Goal: Task Accomplishment & Management: Understand process/instructions

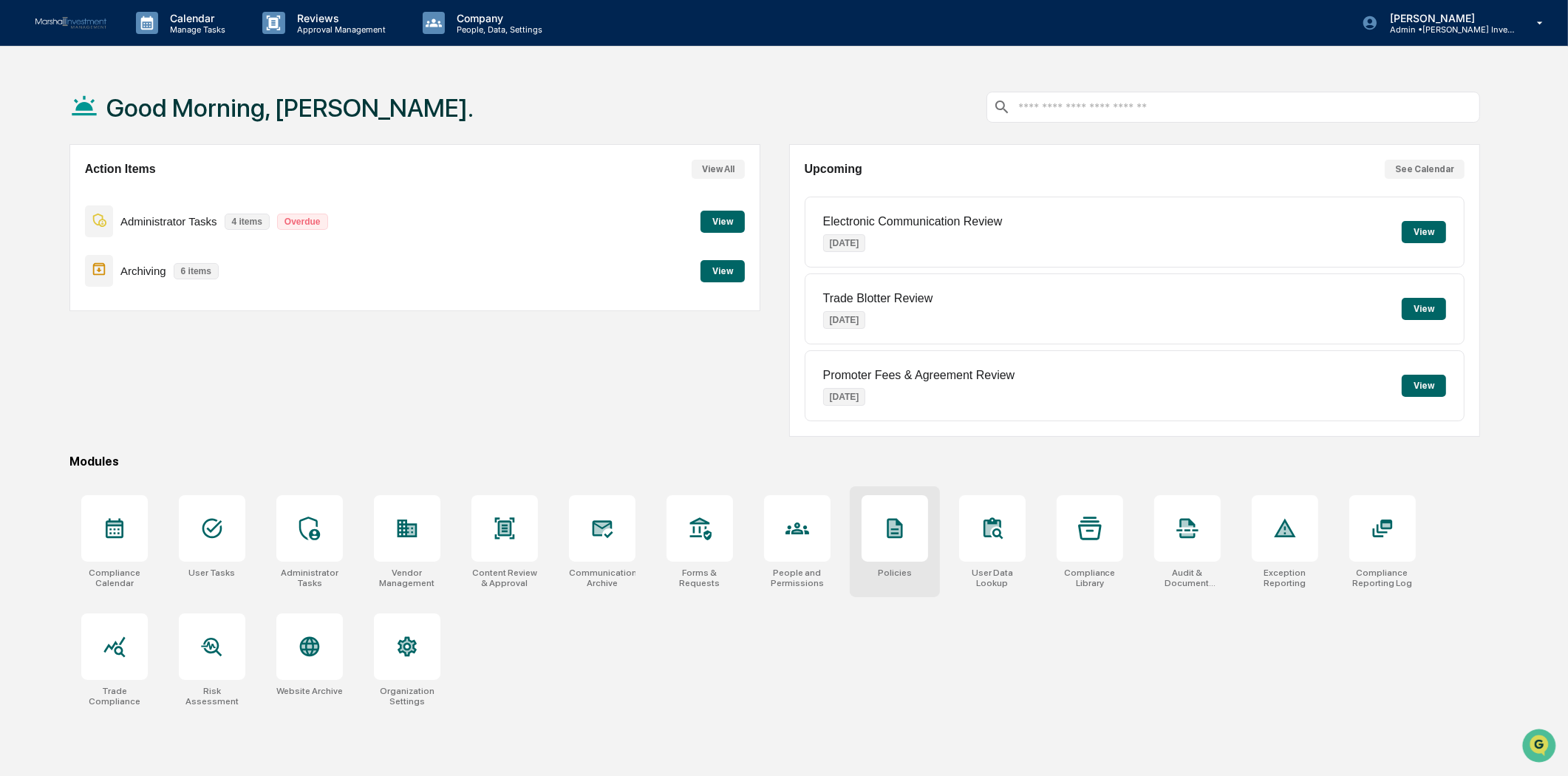
click at [874, 538] on div at bounding box center [895, 528] width 66 height 66
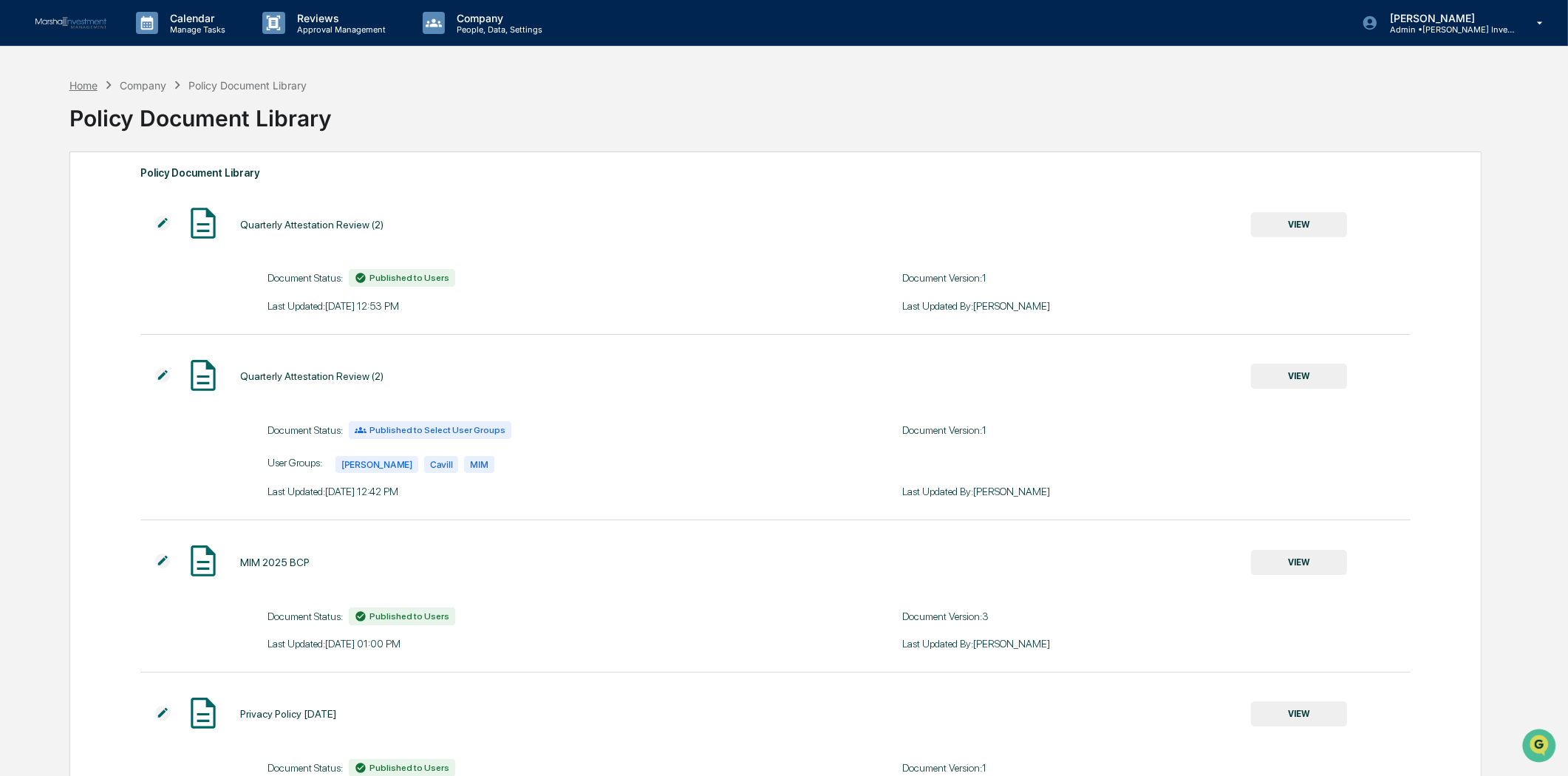
click at [78, 82] on div "Home" at bounding box center [84, 86] width 29 height 13
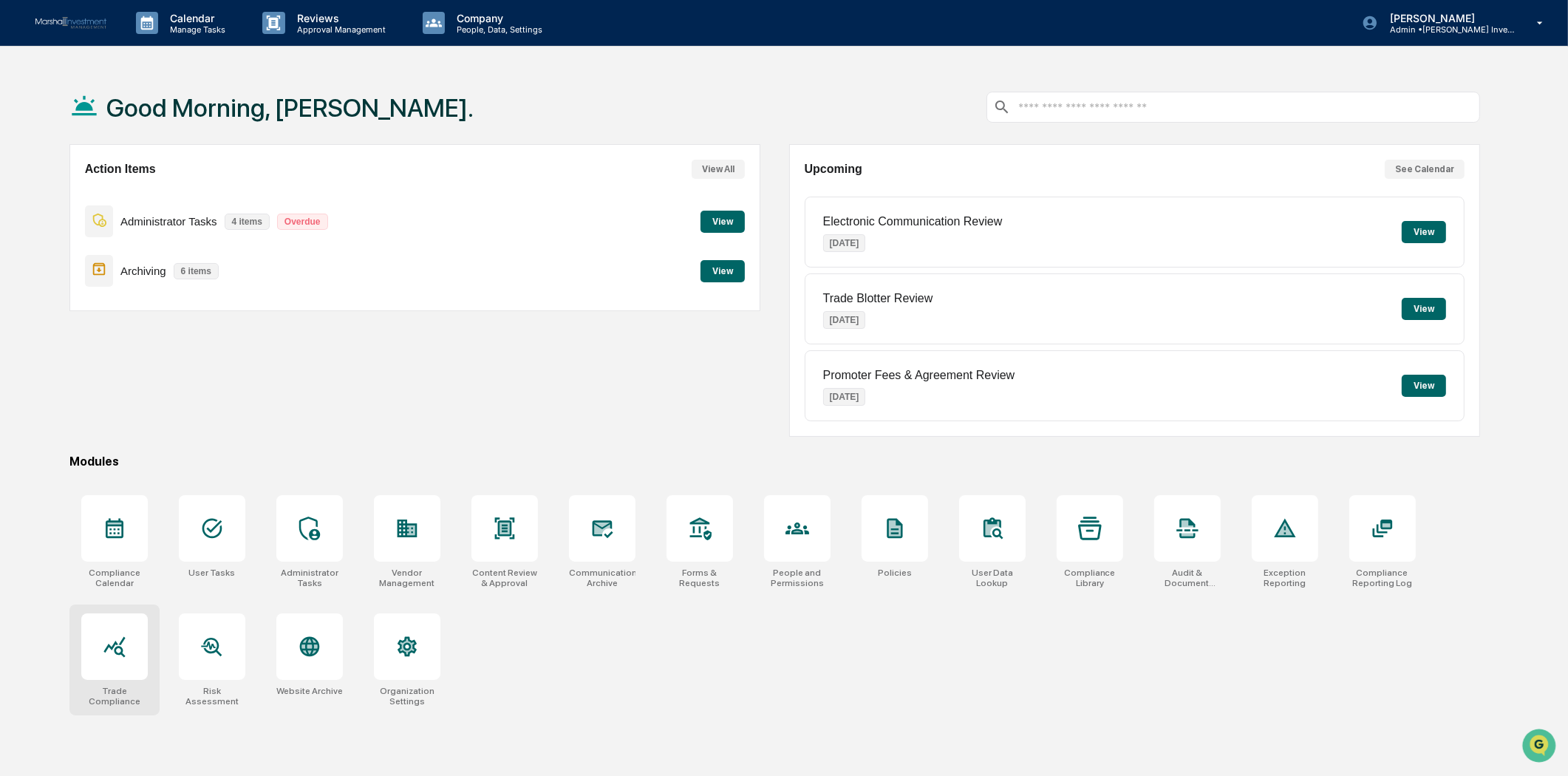
click at [114, 653] on icon at bounding box center [115, 646] width 24 height 24
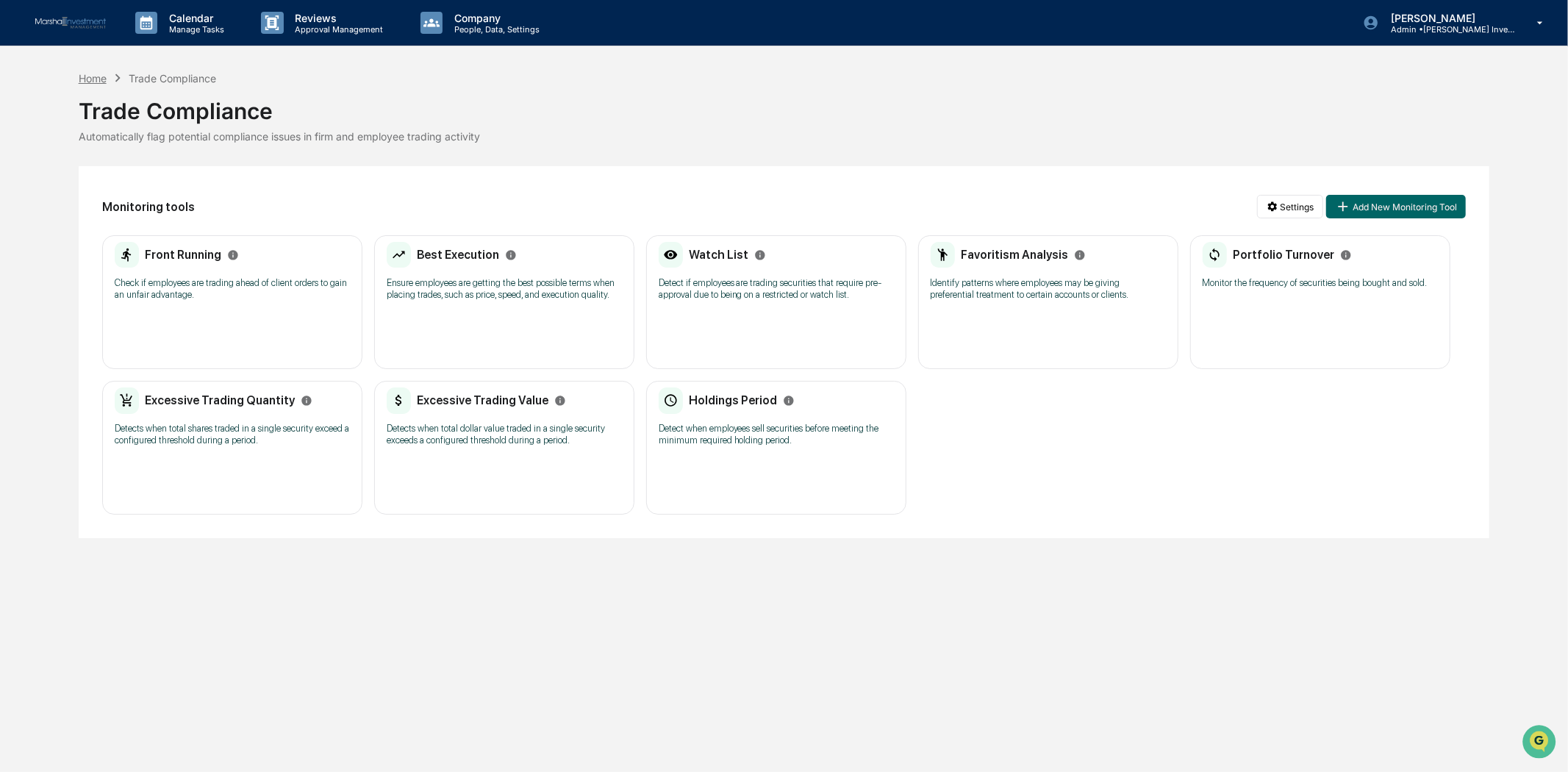
click at [91, 73] on div "Home" at bounding box center [92, 79] width 28 height 13
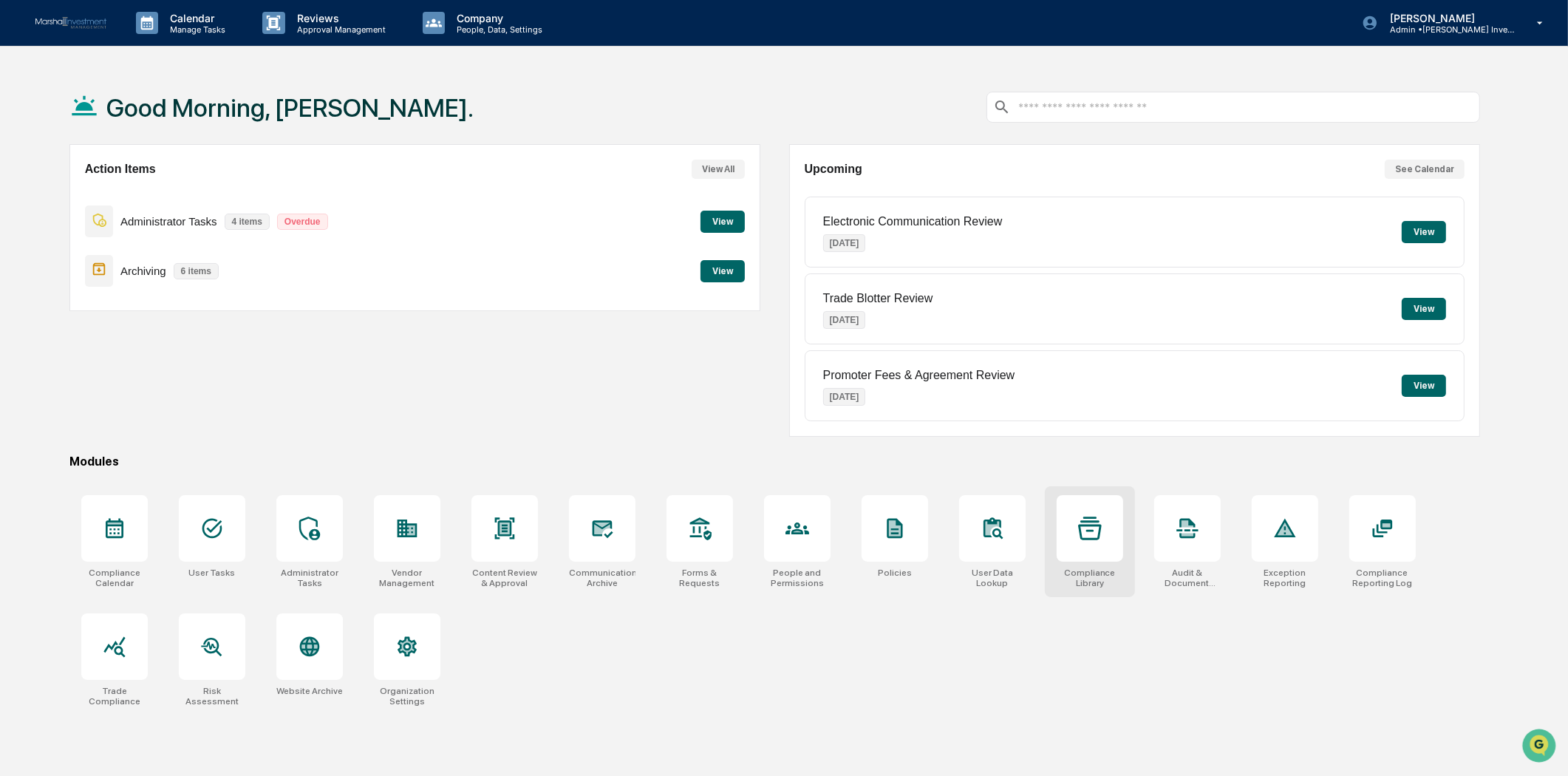
click at [1095, 542] on div at bounding box center [1090, 528] width 66 height 66
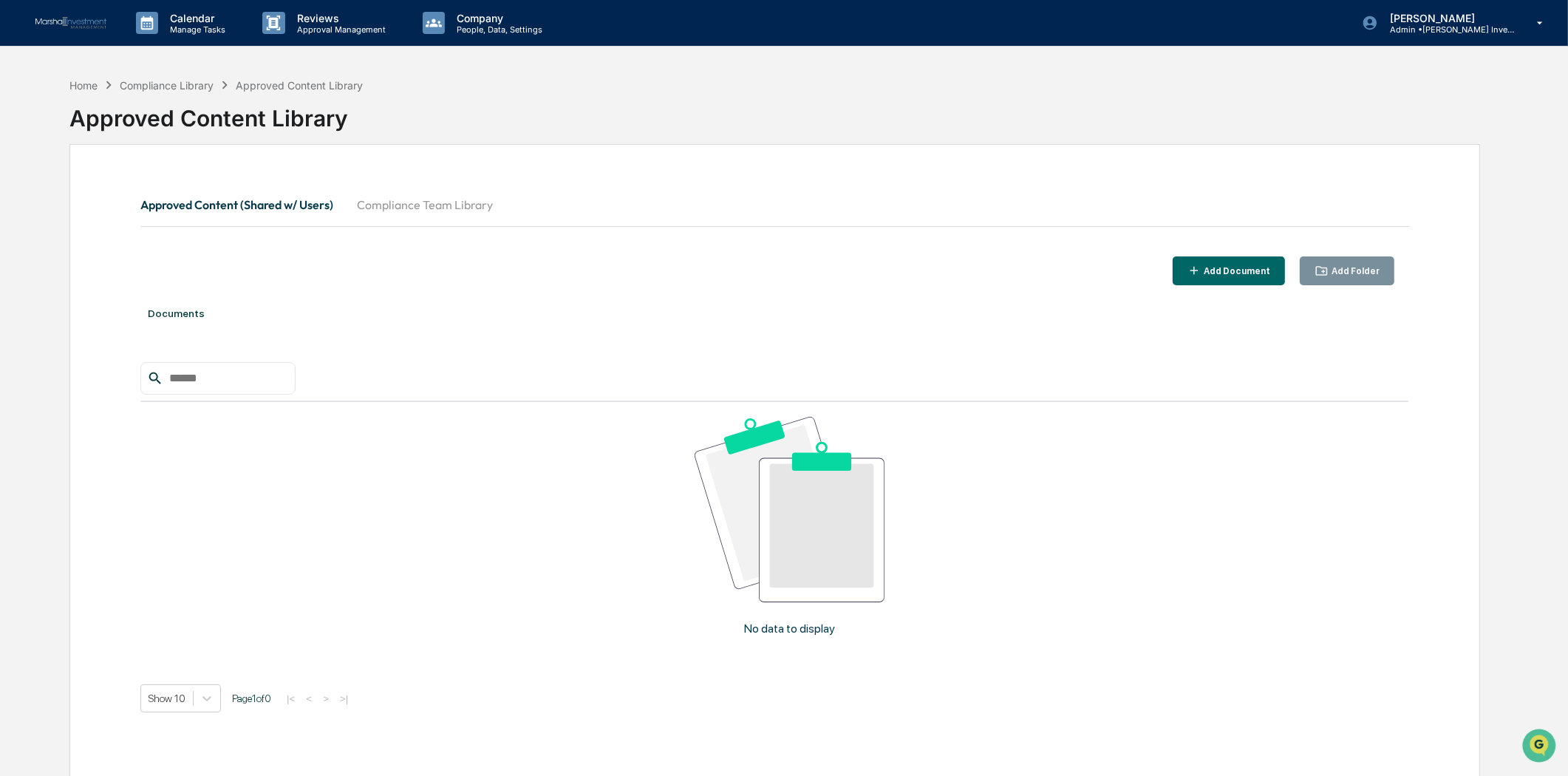
click at [1225, 270] on div "Add Document" at bounding box center [1236, 270] width 70 height 10
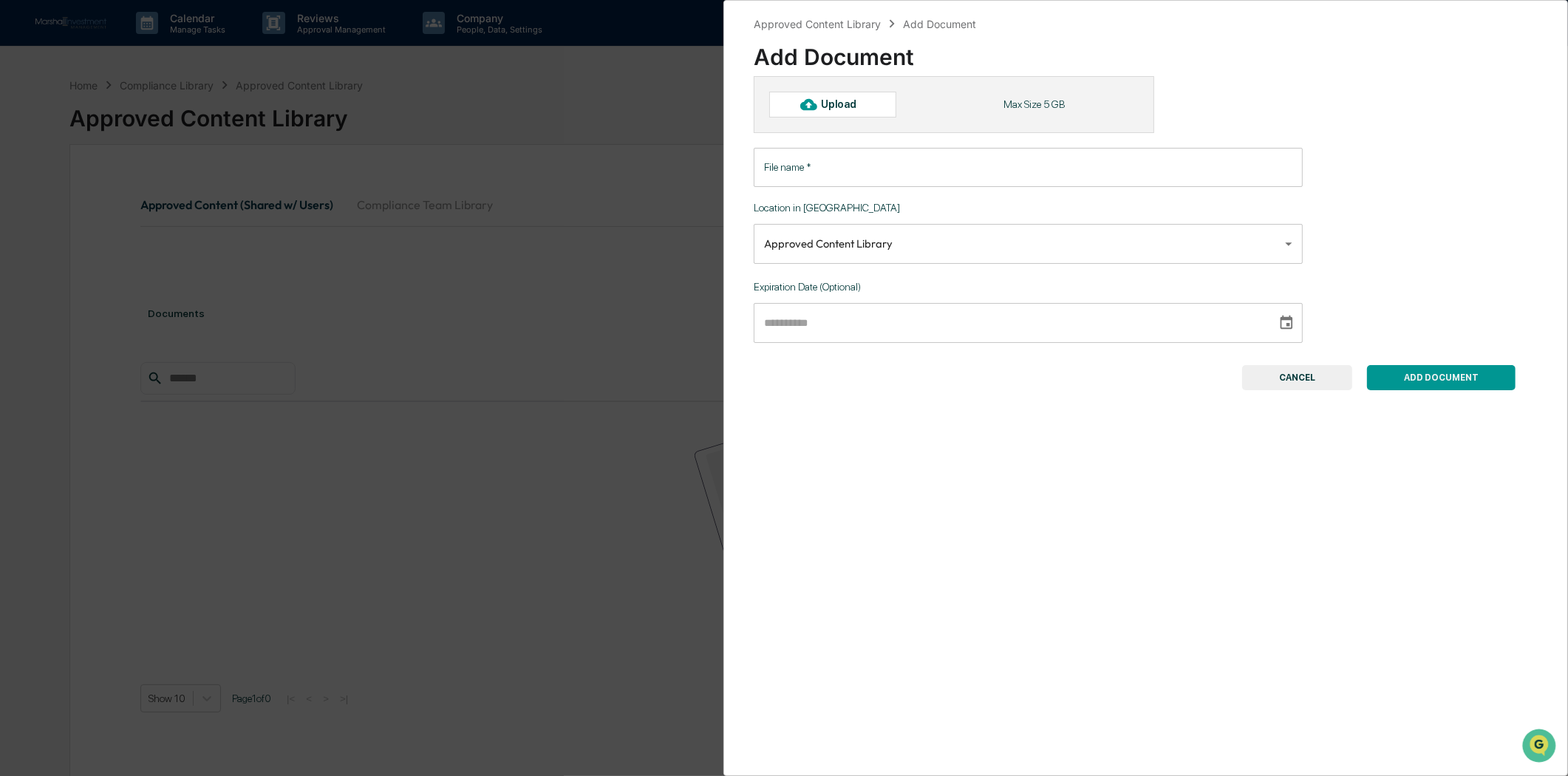
click at [1284, 379] on button "CANCEL" at bounding box center [1298, 377] width 110 height 25
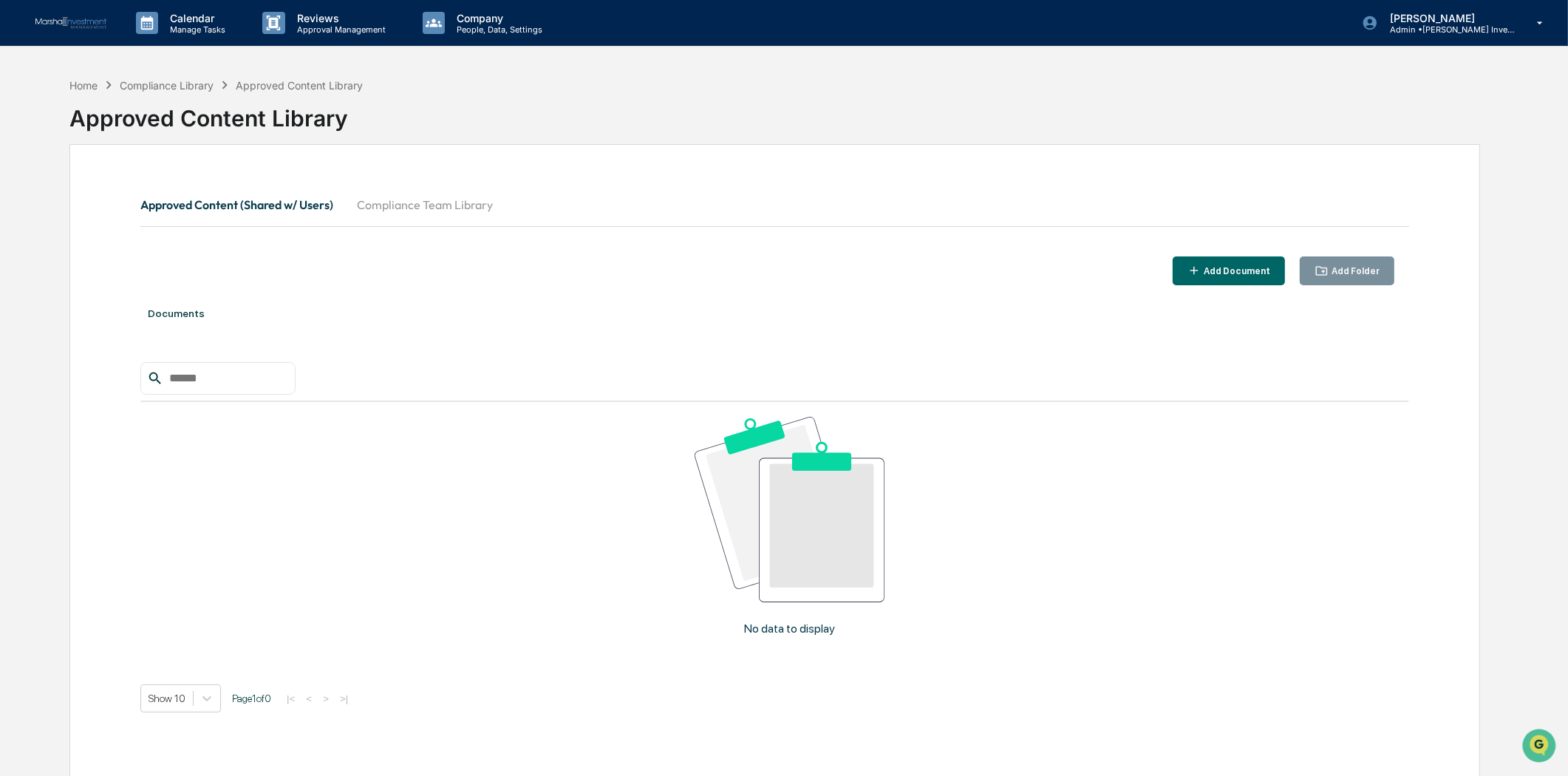
click at [263, 366] on div at bounding box center [218, 378] width 155 height 32
click at [233, 378] on input "text" at bounding box center [226, 378] width 126 height 19
click at [149, 373] on icon at bounding box center [155, 379] width 17 height 17
click at [412, 468] on div "No data to display" at bounding box center [790, 531] width 1299 height 260
click at [289, 384] on input "**********" at bounding box center [226, 378] width 126 height 19
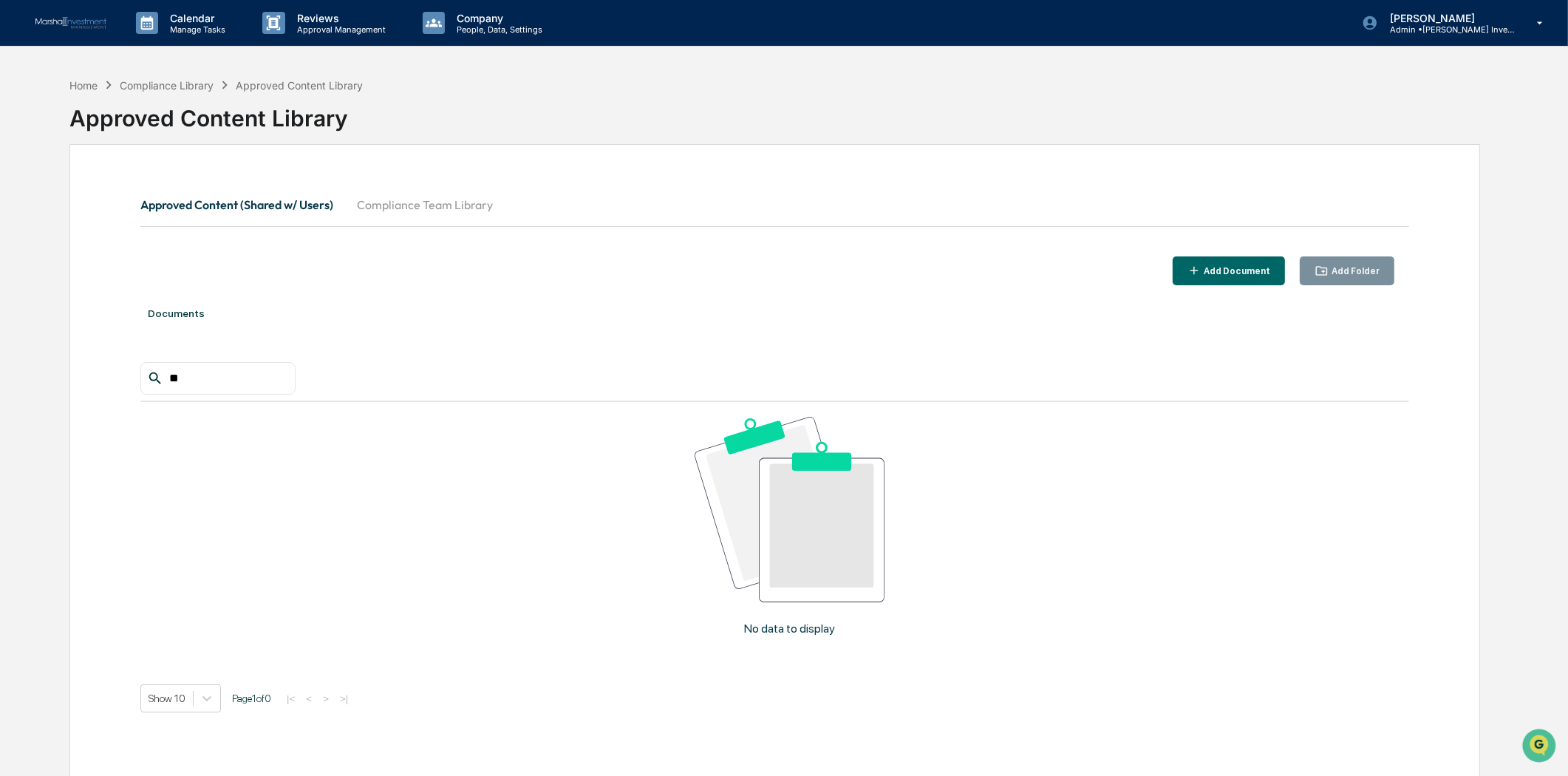
type input "*"
click at [1242, 279] on button "Add Document" at bounding box center [1229, 270] width 113 height 29
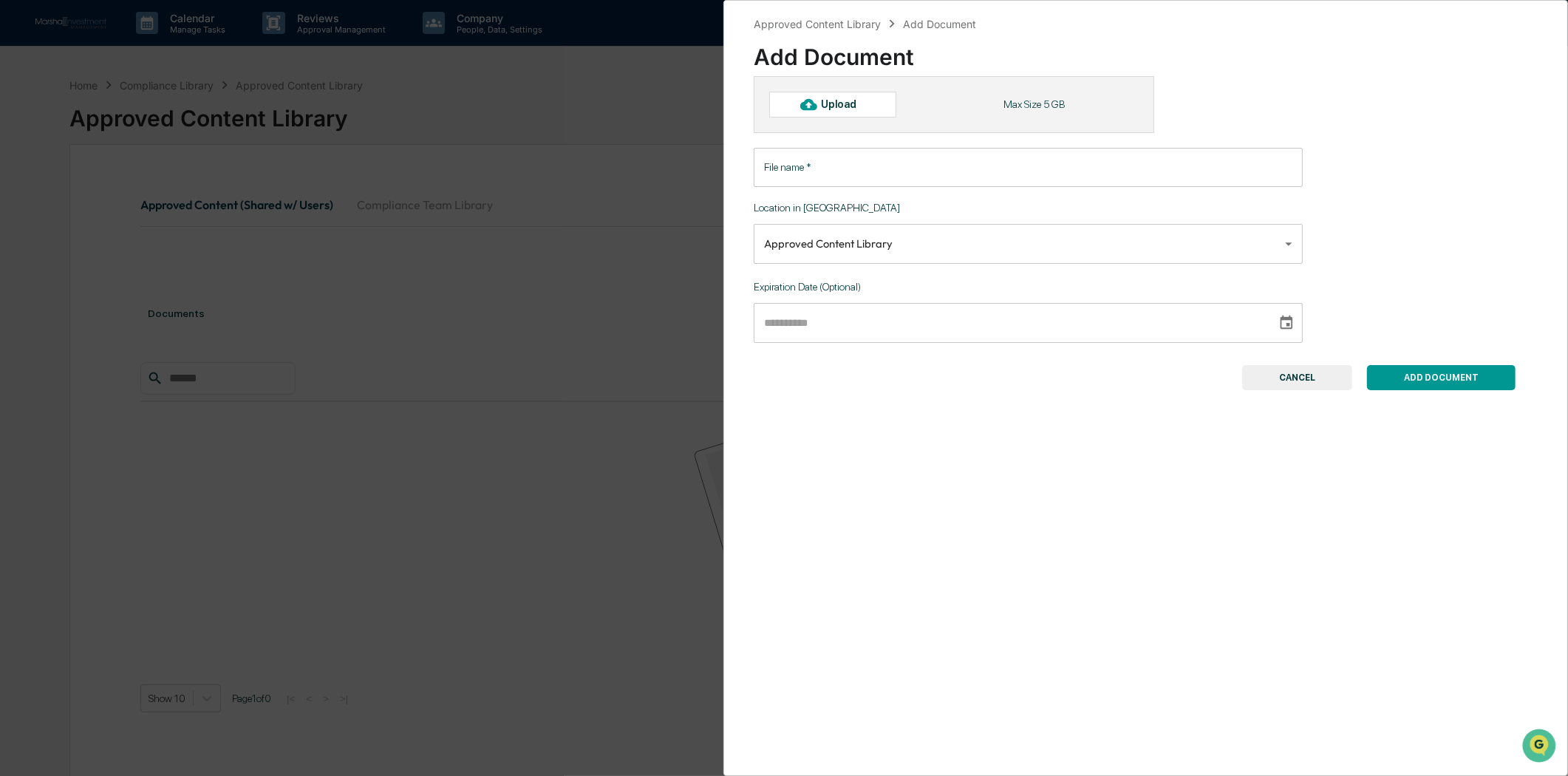
click at [940, 164] on input "File name   *" at bounding box center [1028, 167] width 549 height 40
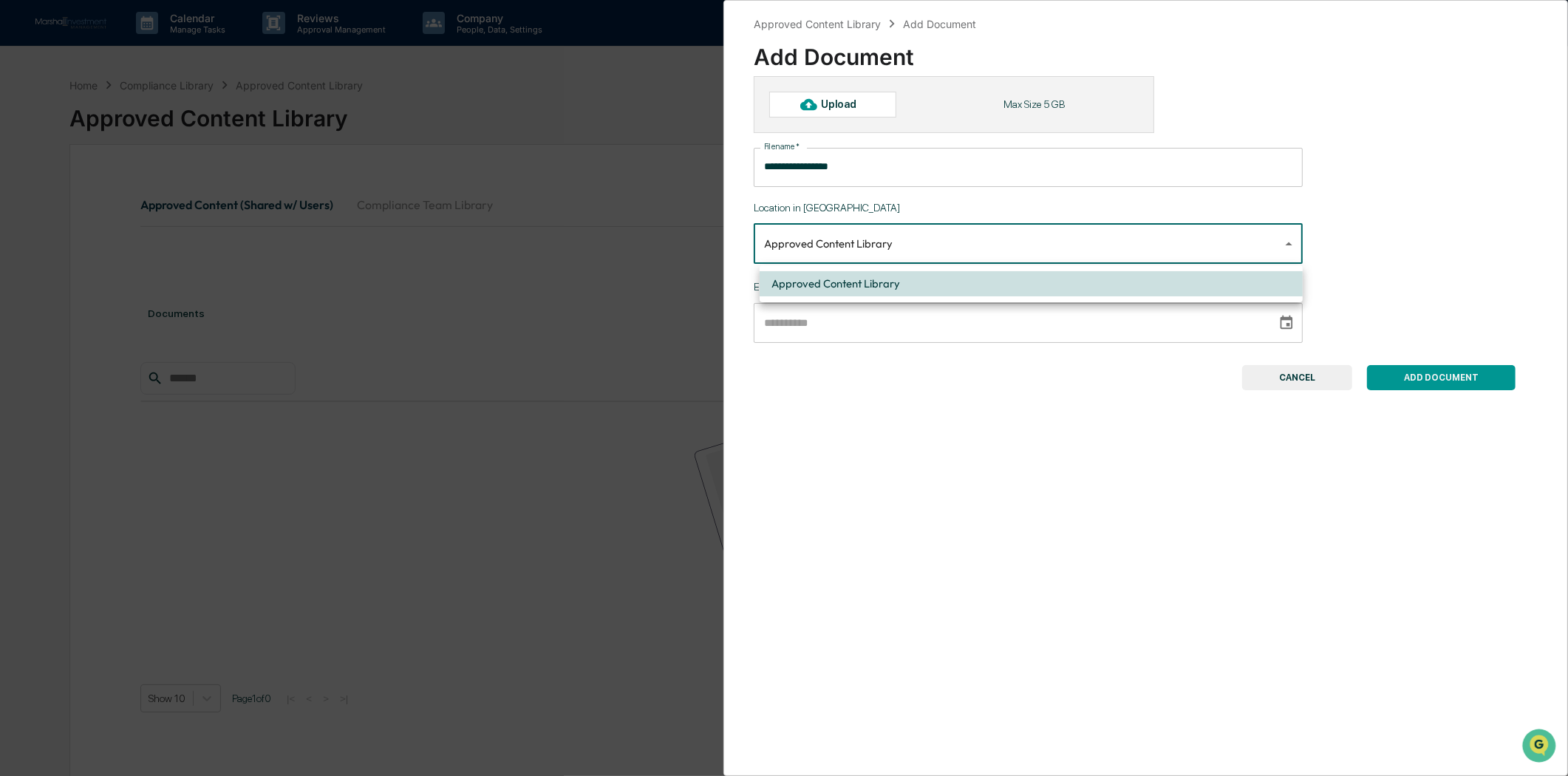
click at [1284, 240] on body "**********" at bounding box center [784, 423] width 1568 height 846
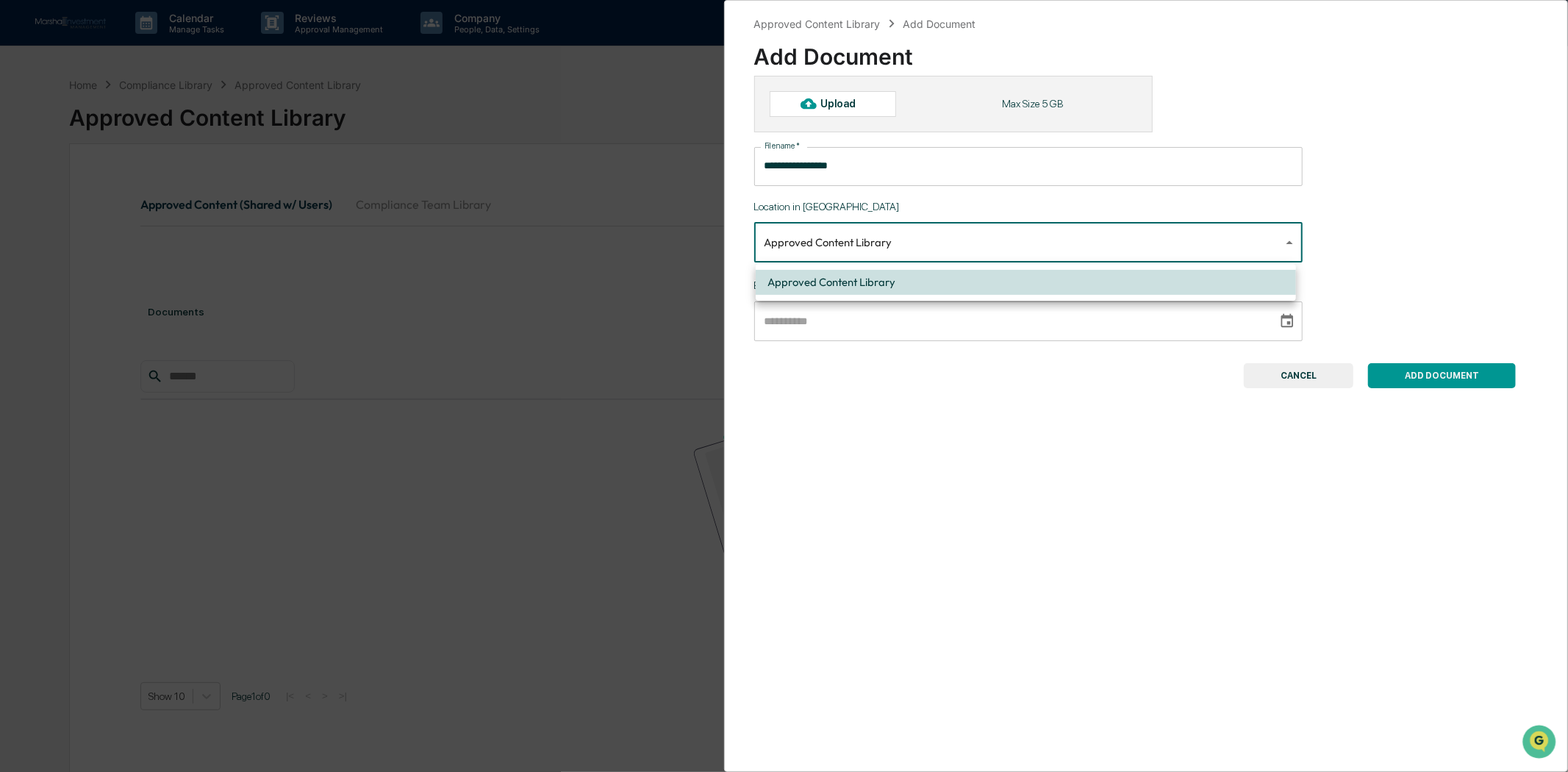
click at [1359, 215] on div at bounding box center [784, 386] width 1568 height 772
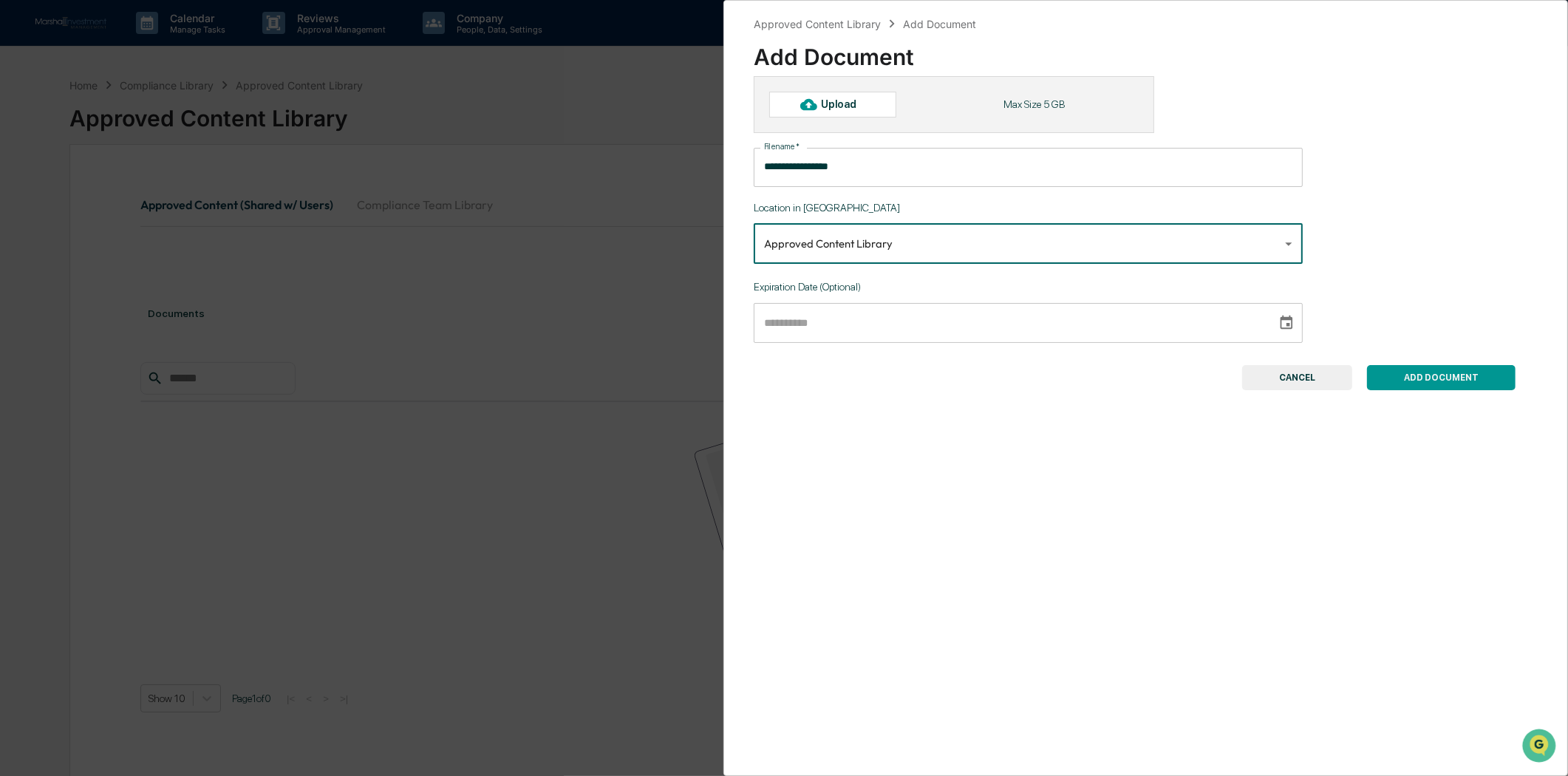
click at [897, 177] on input "**********" at bounding box center [1028, 167] width 549 height 40
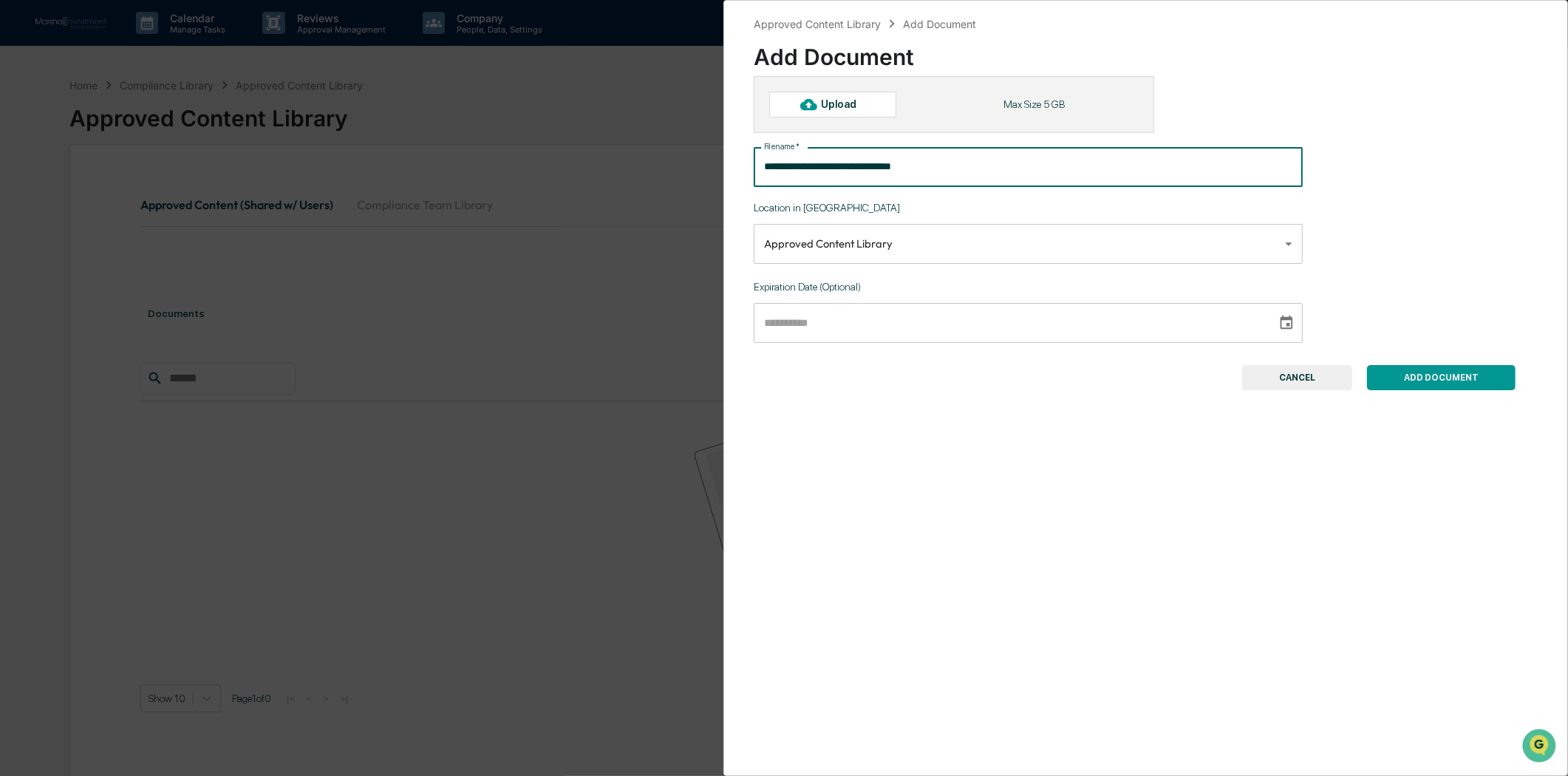
click at [1488, 371] on button "ADD DOCUMENT" at bounding box center [1440, 377] width 148 height 25
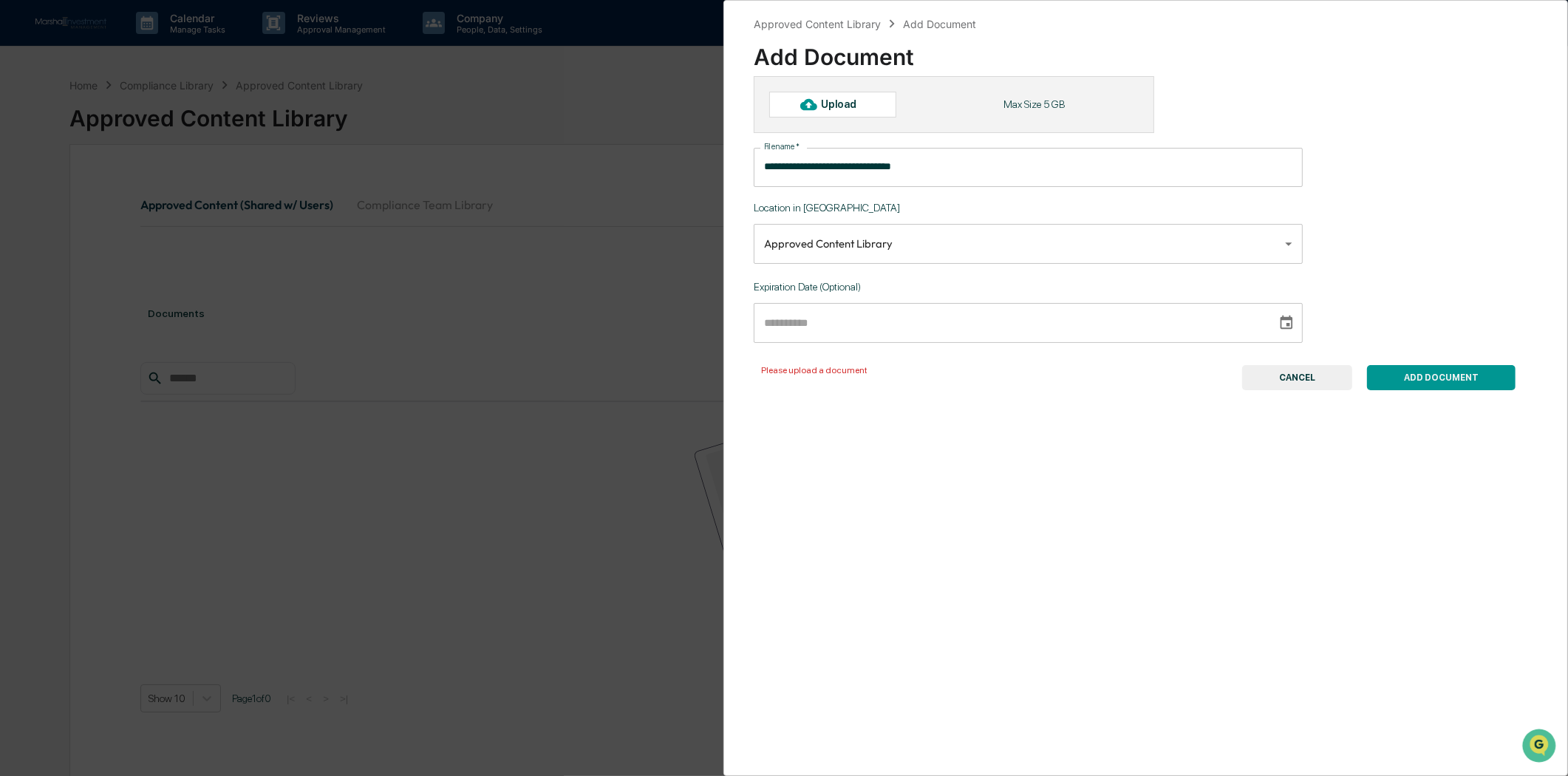
click at [796, 103] on div at bounding box center [808, 104] width 24 height 24
type input "**********"
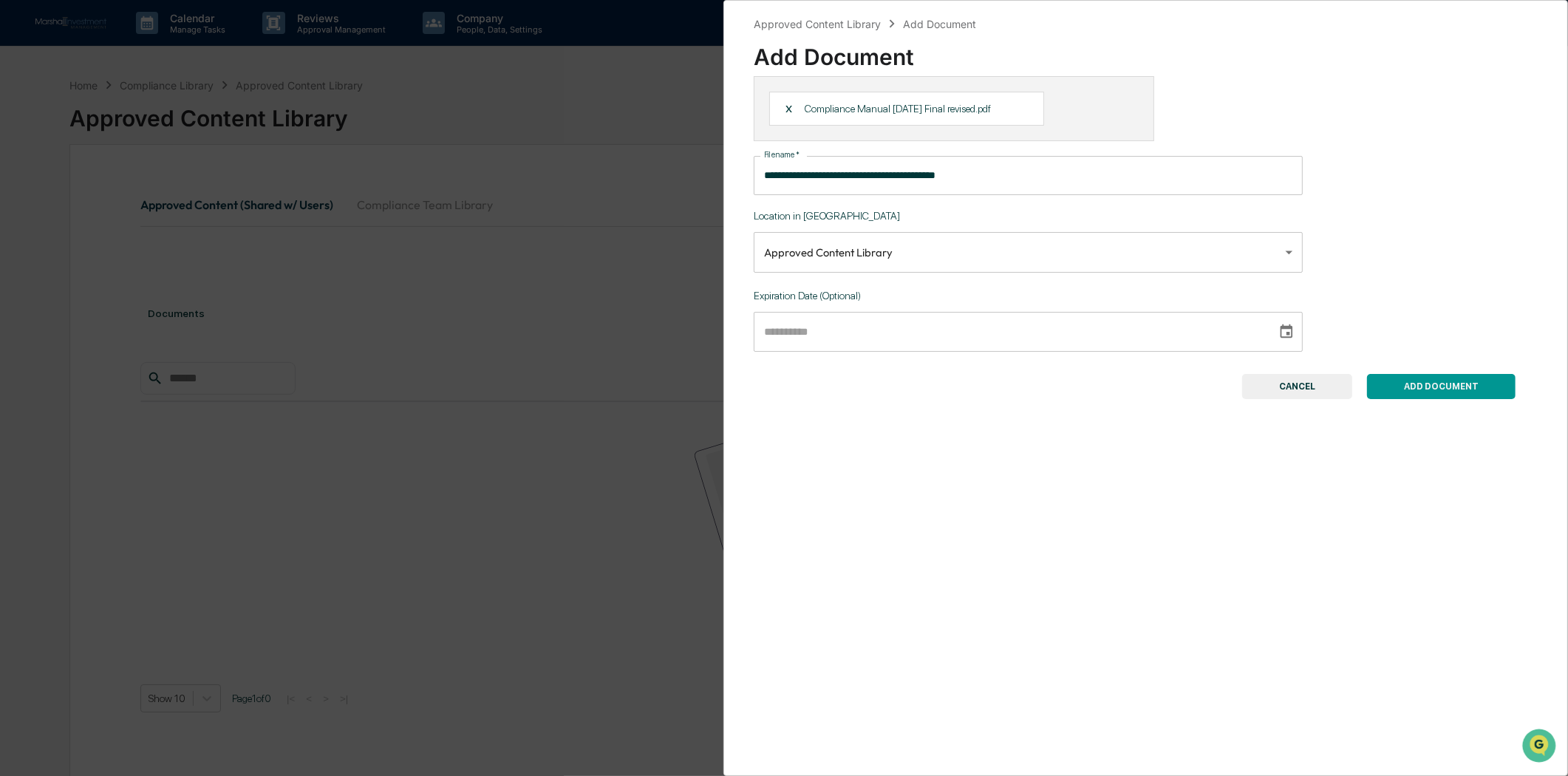
click at [1426, 389] on button "ADD DOCUMENT" at bounding box center [1440, 386] width 148 height 25
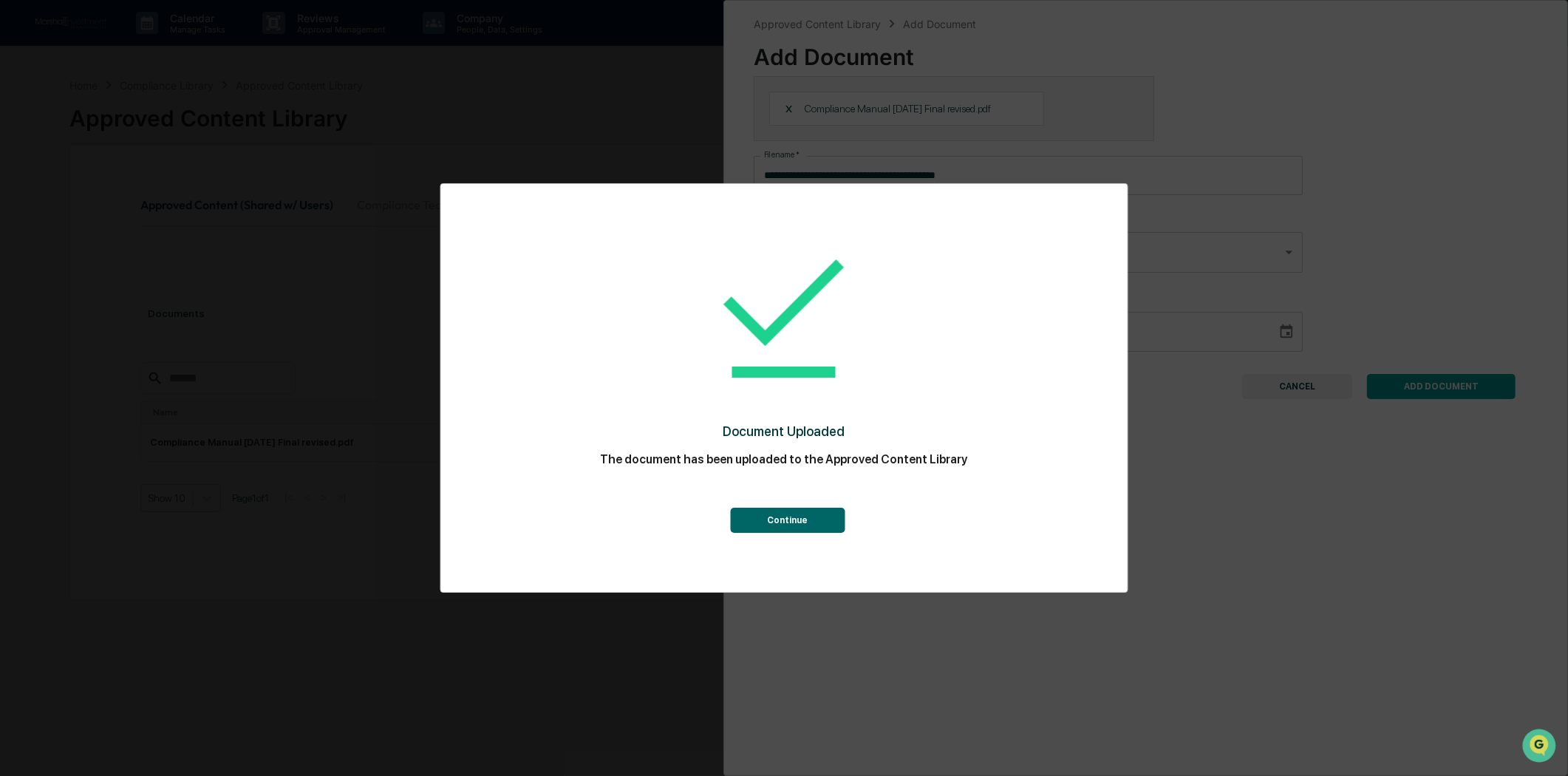
click at [818, 525] on button "Continue" at bounding box center [787, 519] width 115 height 25
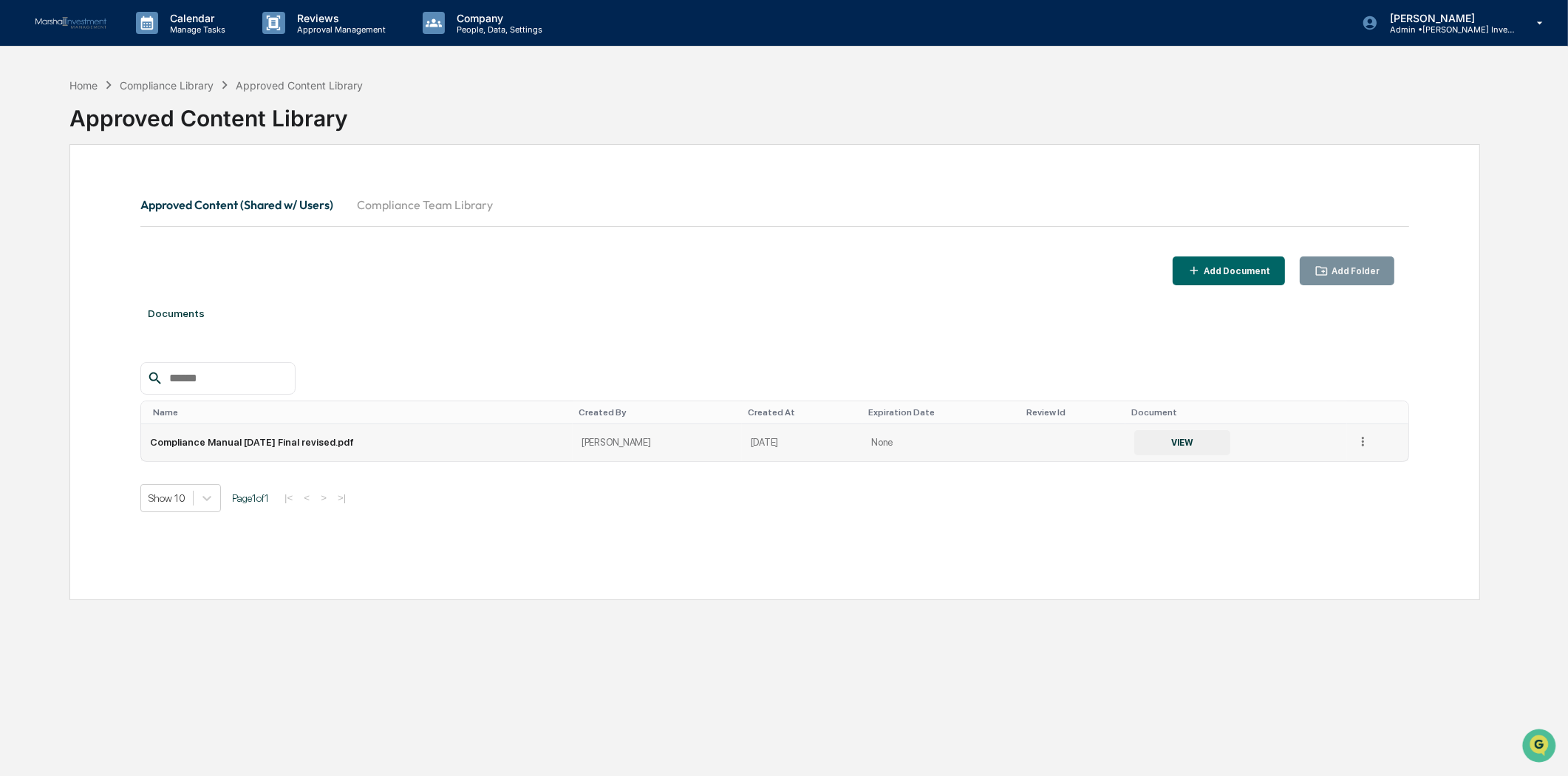
click at [1364, 449] on icon at bounding box center [1362, 440] width 14 height 14
click at [1534, 402] on div "Home Compliance Library Approved Content Library Approved Content Library Appro…" at bounding box center [784, 458] width 1568 height 776
click at [81, 85] on div "Home" at bounding box center [84, 86] width 29 height 13
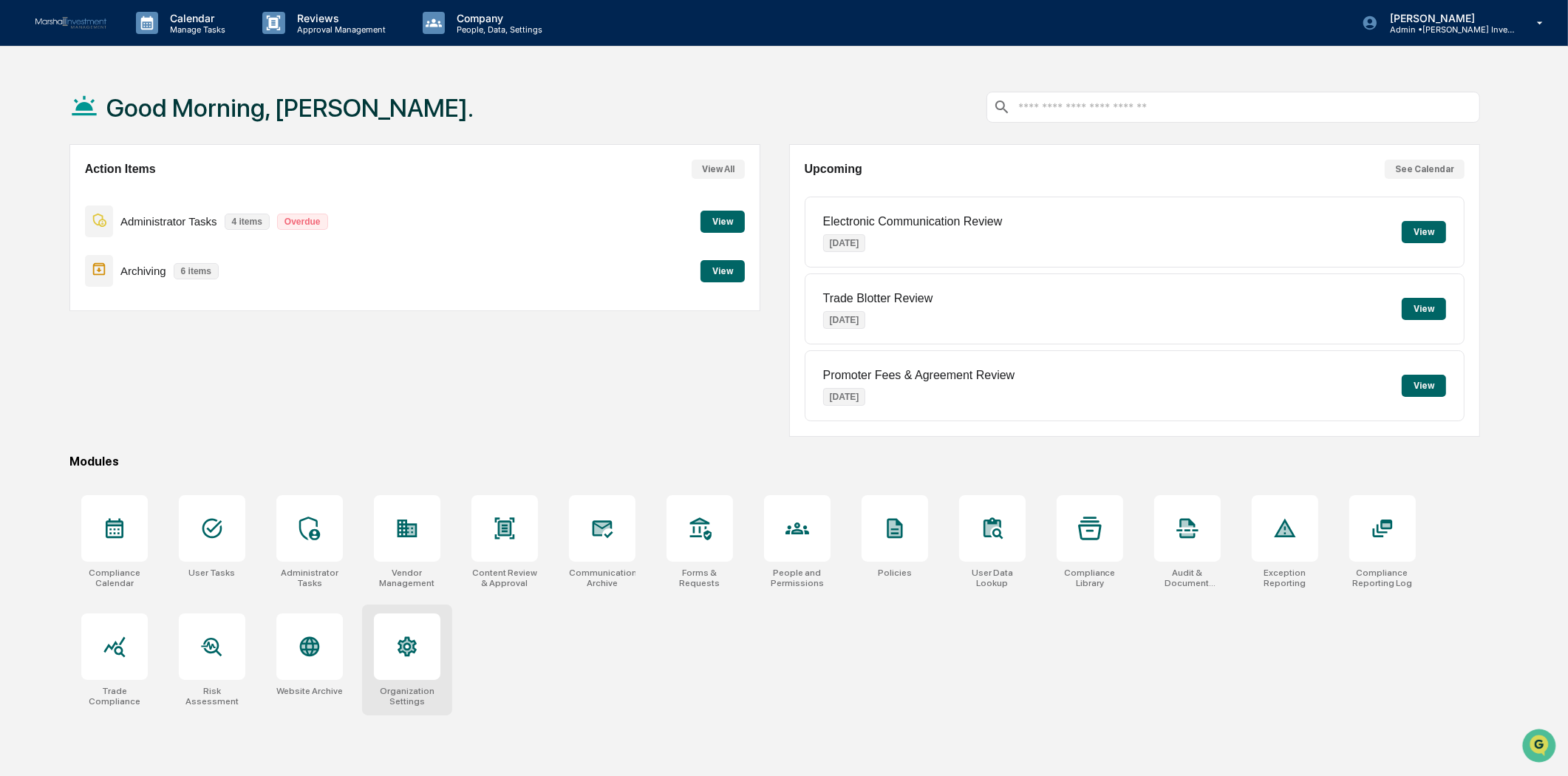
click at [406, 661] on div at bounding box center [407, 646] width 66 height 66
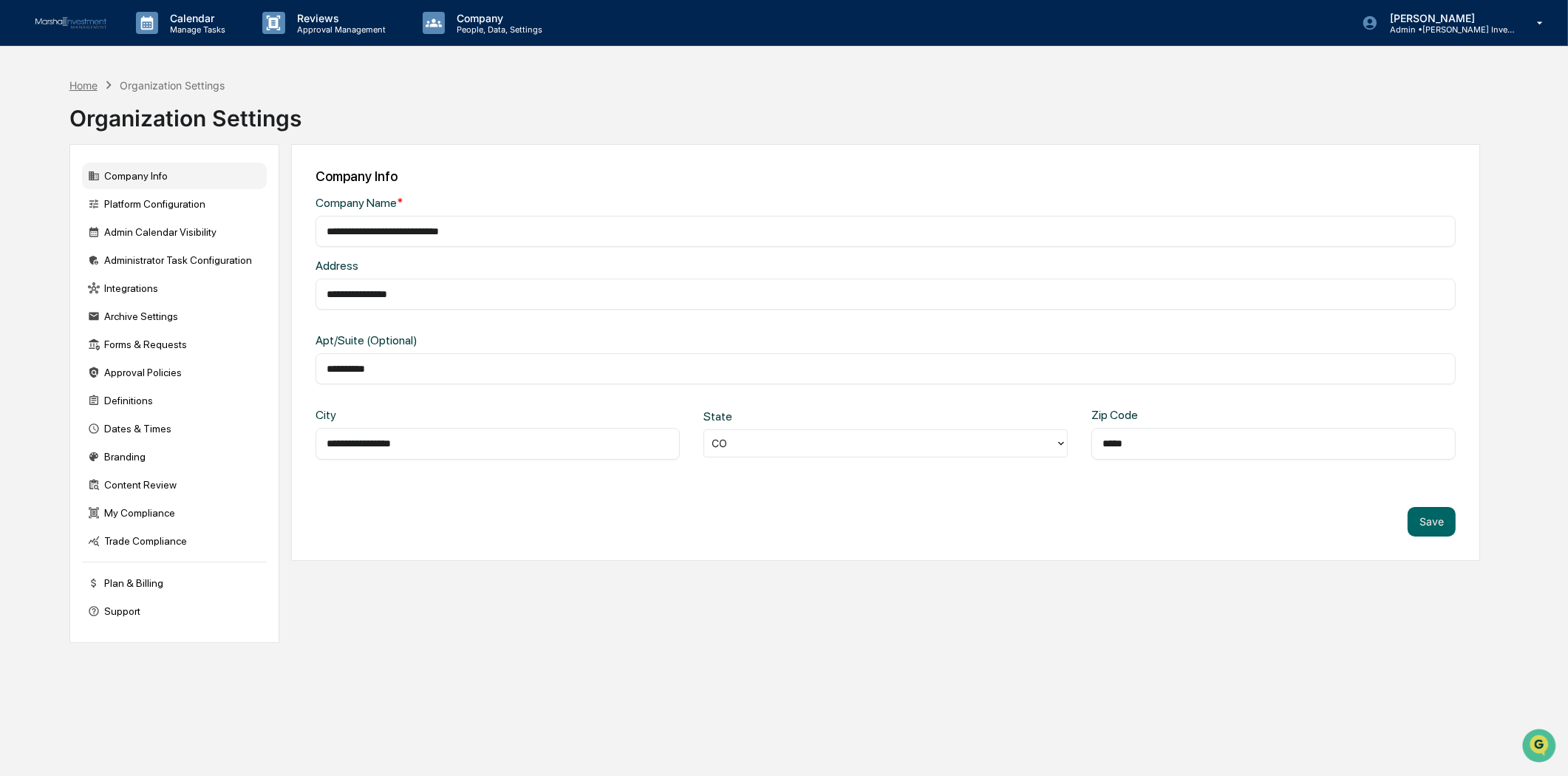
click at [80, 81] on div "Home" at bounding box center [84, 86] width 29 height 13
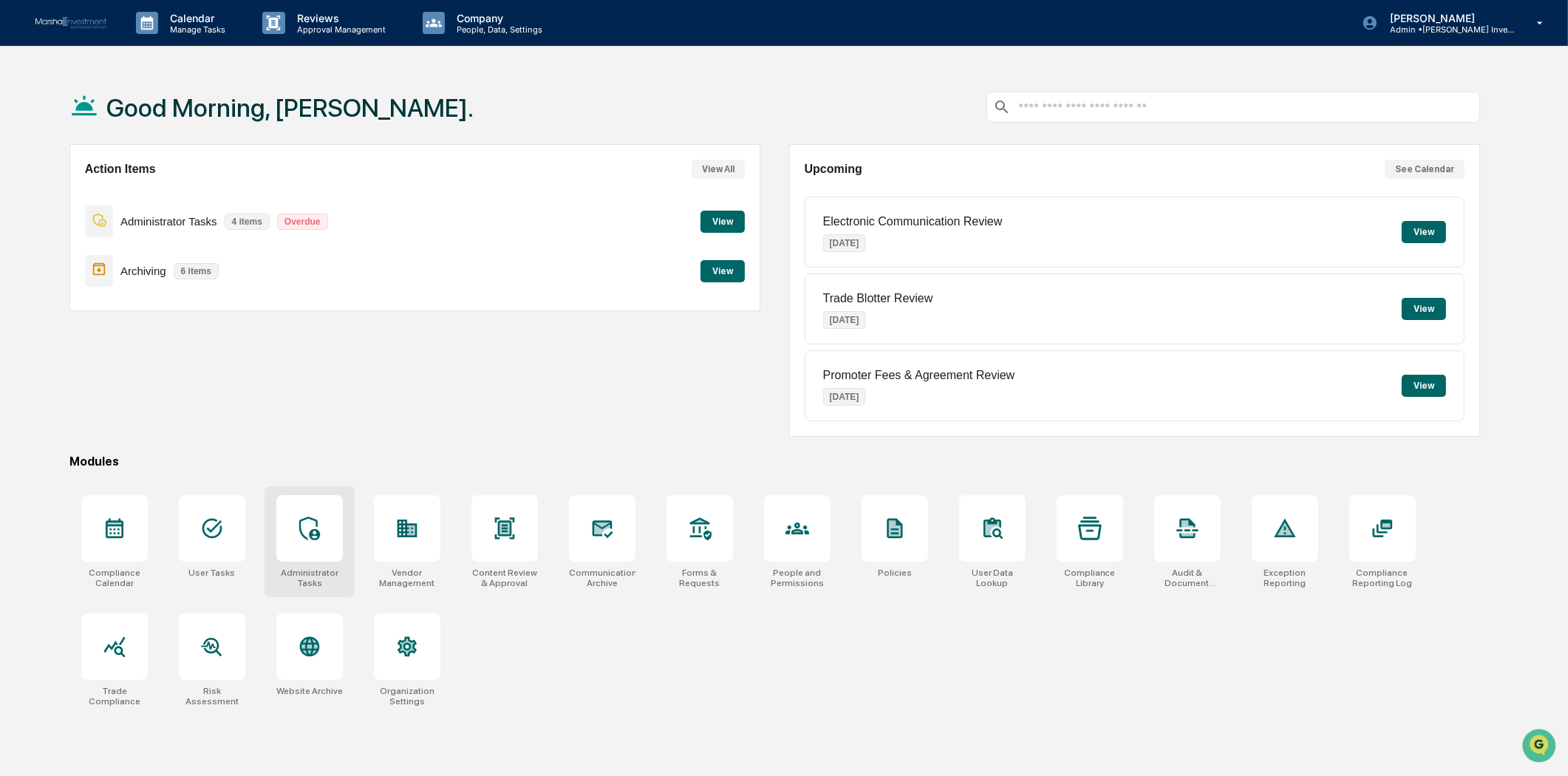
click at [315, 536] on icon at bounding box center [310, 529] width 24 height 24
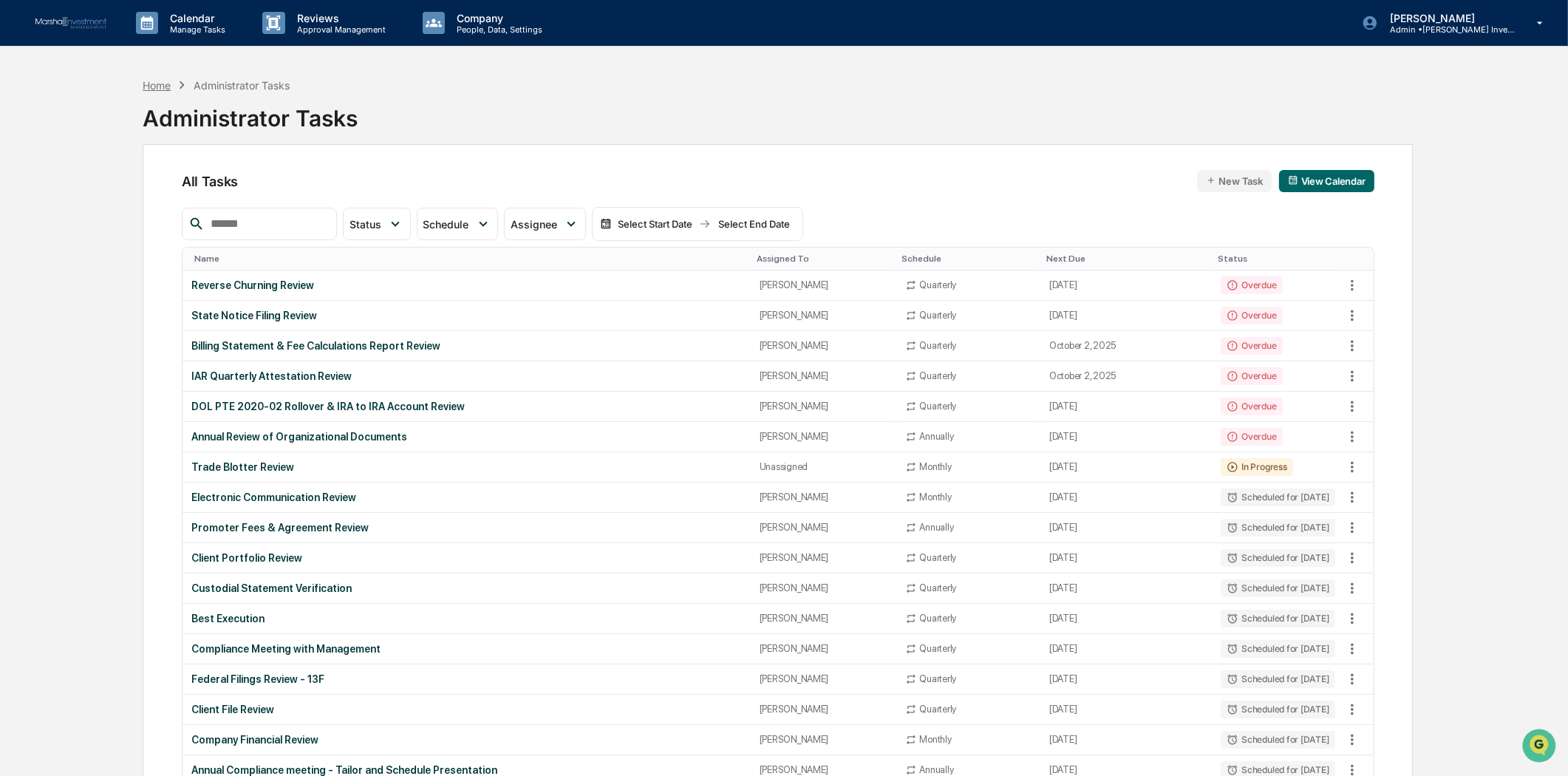
click at [159, 89] on div "Home" at bounding box center [156, 86] width 29 height 13
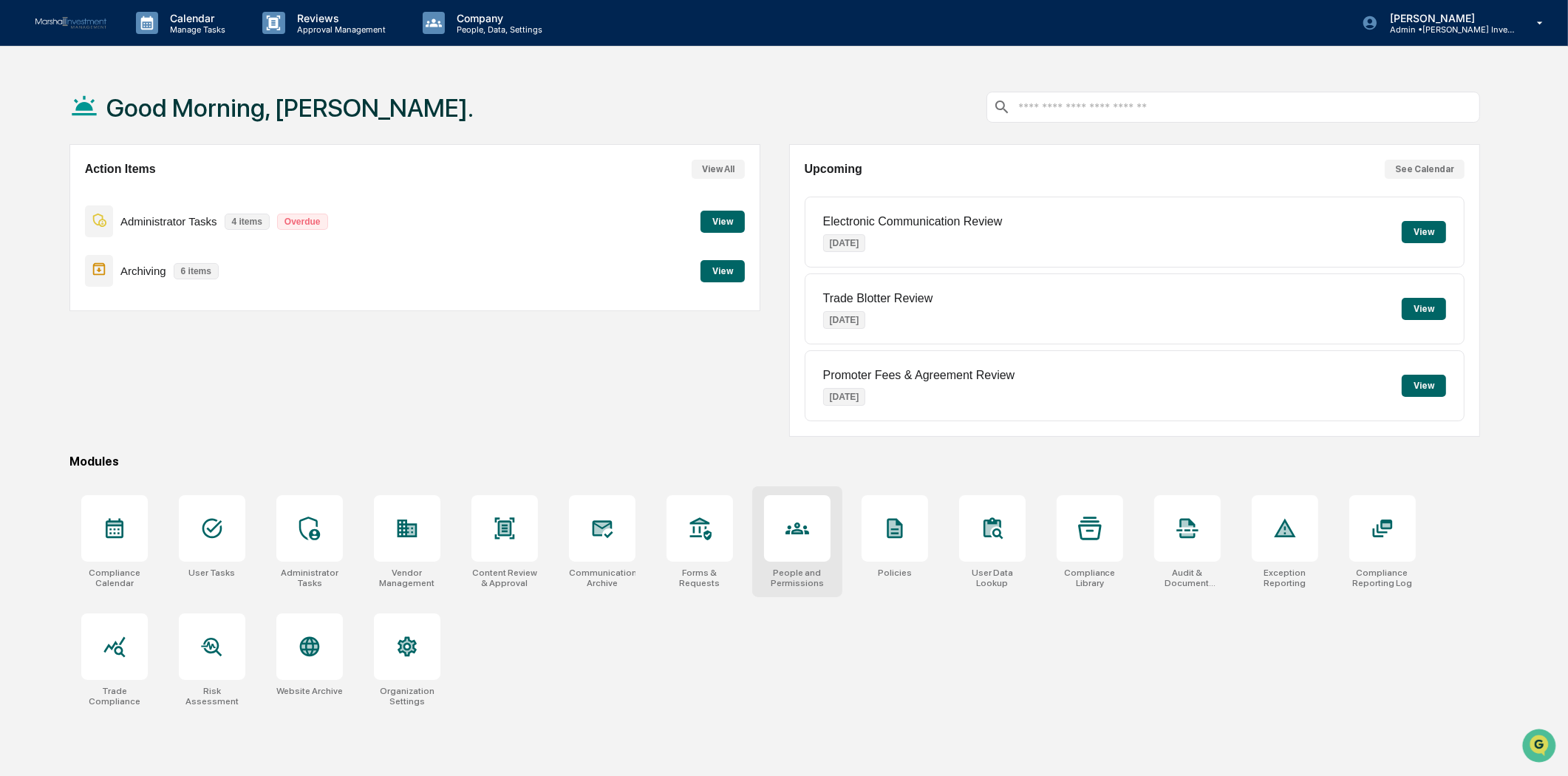
click at [810, 547] on div at bounding box center [797, 528] width 66 height 66
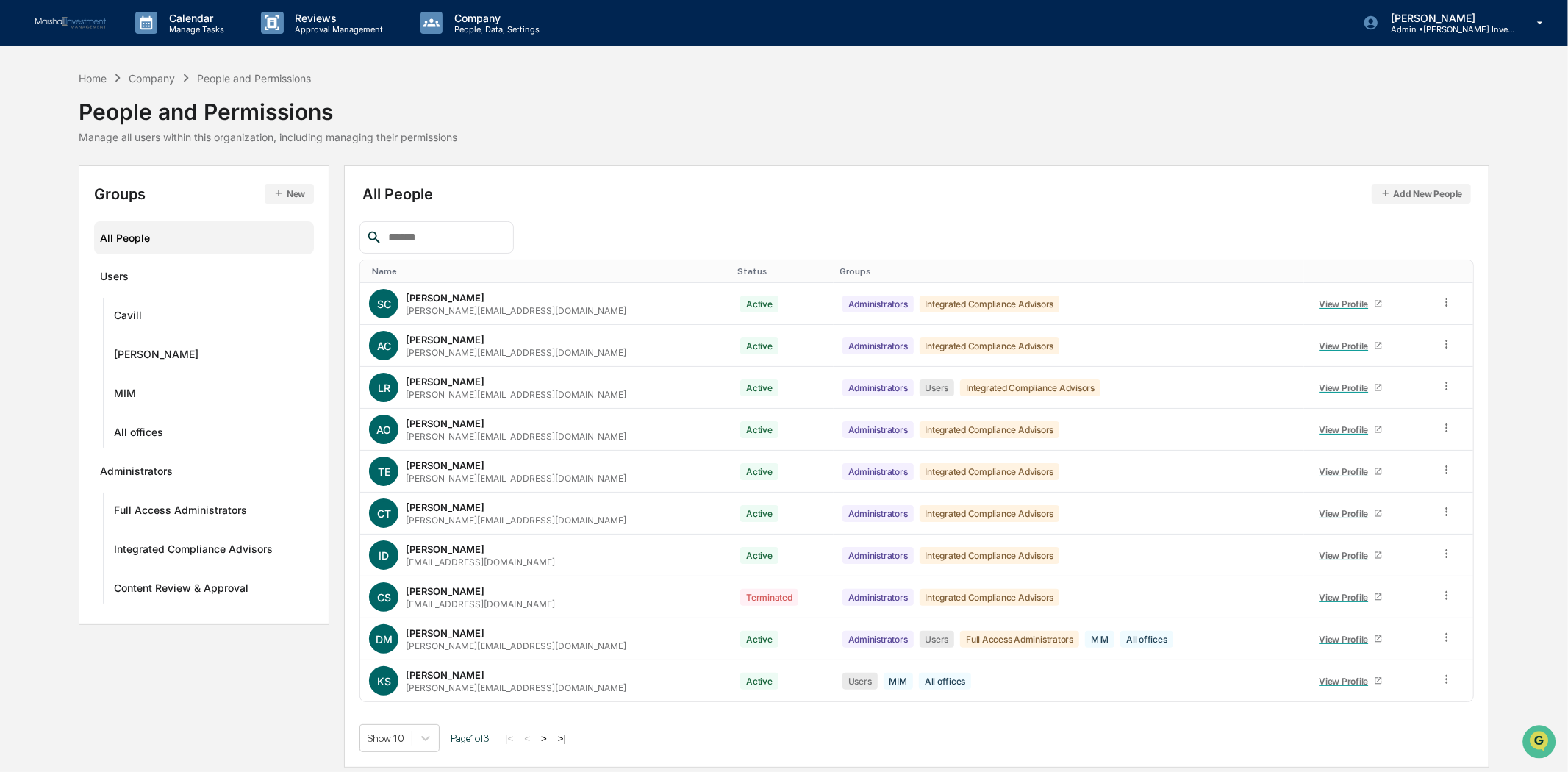
click at [548, 736] on button ">" at bounding box center [544, 738] width 15 height 13
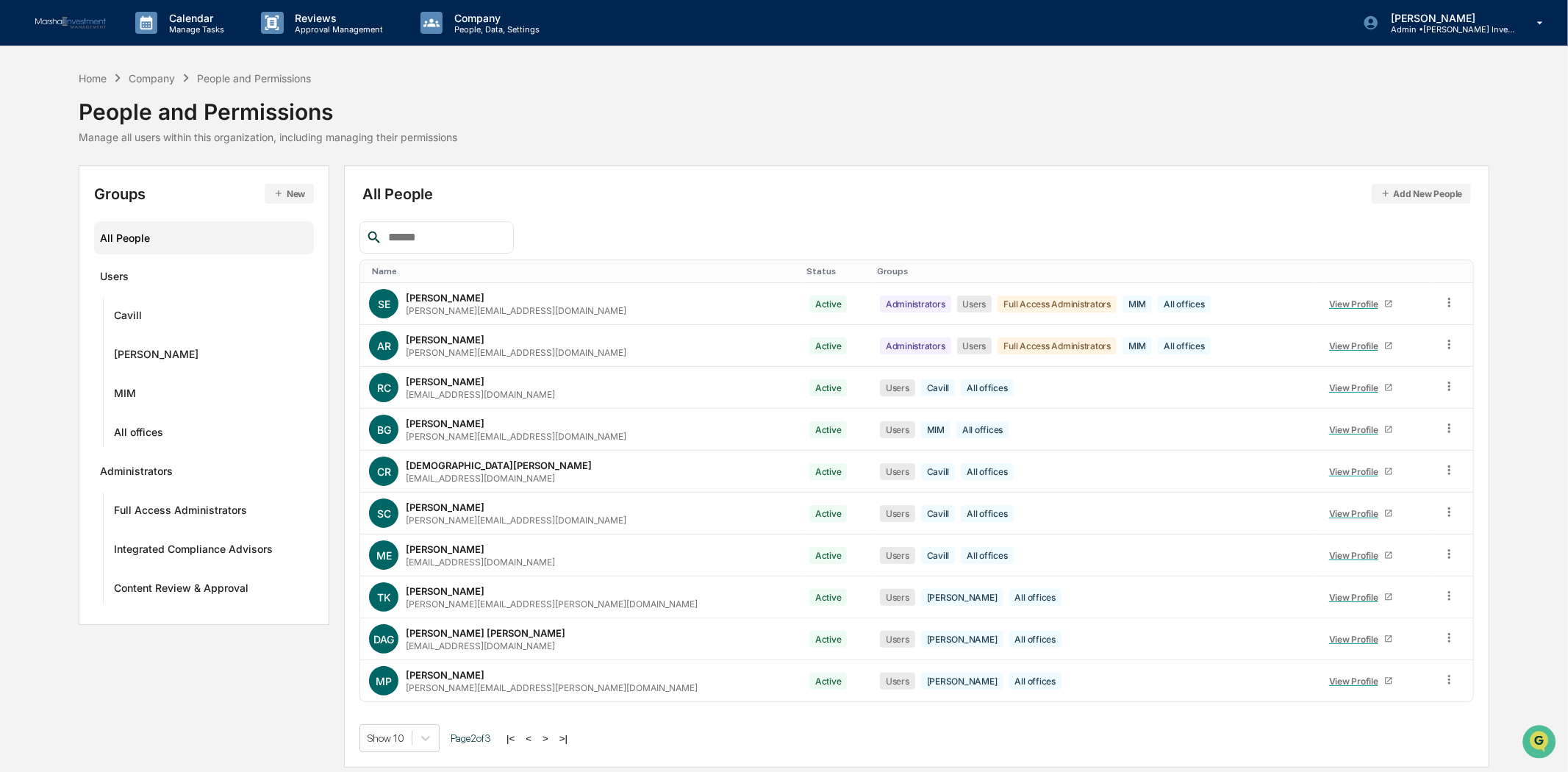
click at [548, 736] on button ">" at bounding box center [545, 738] width 15 height 13
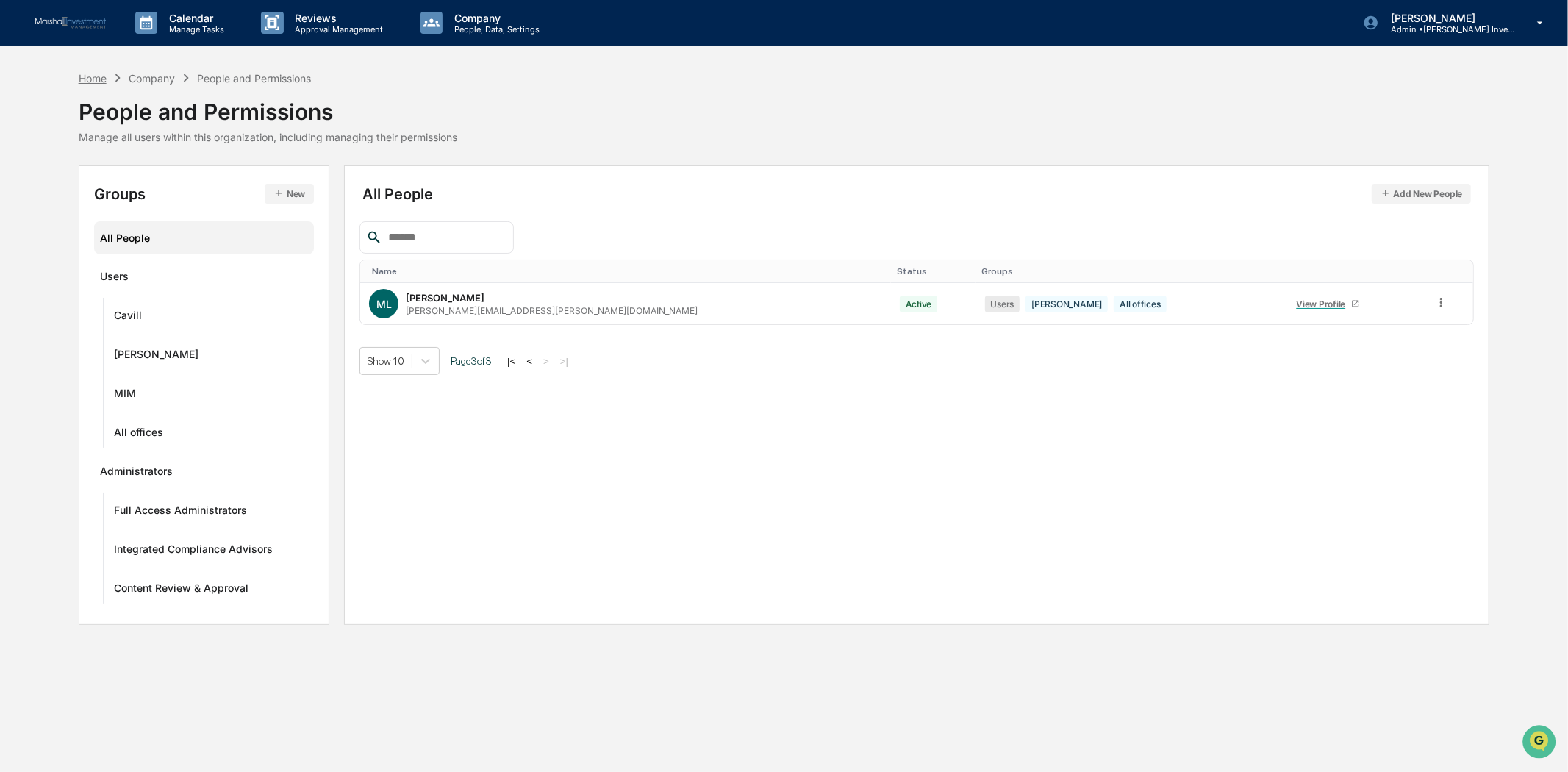
click at [96, 80] on div "Home" at bounding box center [92, 79] width 28 height 13
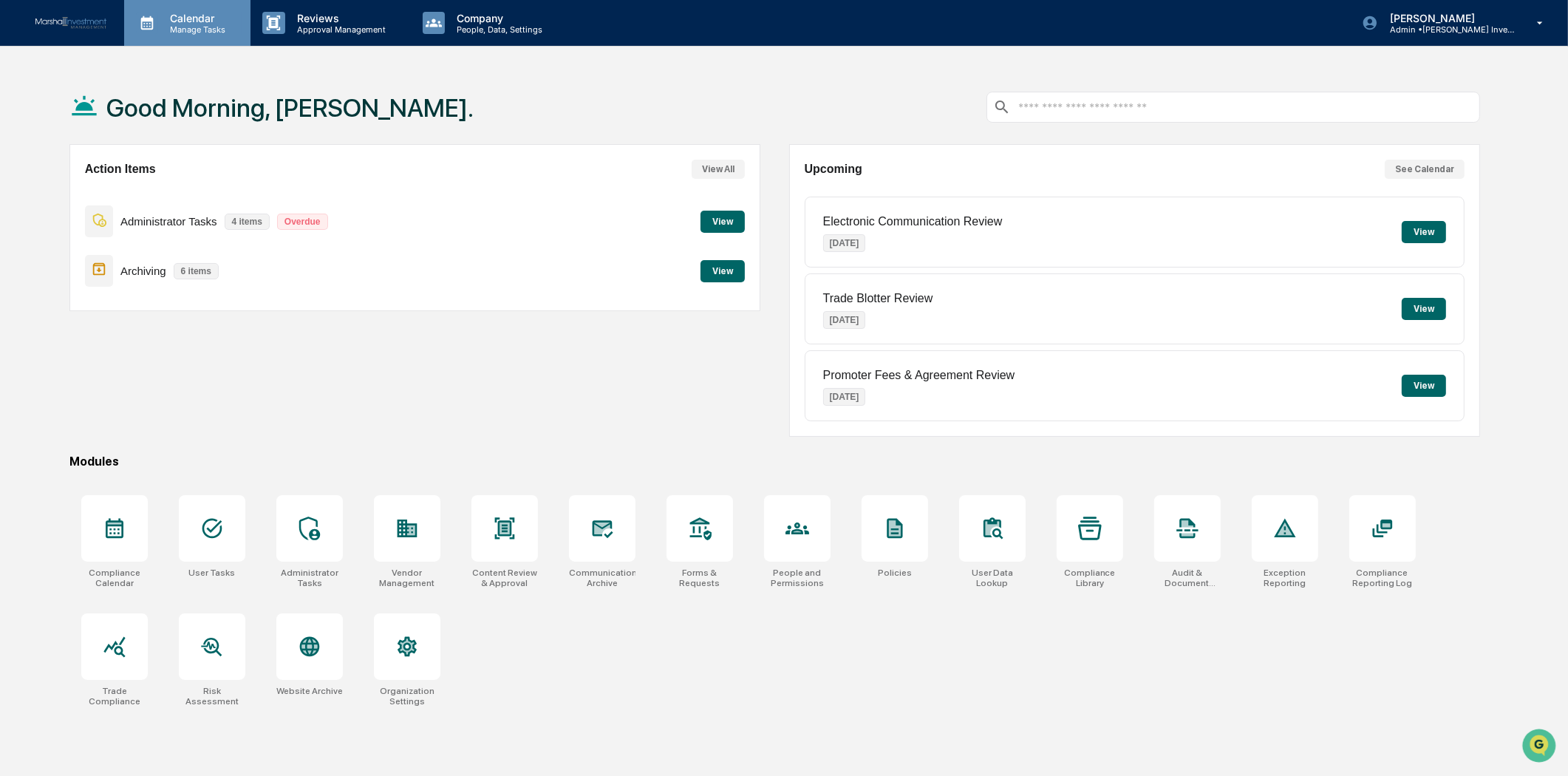
click at [209, 20] on p "Calendar" at bounding box center [195, 18] width 74 height 13
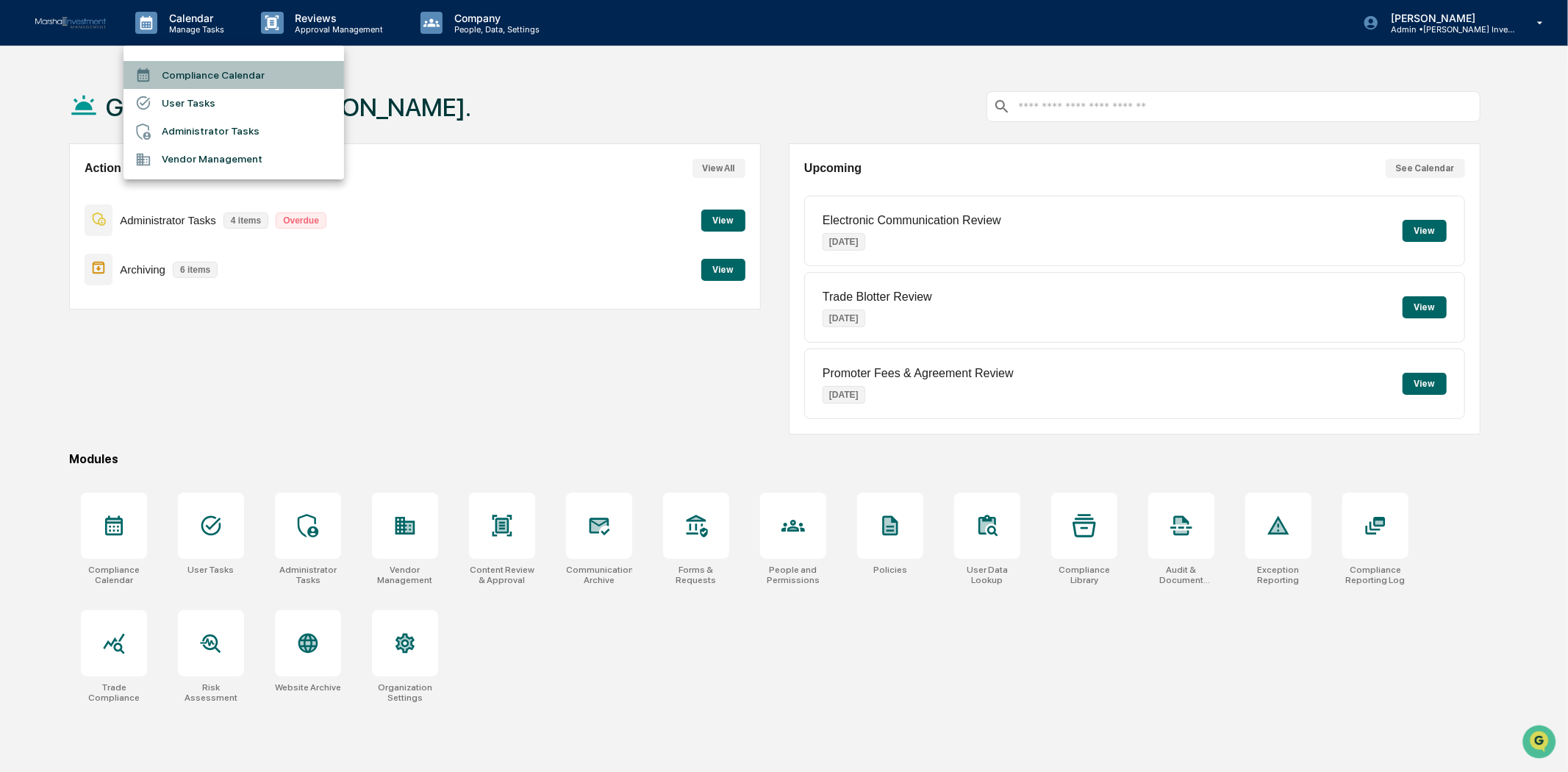
click at [188, 72] on li "Compliance Calendar" at bounding box center [233, 75] width 220 height 28
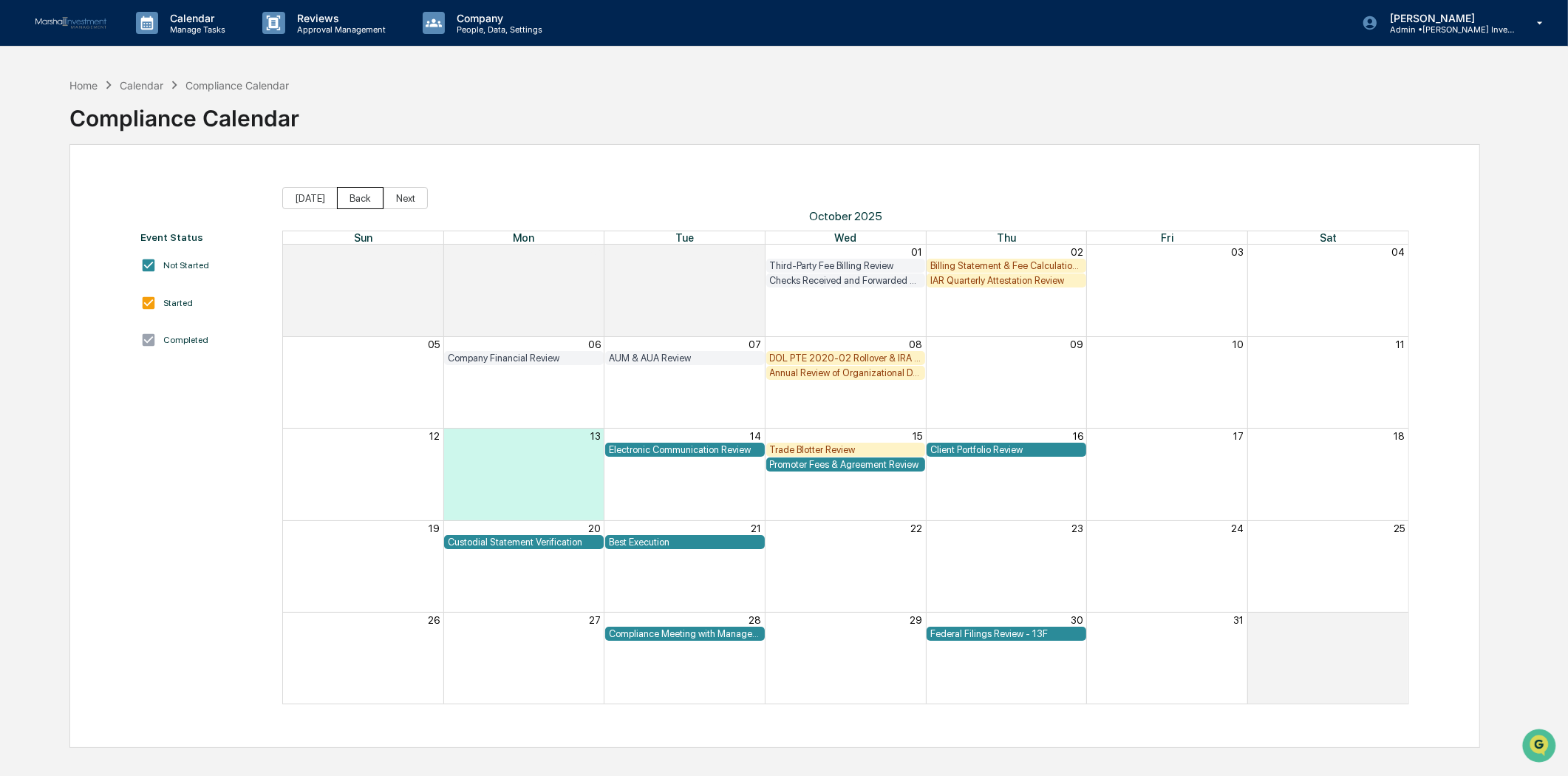
click at [360, 196] on button "Back" at bounding box center [360, 198] width 47 height 22
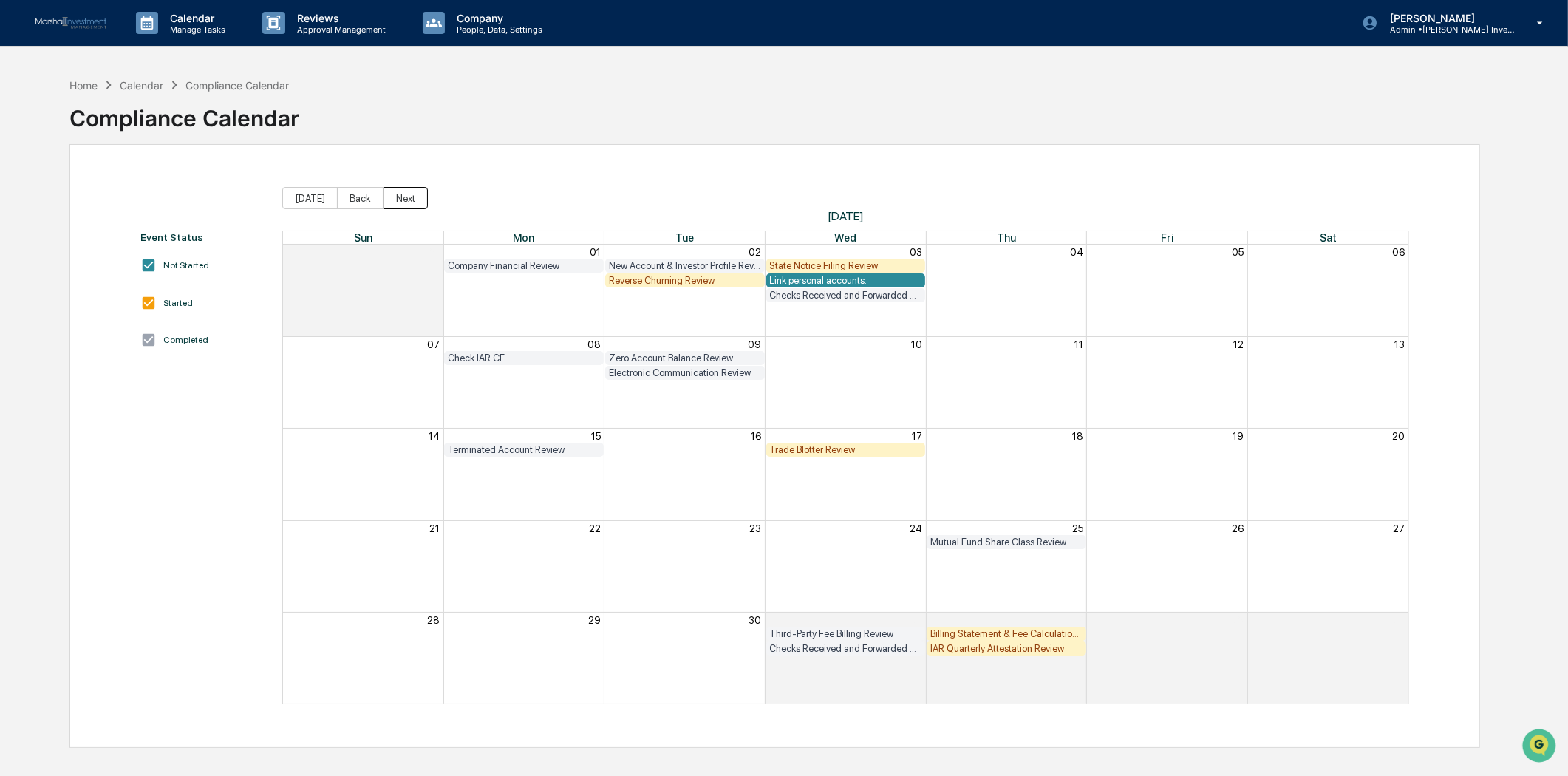
click at [385, 200] on button "Next" at bounding box center [406, 198] width 44 height 22
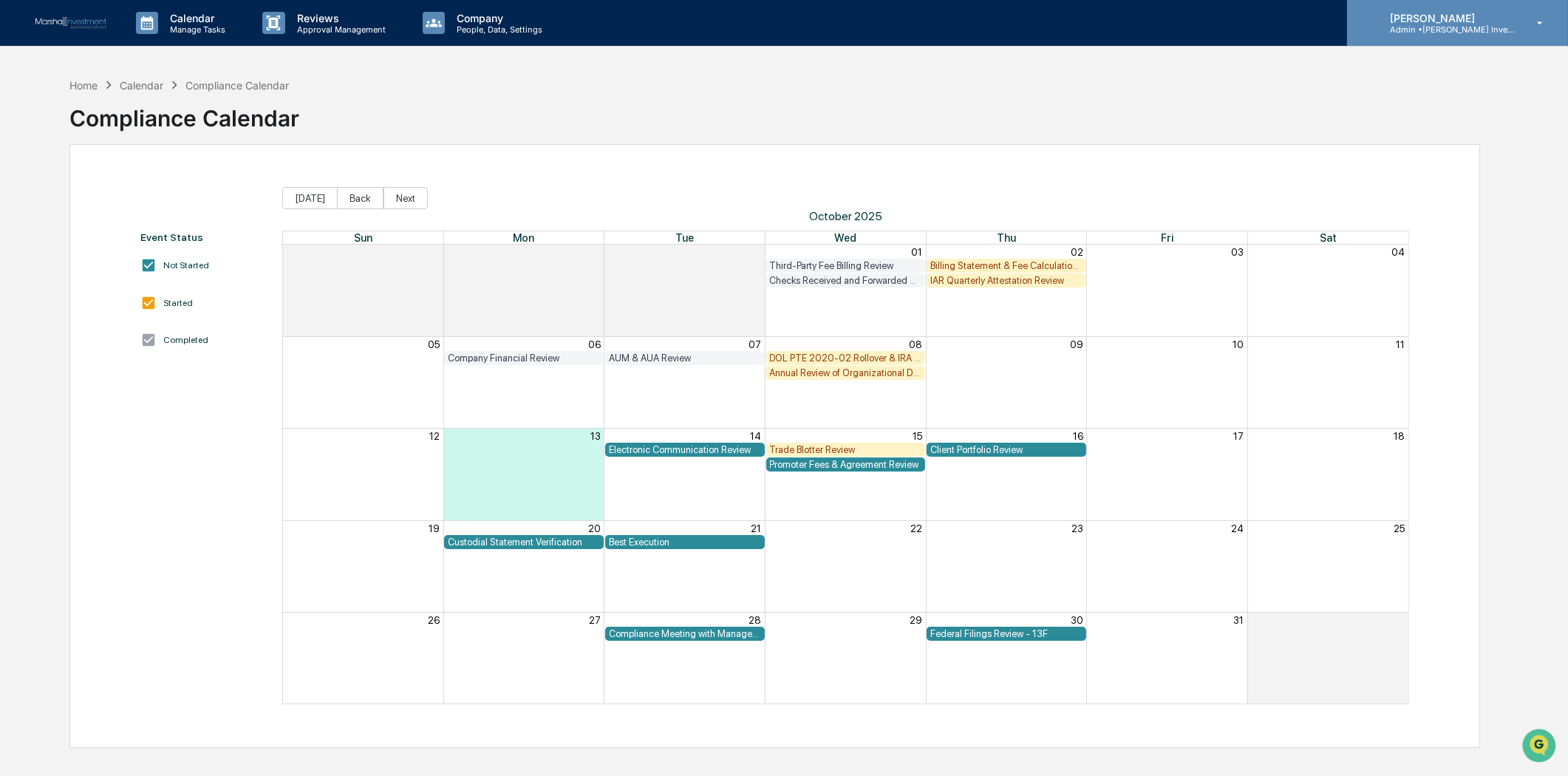
click at [1540, 23] on icon at bounding box center [1540, 22] width 6 height 3
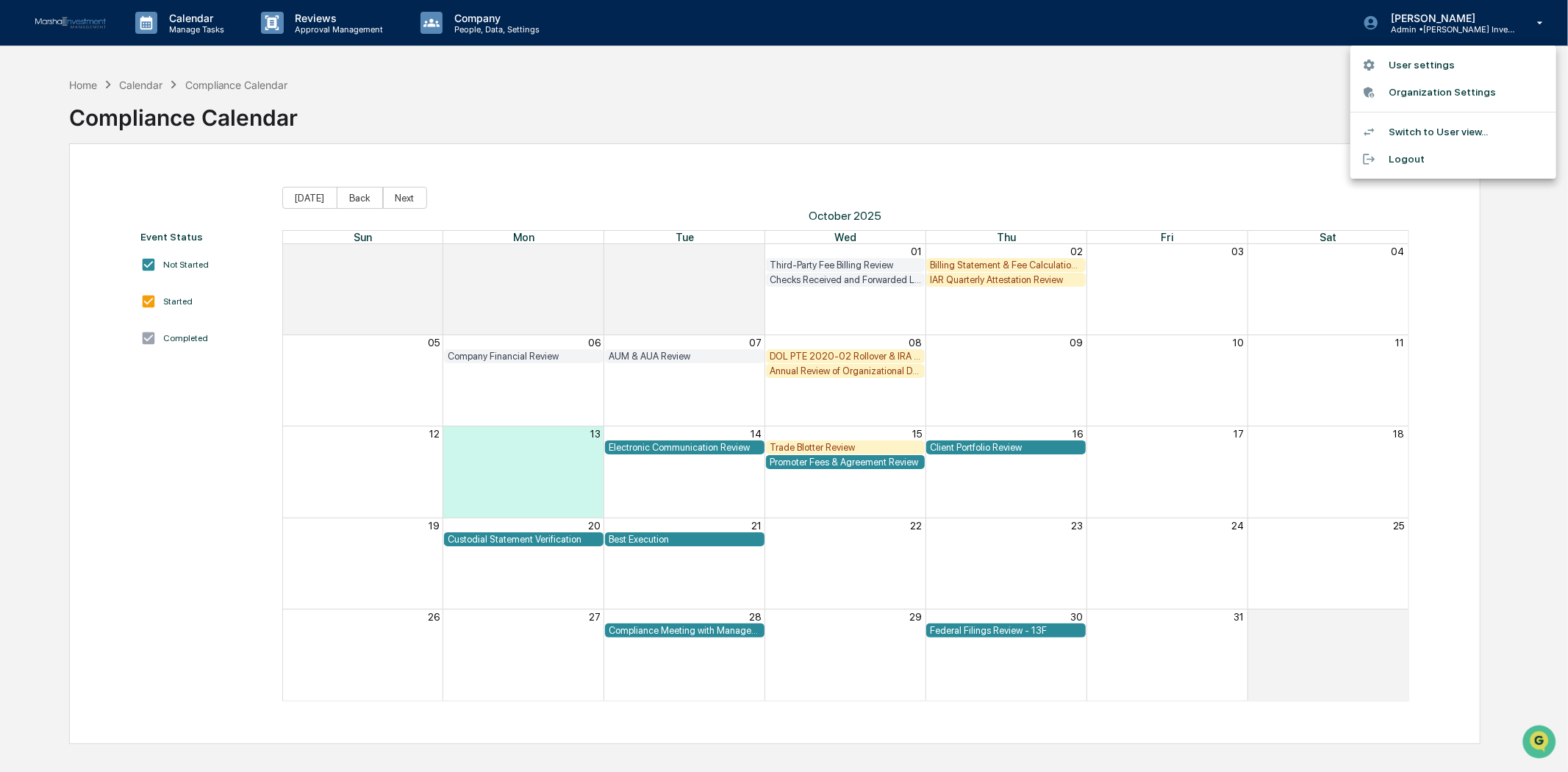
click at [1166, 90] on div at bounding box center [784, 386] width 1568 height 772
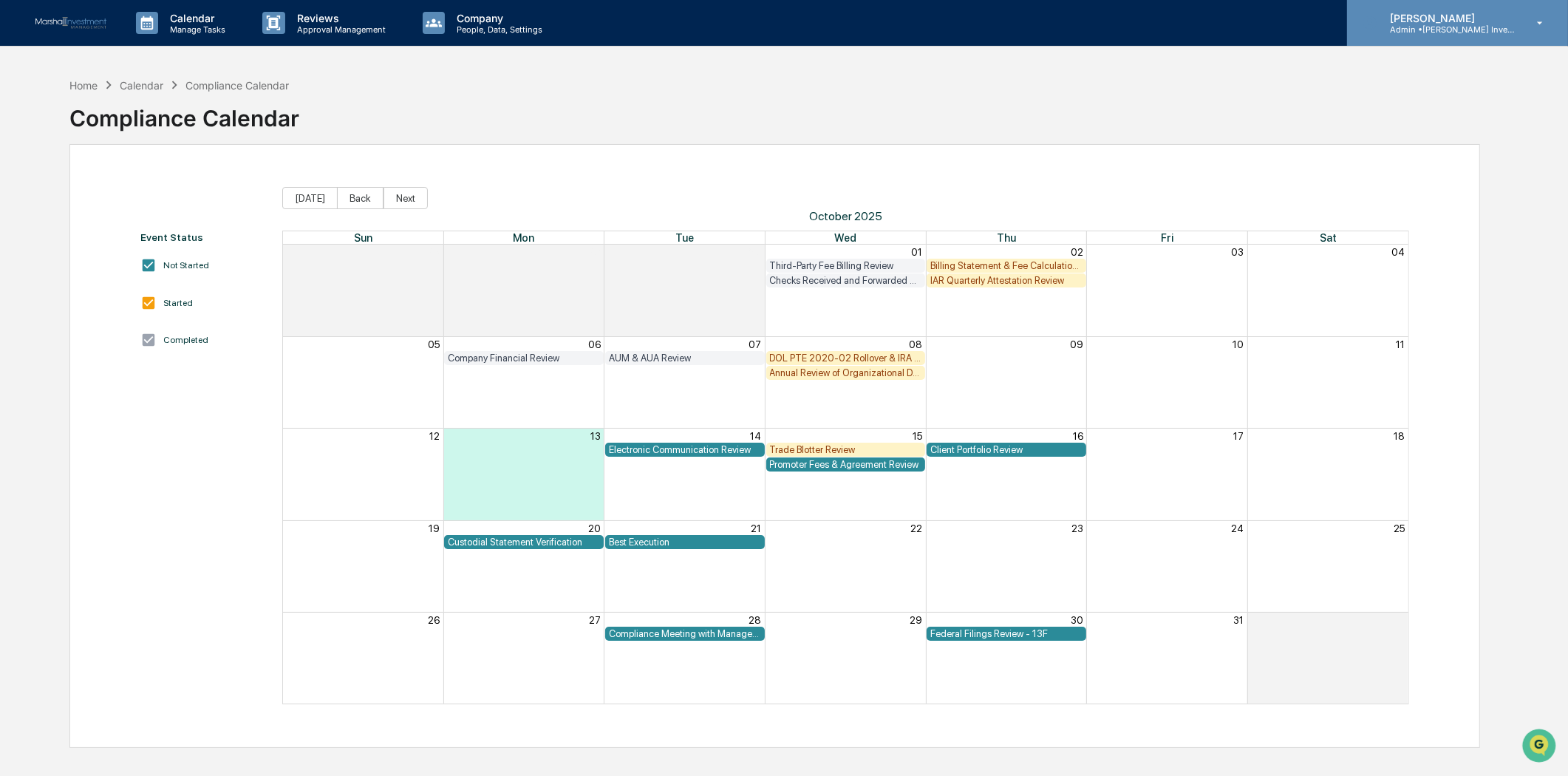
click at [1538, 32] on div "[PERSON_NAME] Admin • [PERSON_NAME] Investment Management" at bounding box center [1458, 23] width 221 height 46
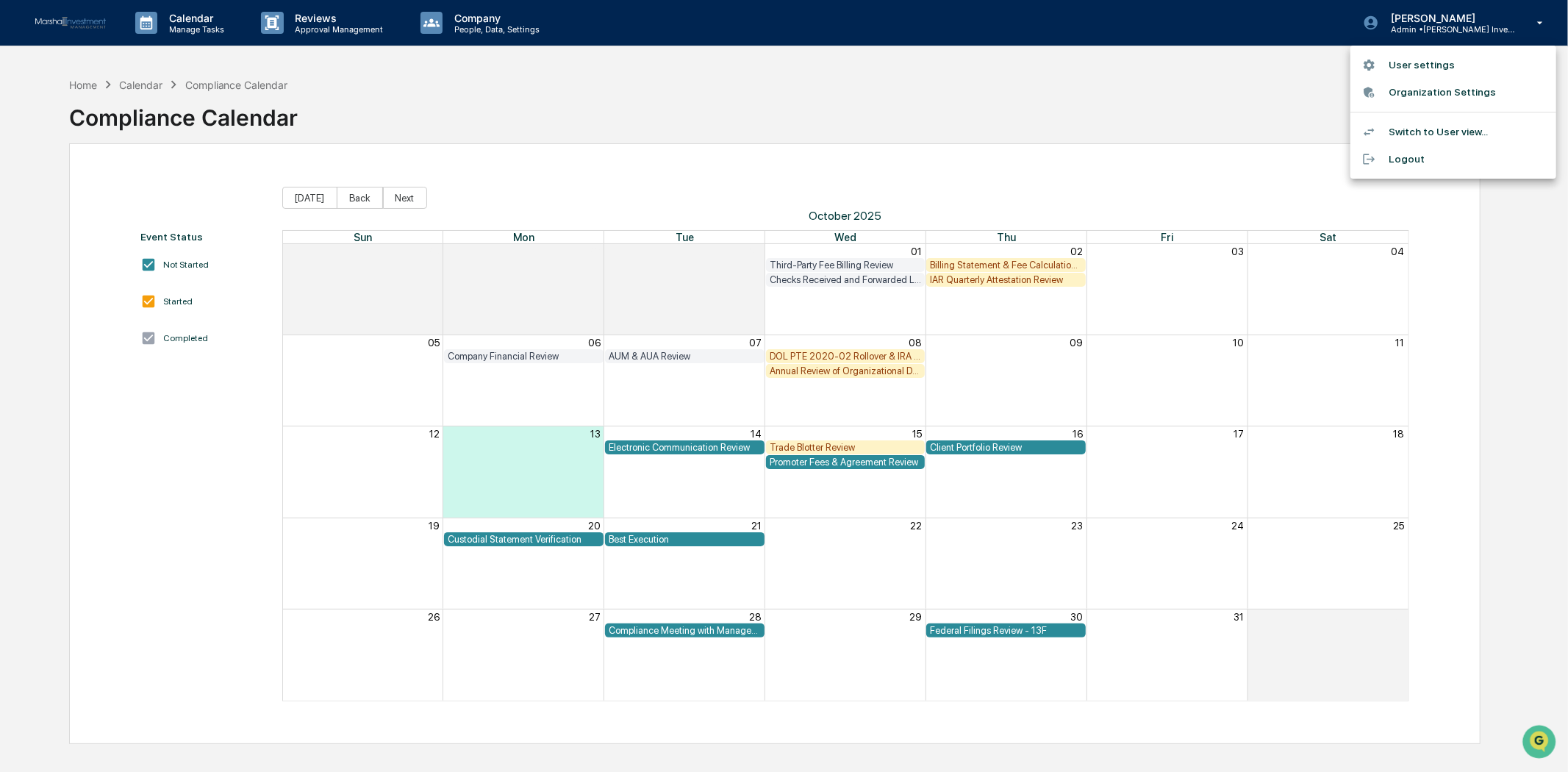
click at [1458, 133] on li "Switch to User view..." at bounding box center [1453, 132] width 206 height 27
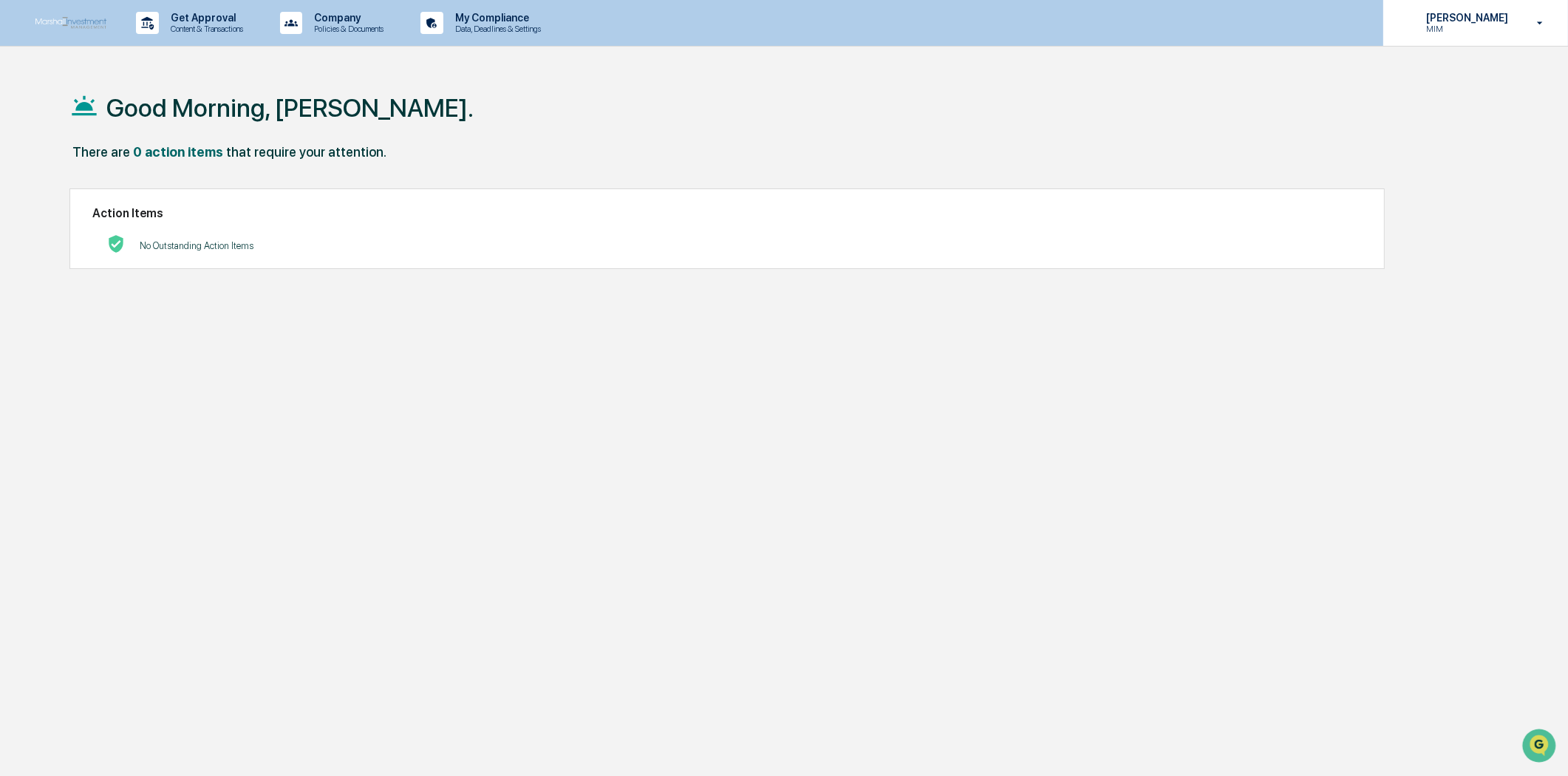
click at [1539, 31] on div "[PERSON_NAME] MIM" at bounding box center [1475, 23] width 185 height 46
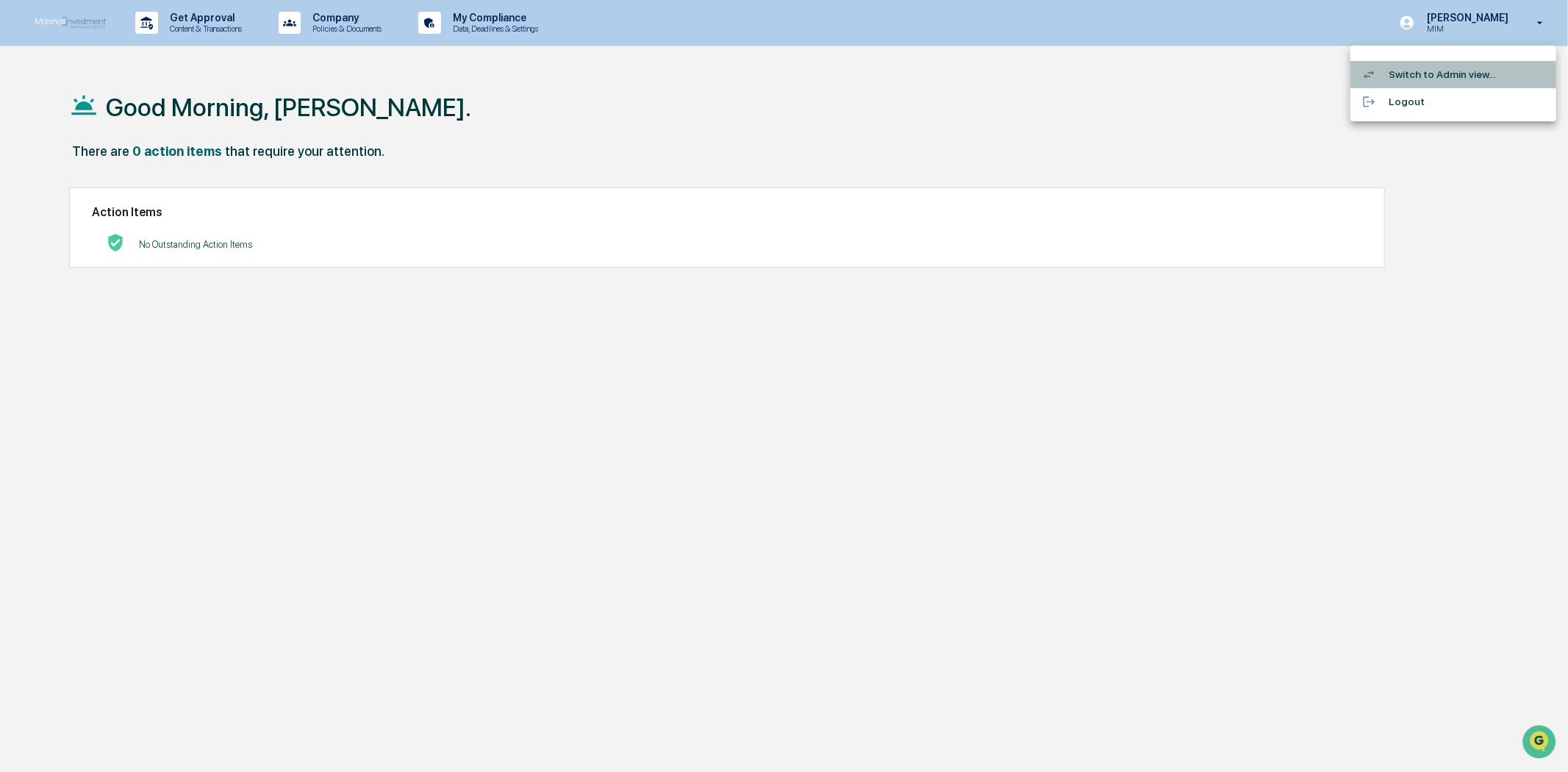
click at [1474, 70] on li "Switch to Admin view..." at bounding box center [1453, 75] width 206 height 27
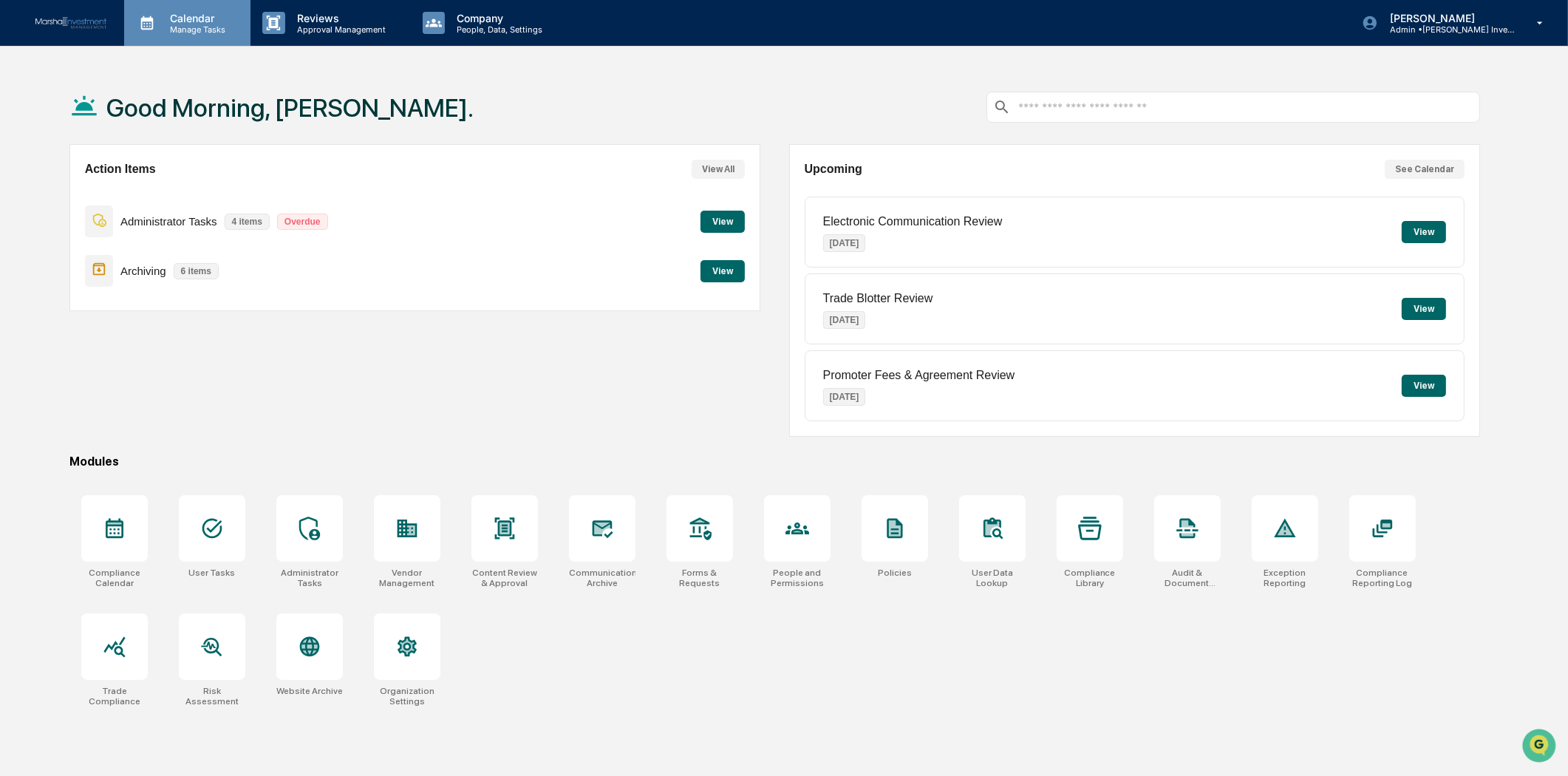
click at [217, 17] on p "Calendar" at bounding box center [195, 18] width 74 height 13
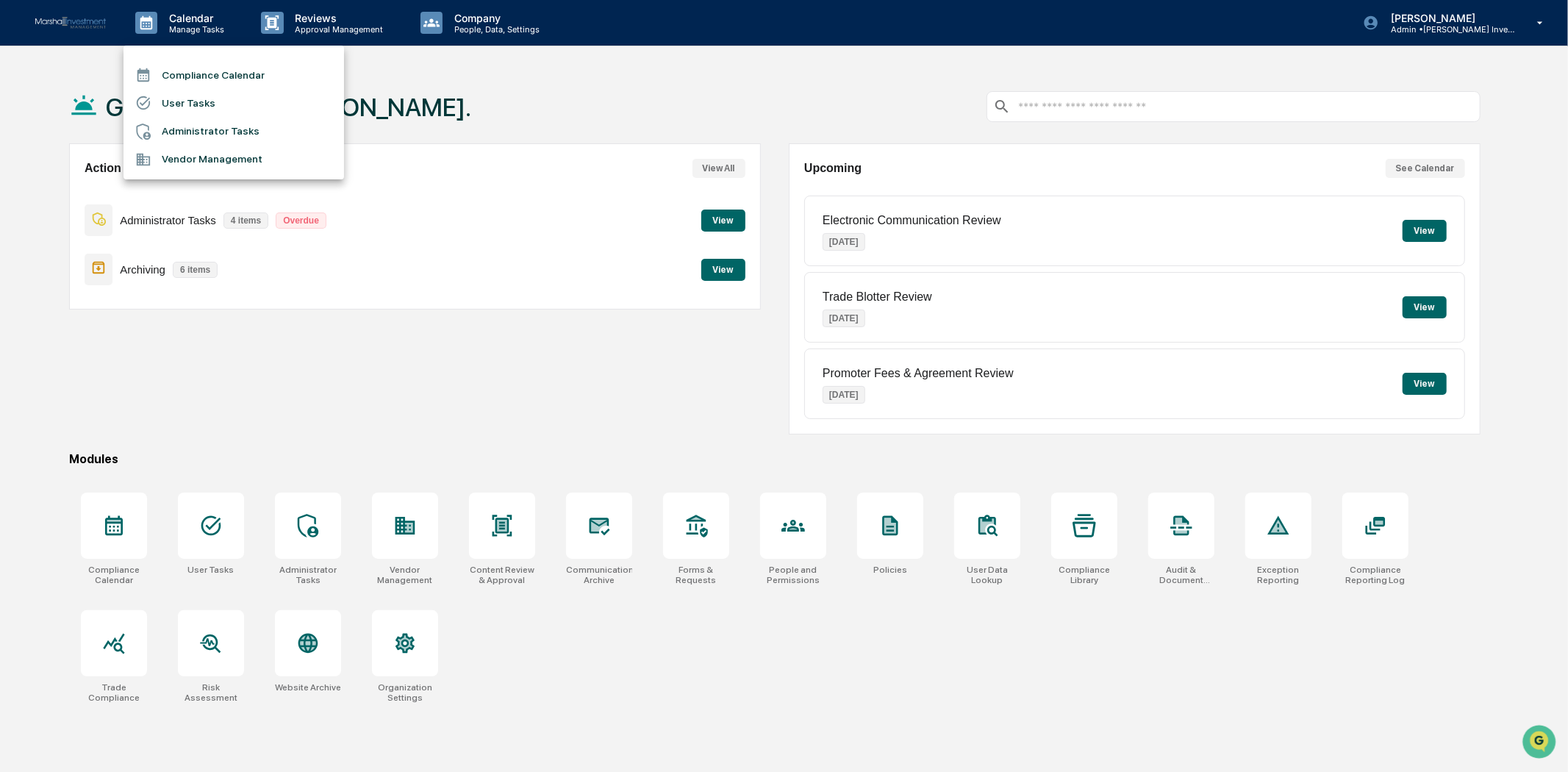
click at [215, 70] on li "Compliance Calendar" at bounding box center [233, 75] width 220 height 28
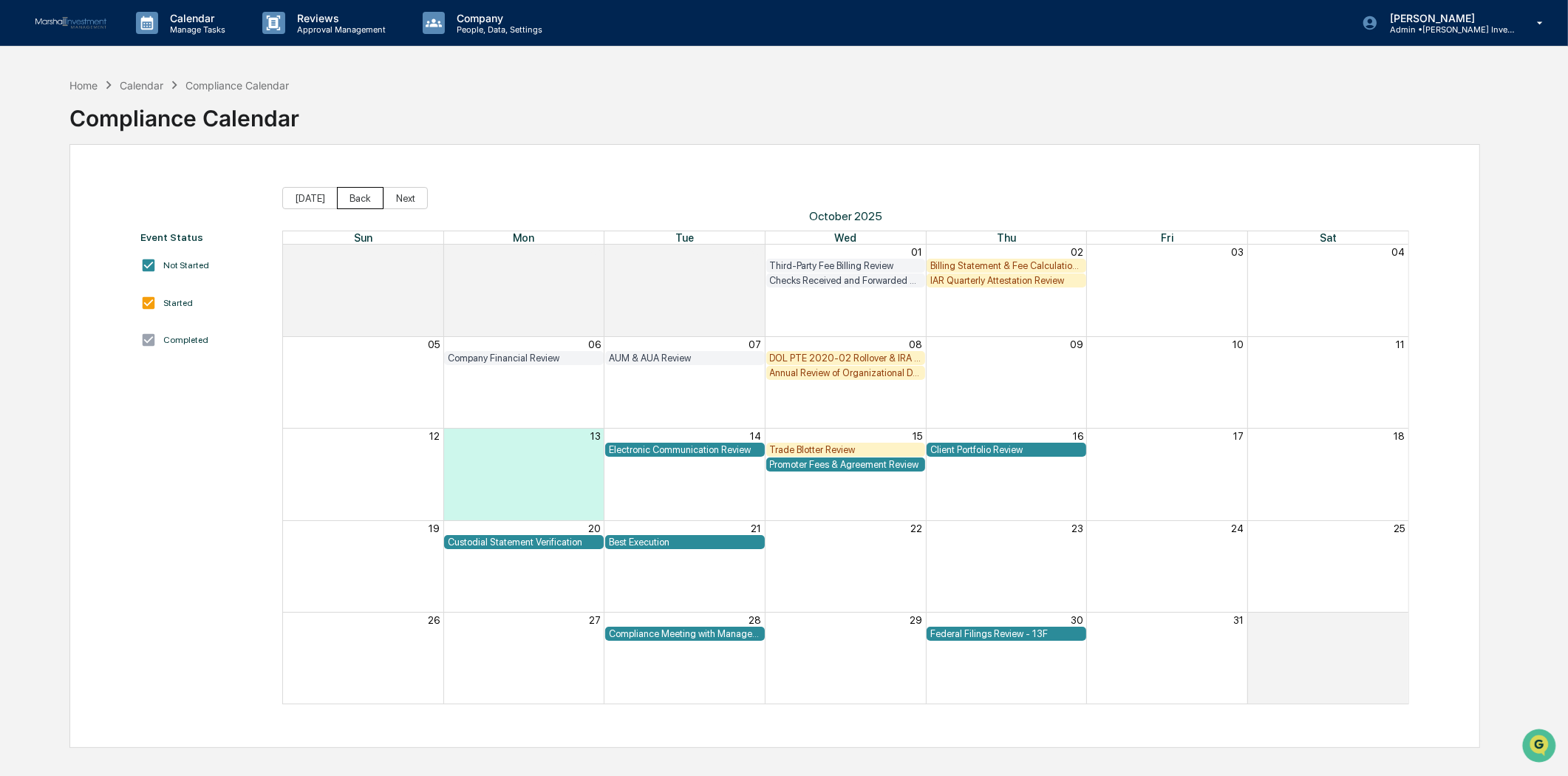
click at [349, 201] on button "Back" at bounding box center [360, 198] width 47 height 22
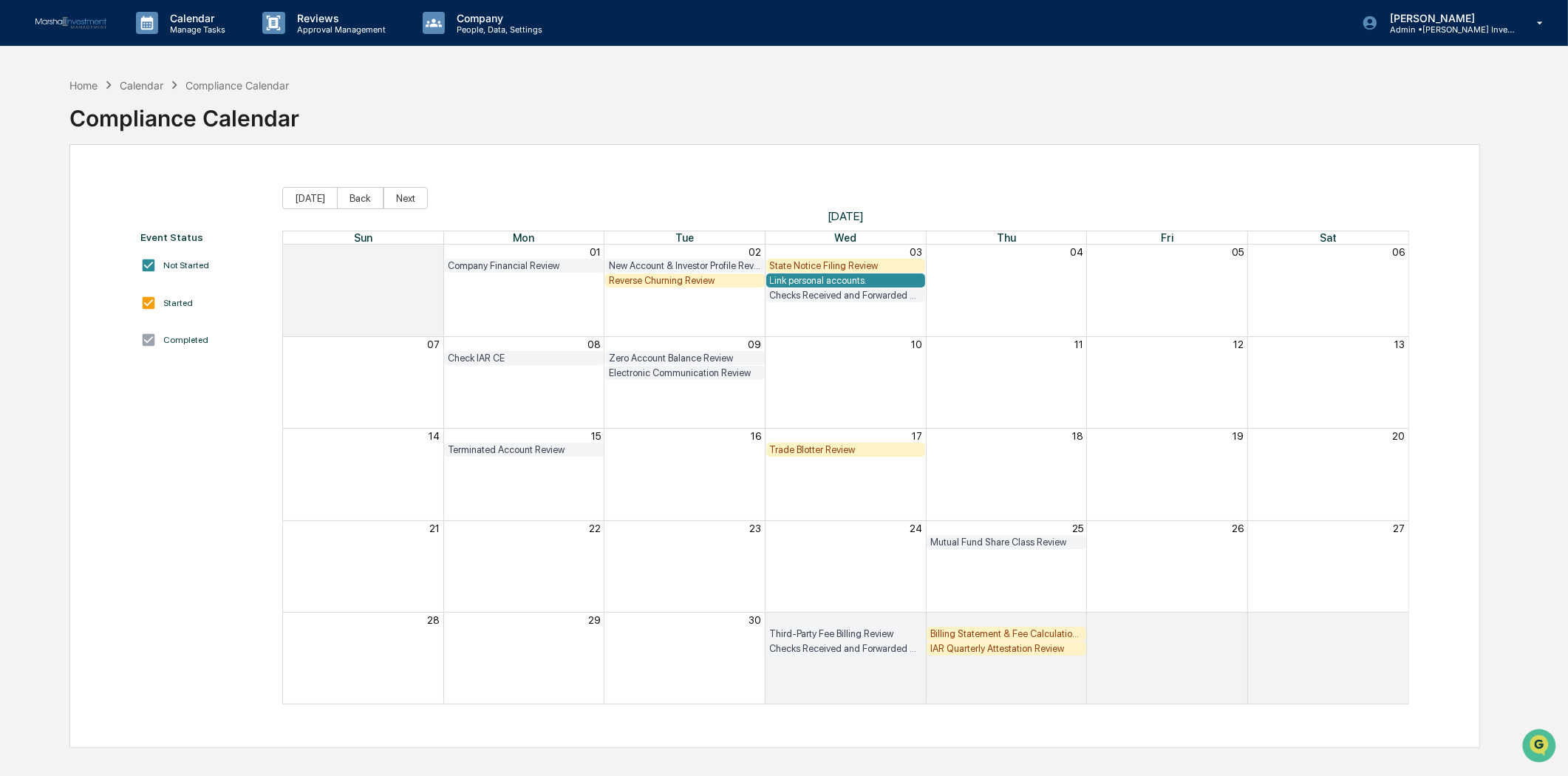
click at [877, 262] on div "State Notice Filing Review" at bounding box center [846, 266] width 153 height 11
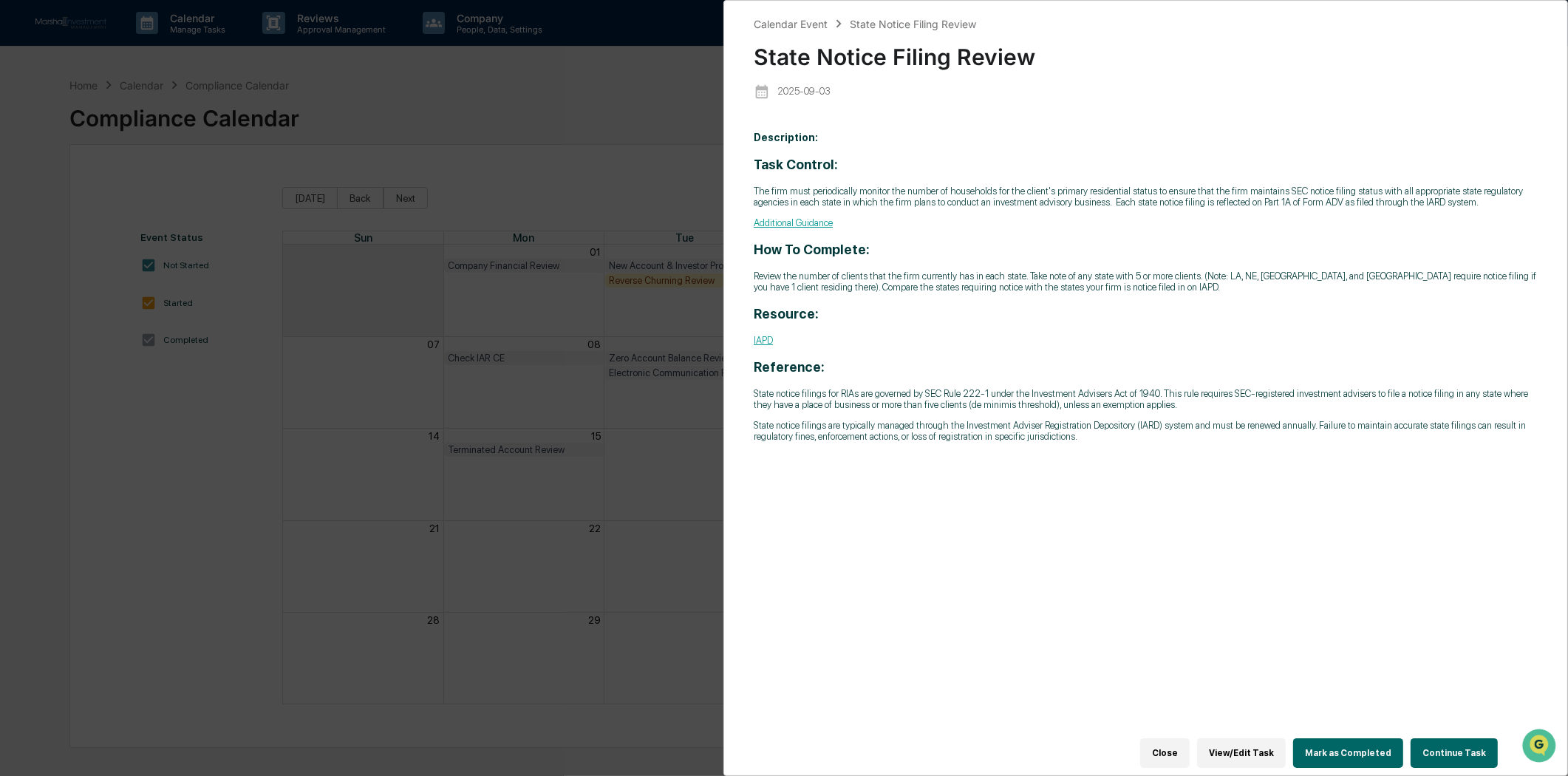
click at [1442, 745] on button "Continue Task" at bounding box center [1454, 753] width 87 height 29
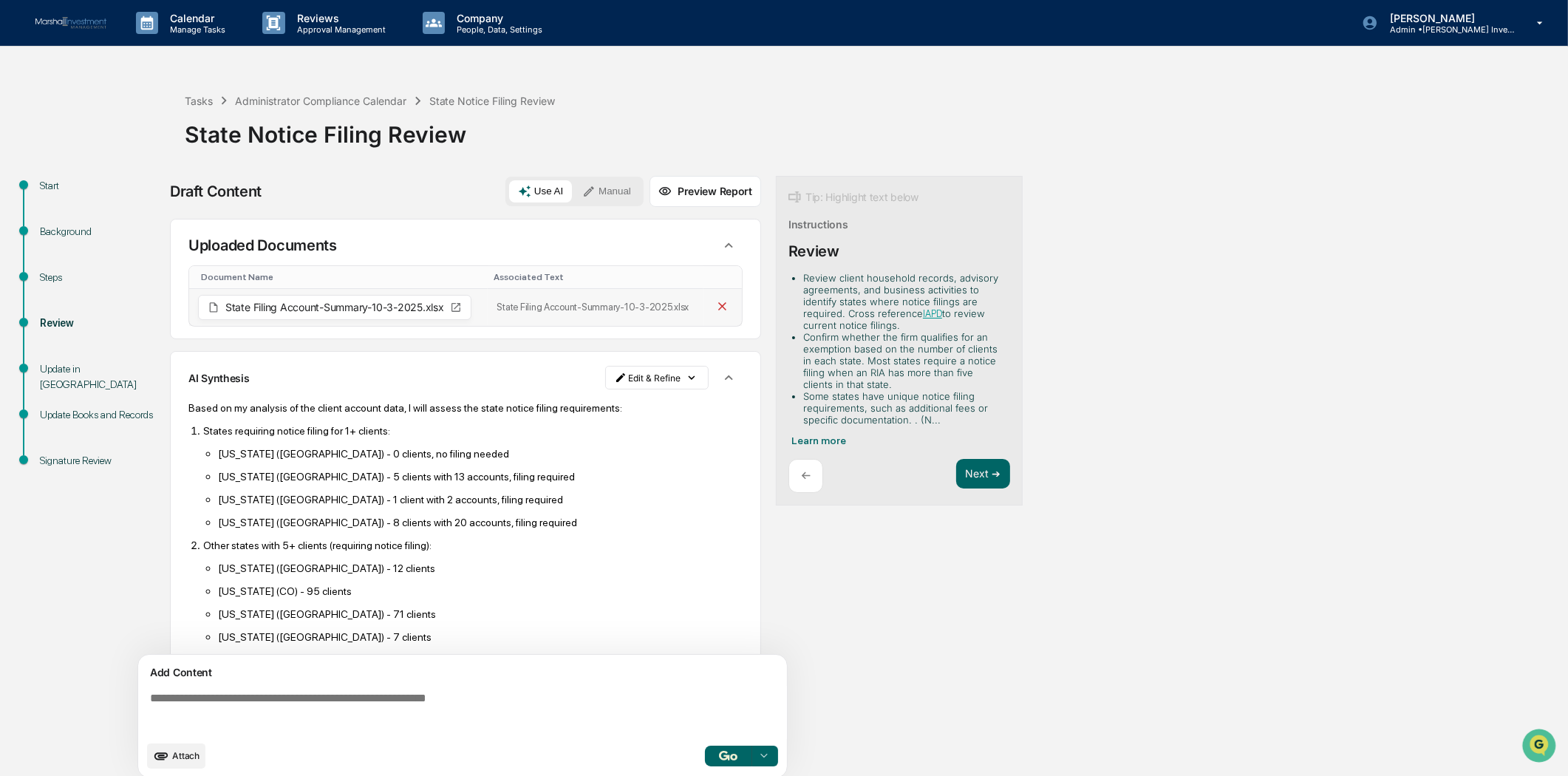
click at [713, 299] on button at bounding box center [723, 307] width 20 height 22
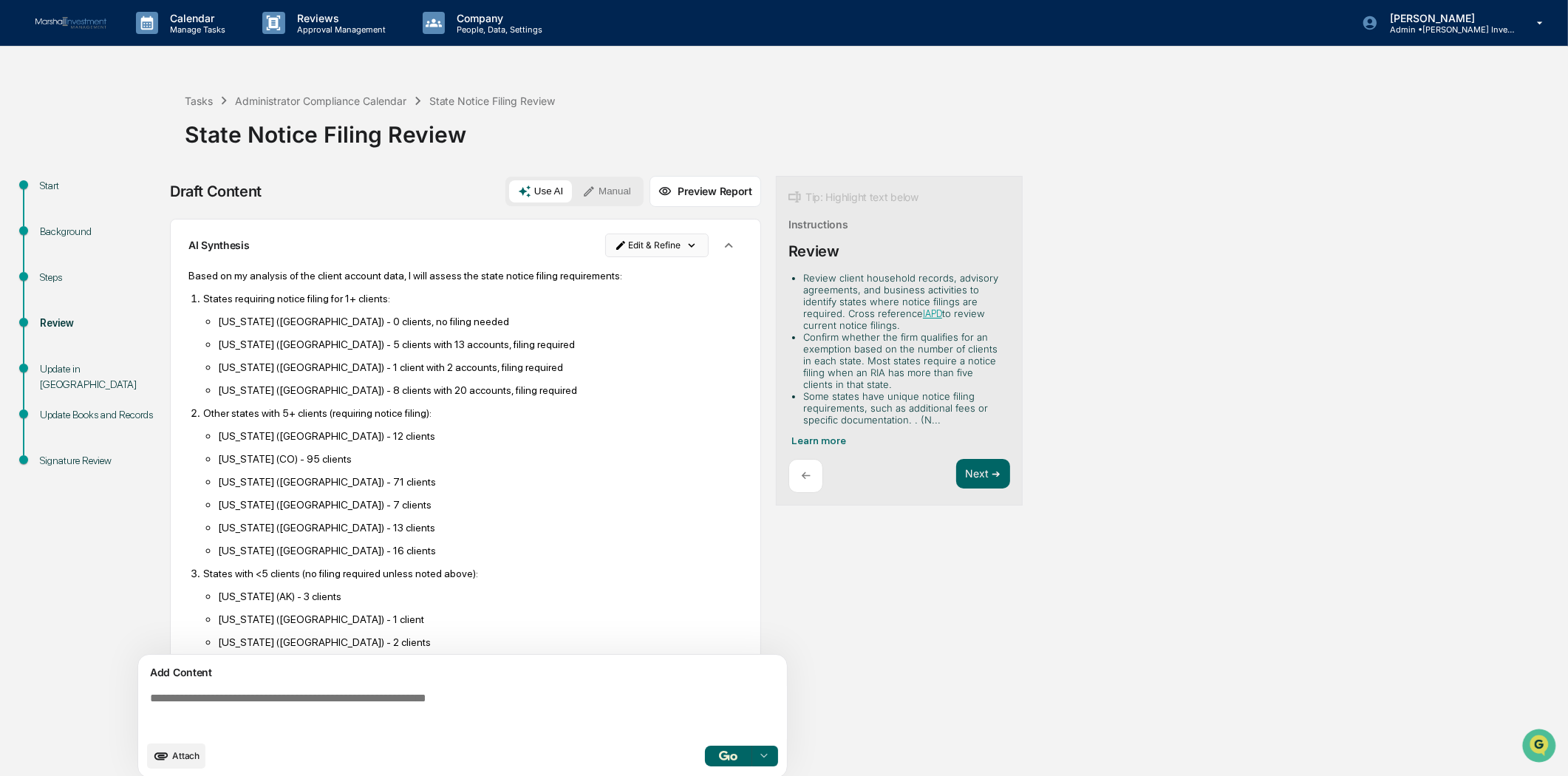
click at [675, 245] on html "Calendar Manage Tasks Reviews Approval Management Company People, Data, Setting…" at bounding box center [784, 388] width 1568 height 776
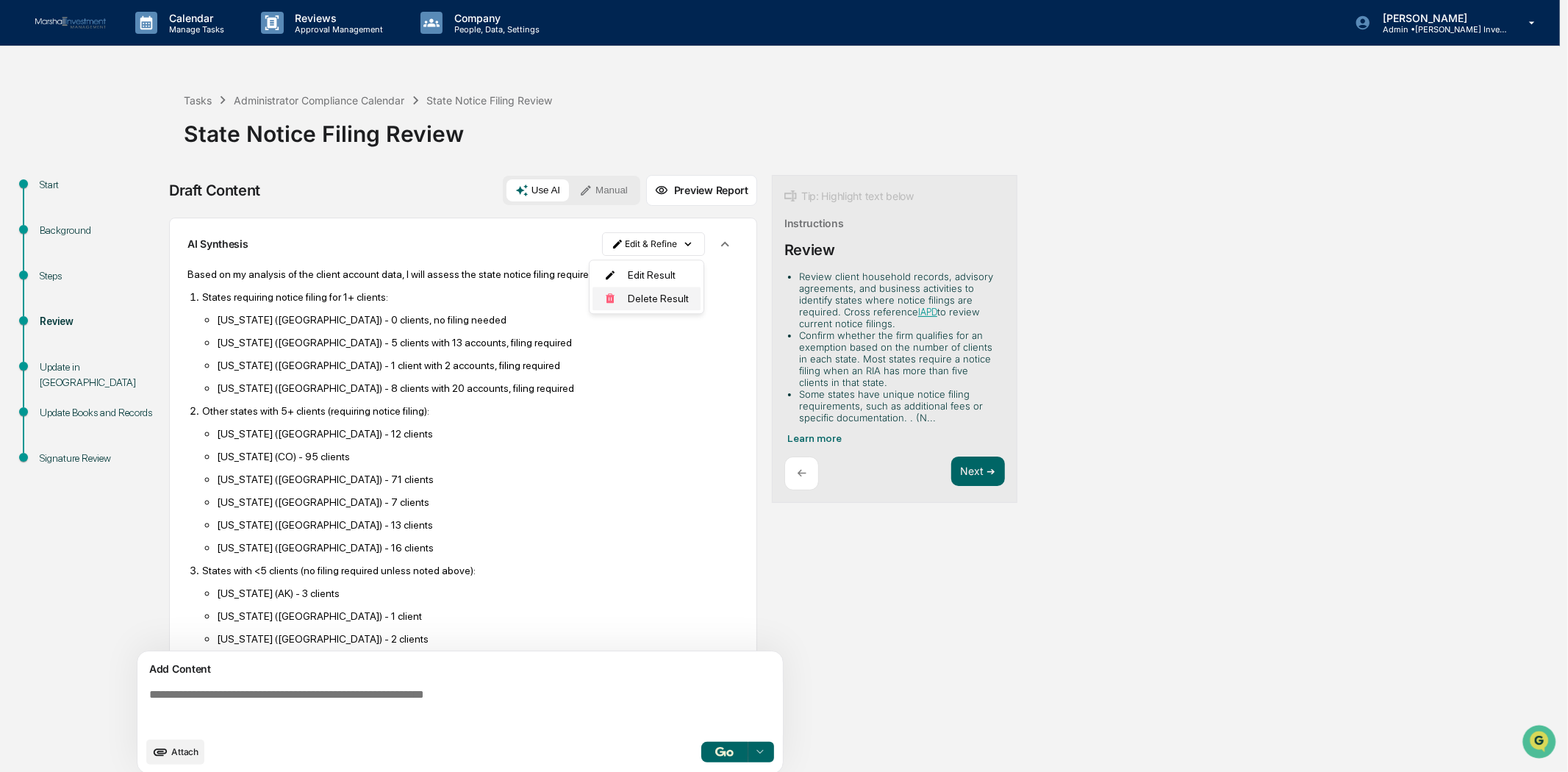
click at [668, 303] on div "Delete Result" at bounding box center [647, 298] width 108 height 24
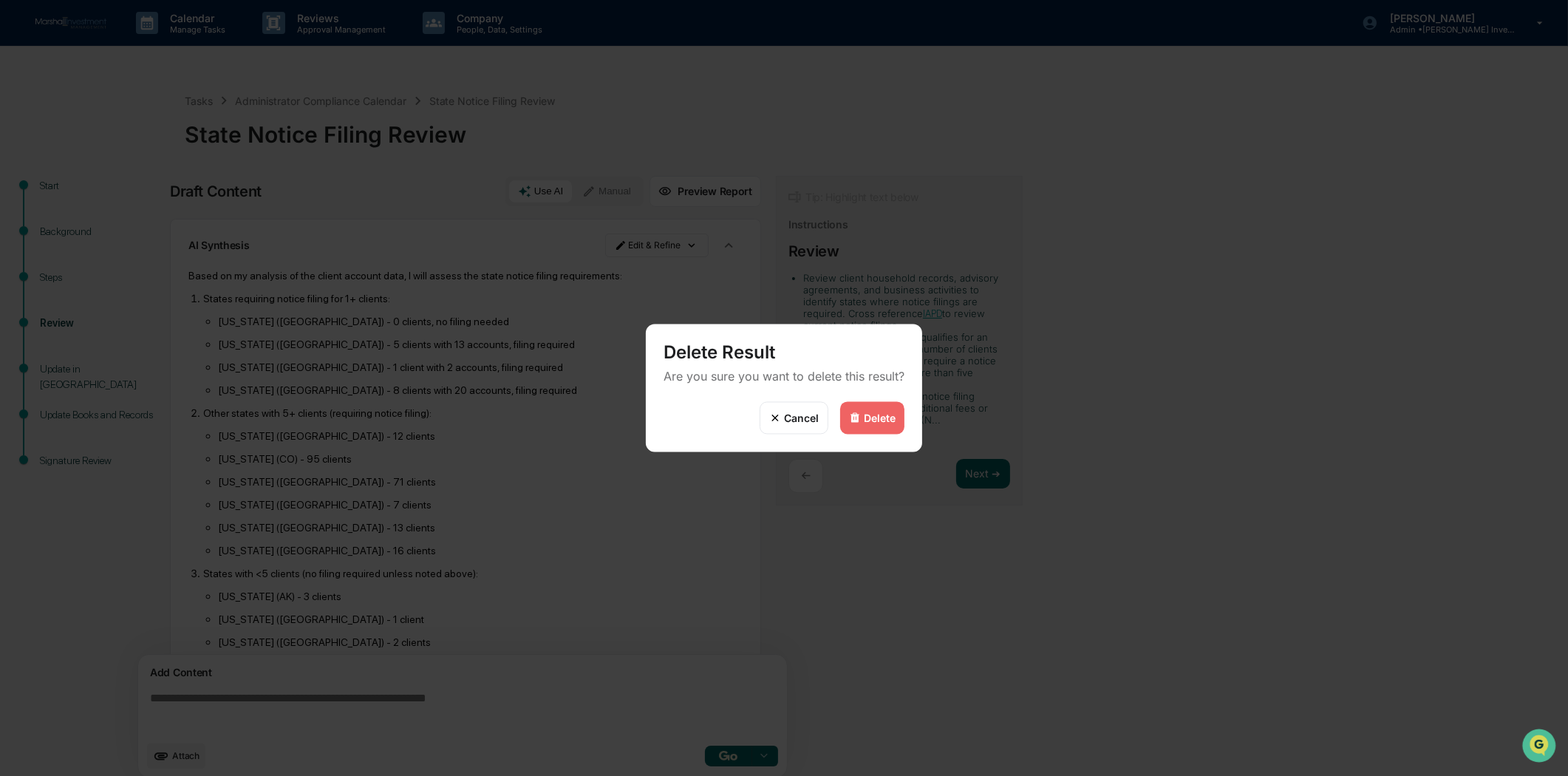
click at [867, 412] on div "Delete" at bounding box center [879, 418] width 32 height 13
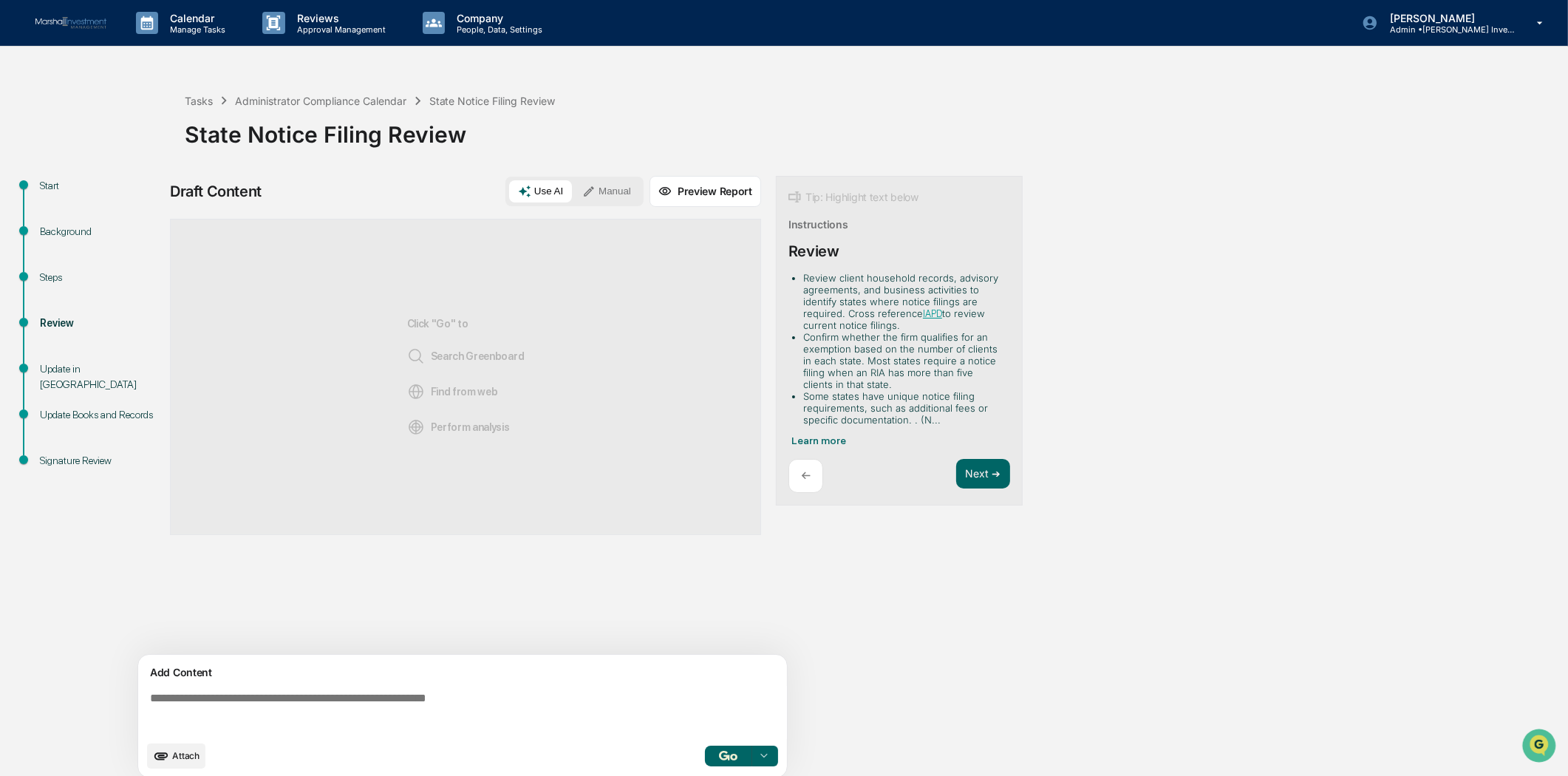
click at [186, 759] on span "Attach" at bounding box center [186, 755] width 28 height 11
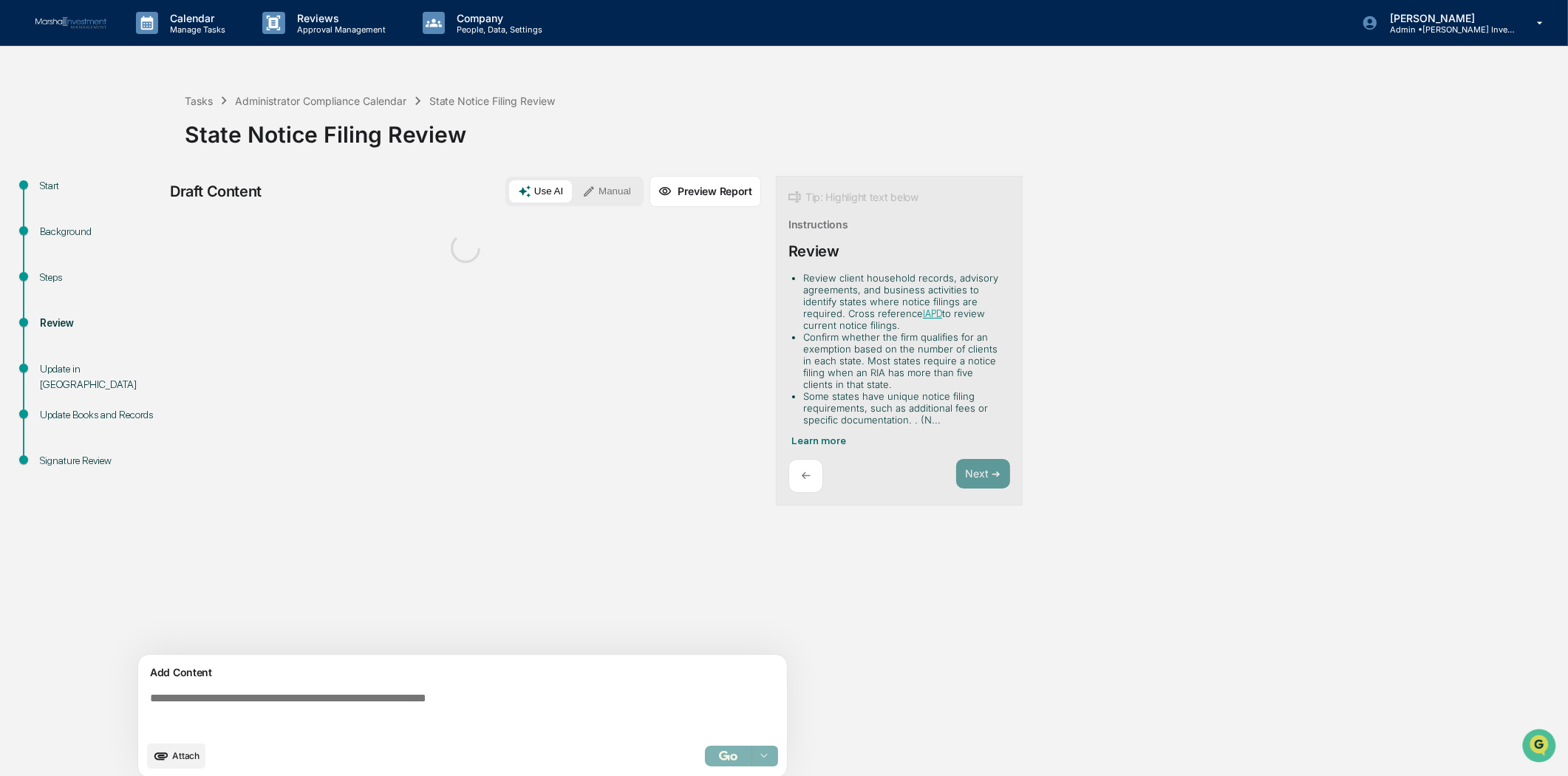
scroll to position [12, 0]
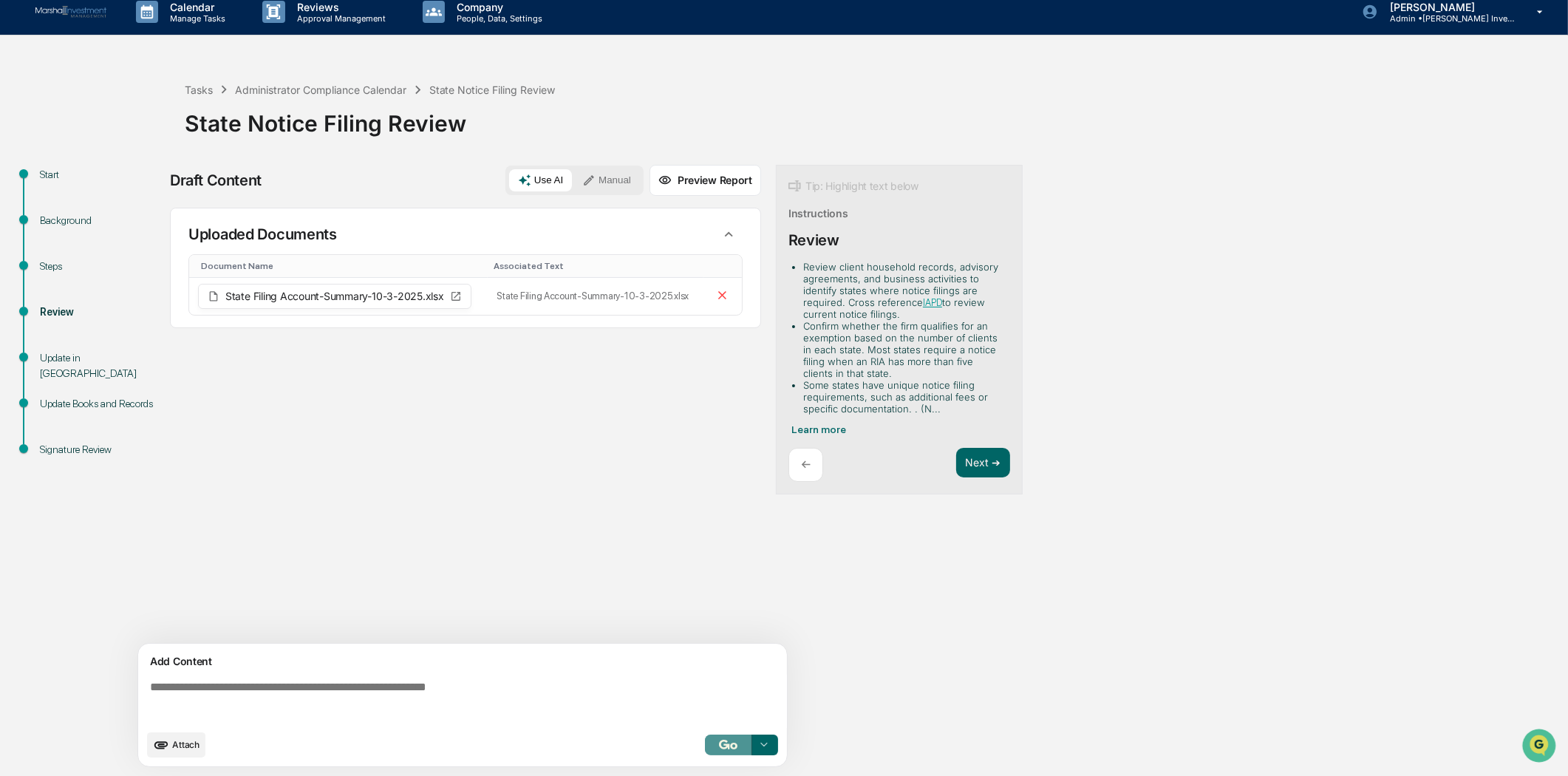
click at [715, 739] on button "button" at bounding box center [727, 745] width 47 height 20
click at [778, 748] on div "Add Content Attach Select..." at bounding box center [462, 704] width 648 height 122
click at [773, 748] on div at bounding box center [764, 745] width 24 height 24
click at [706, 723] on span "Perform Analysis with Information" at bounding box center [670, 718] width 170 height 24
click at [992, 452] on button "Next ➔" at bounding box center [983, 462] width 54 height 30
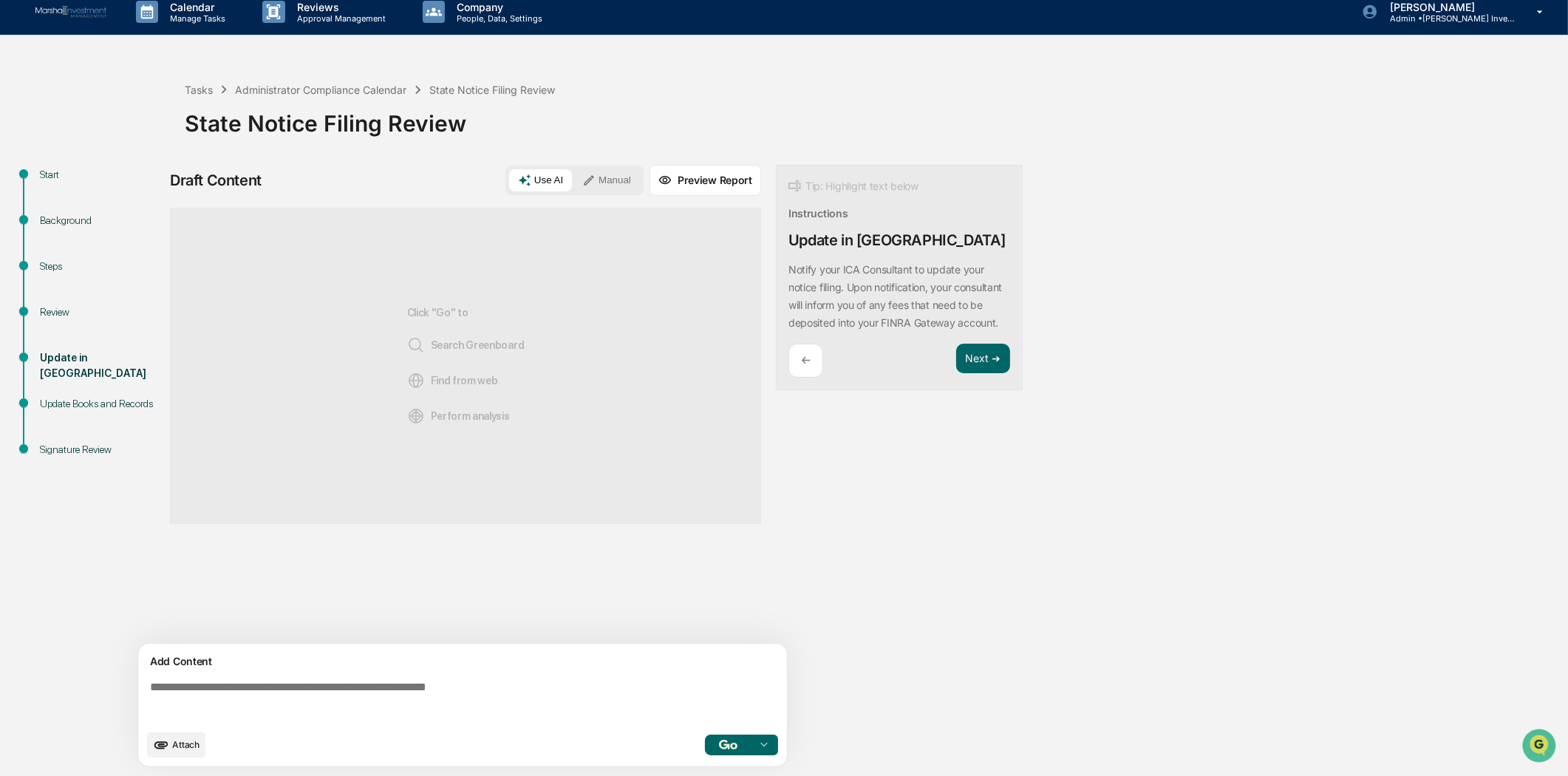
click at [806, 367] on p "←" at bounding box center [806, 359] width 9 height 14
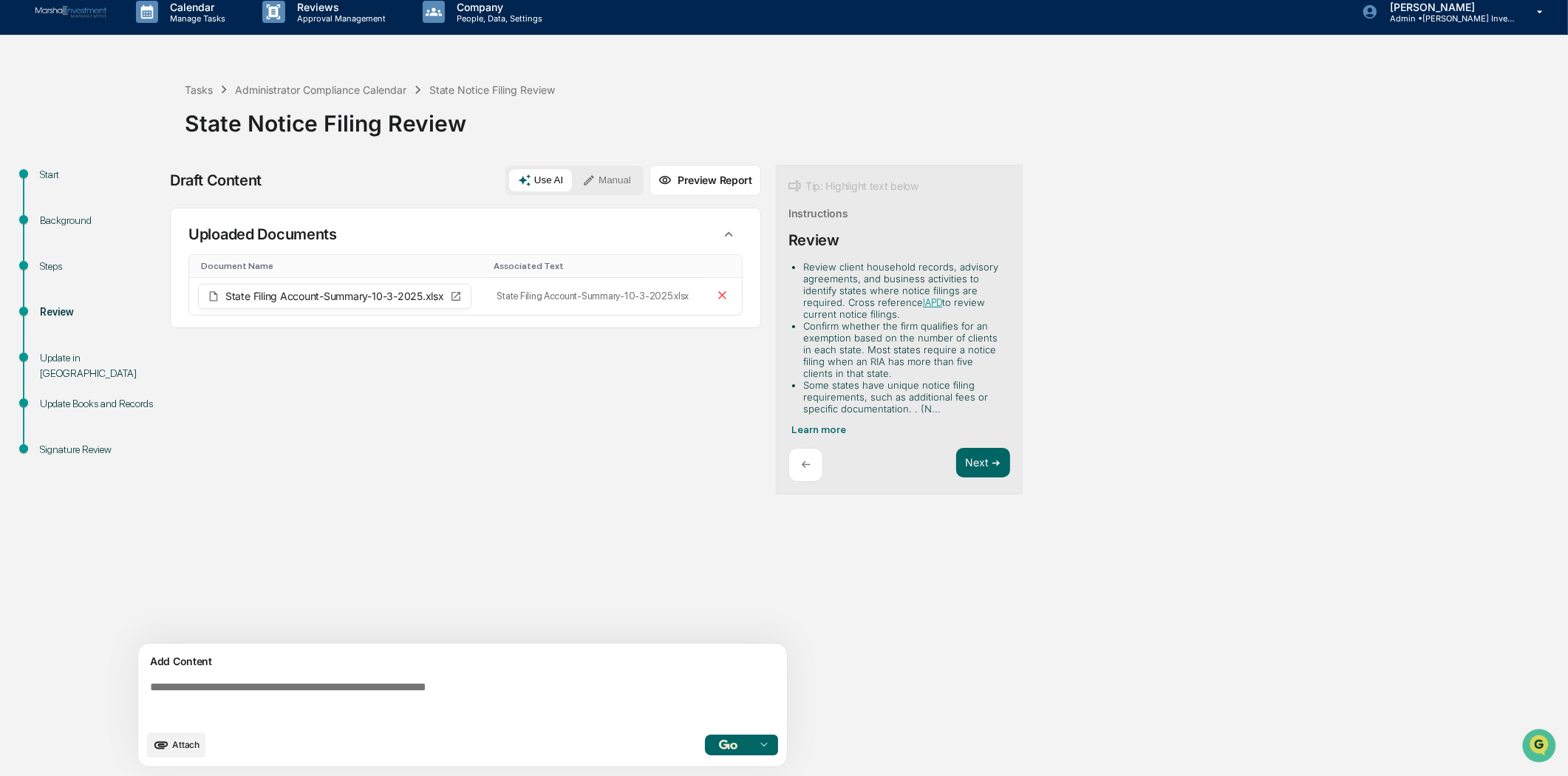
click at [380, 474] on div "Sources Uploaded Documents Document Name Associated Text State Filing Account-S…" at bounding box center [465, 426] width 591 height 436
click at [806, 452] on div "←" at bounding box center [806, 465] width 35 height 35
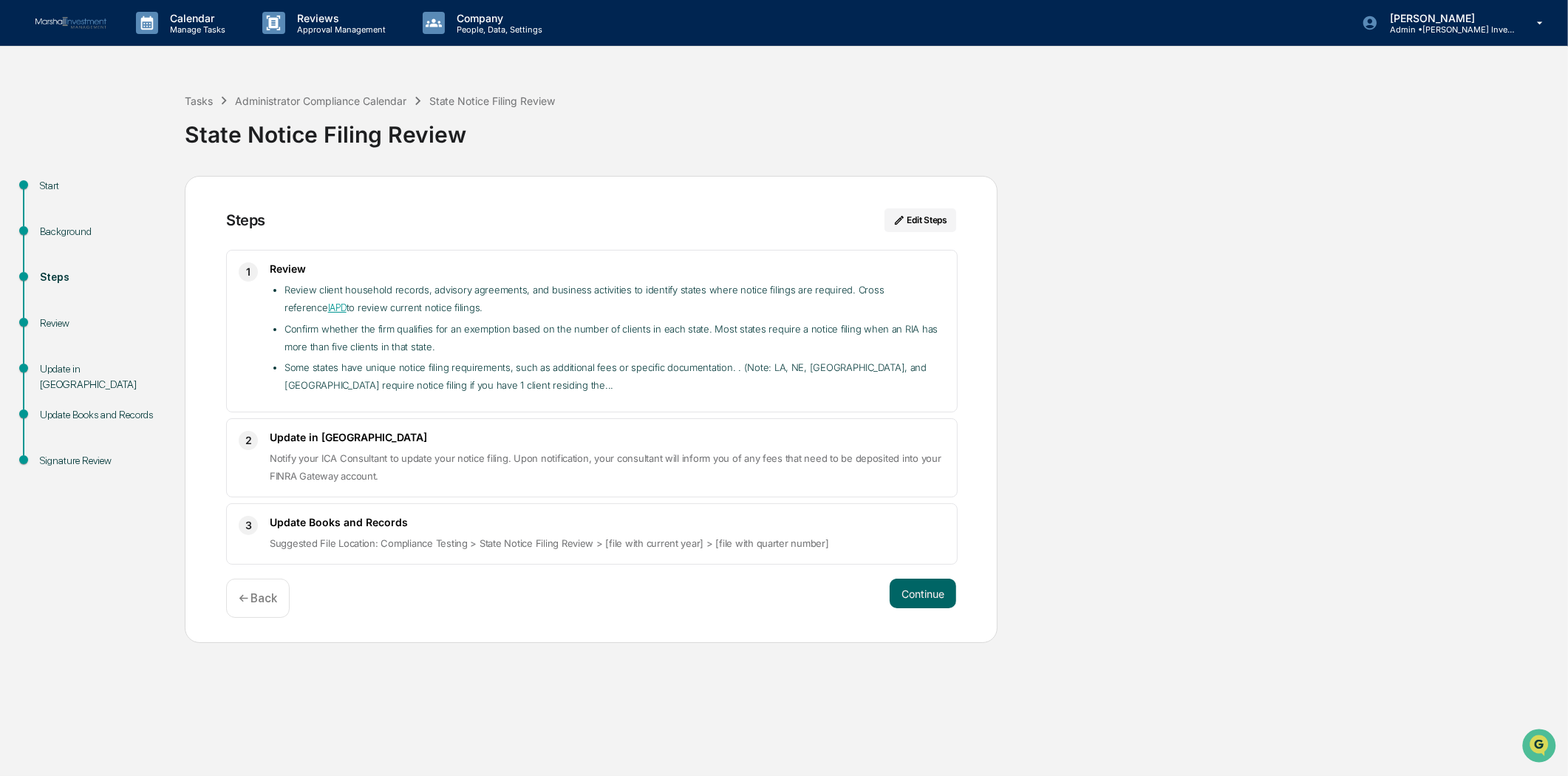
scroll to position [0, 0]
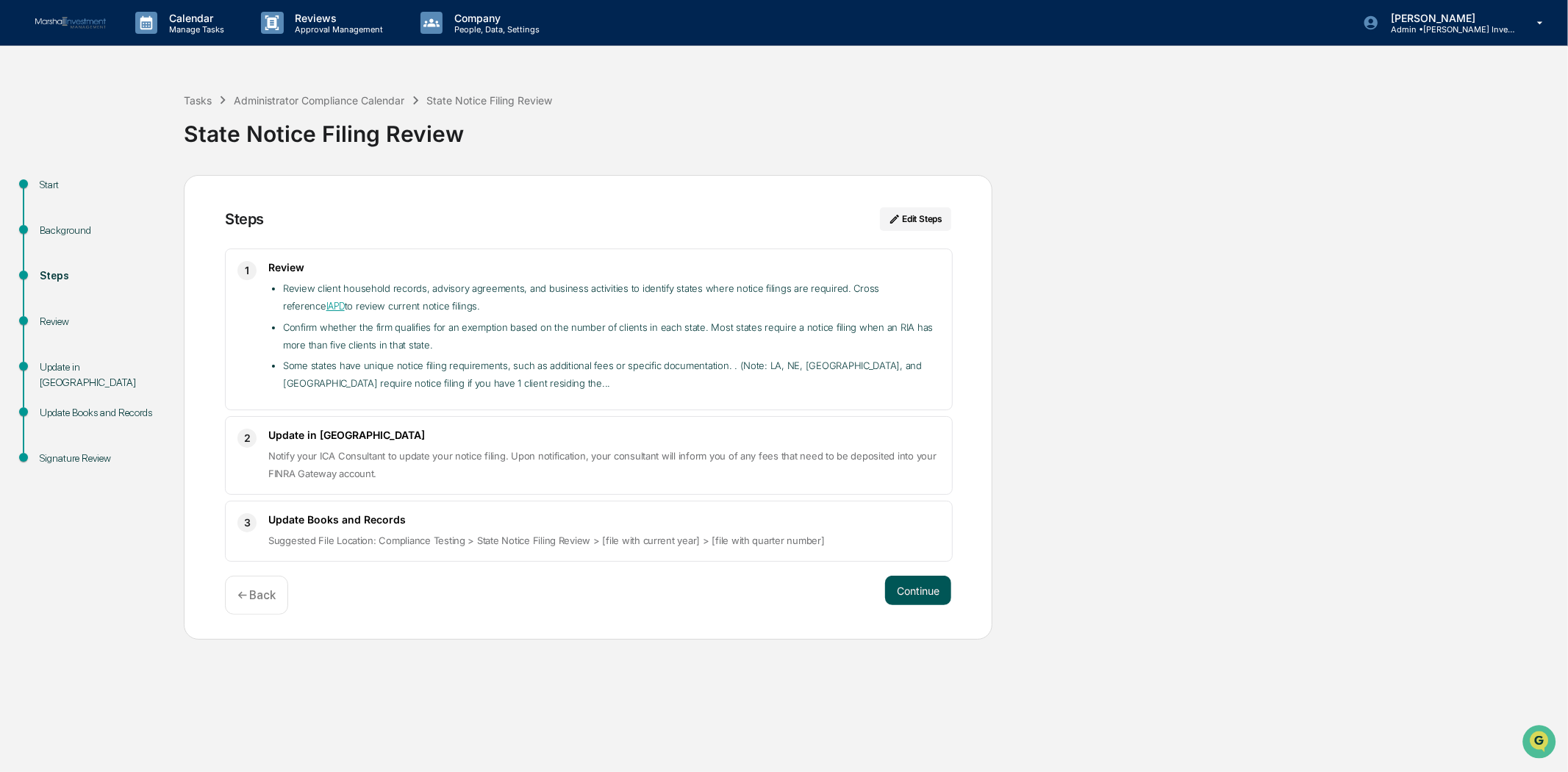
click at [907, 590] on button "Continue" at bounding box center [918, 590] width 66 height 29
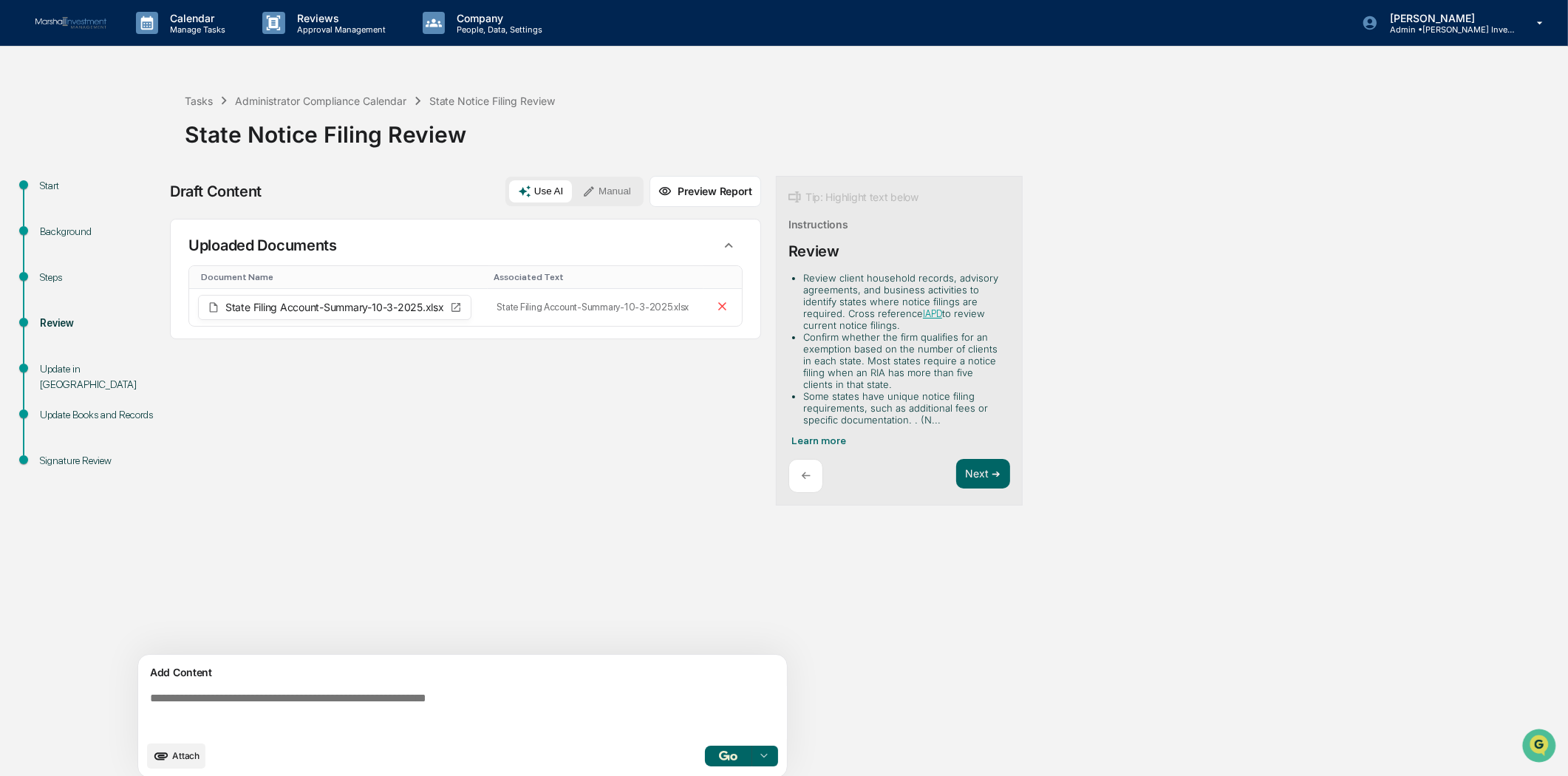
click at [733, 755] on img "button" at bounding box center [727, 755] width 17 height 9
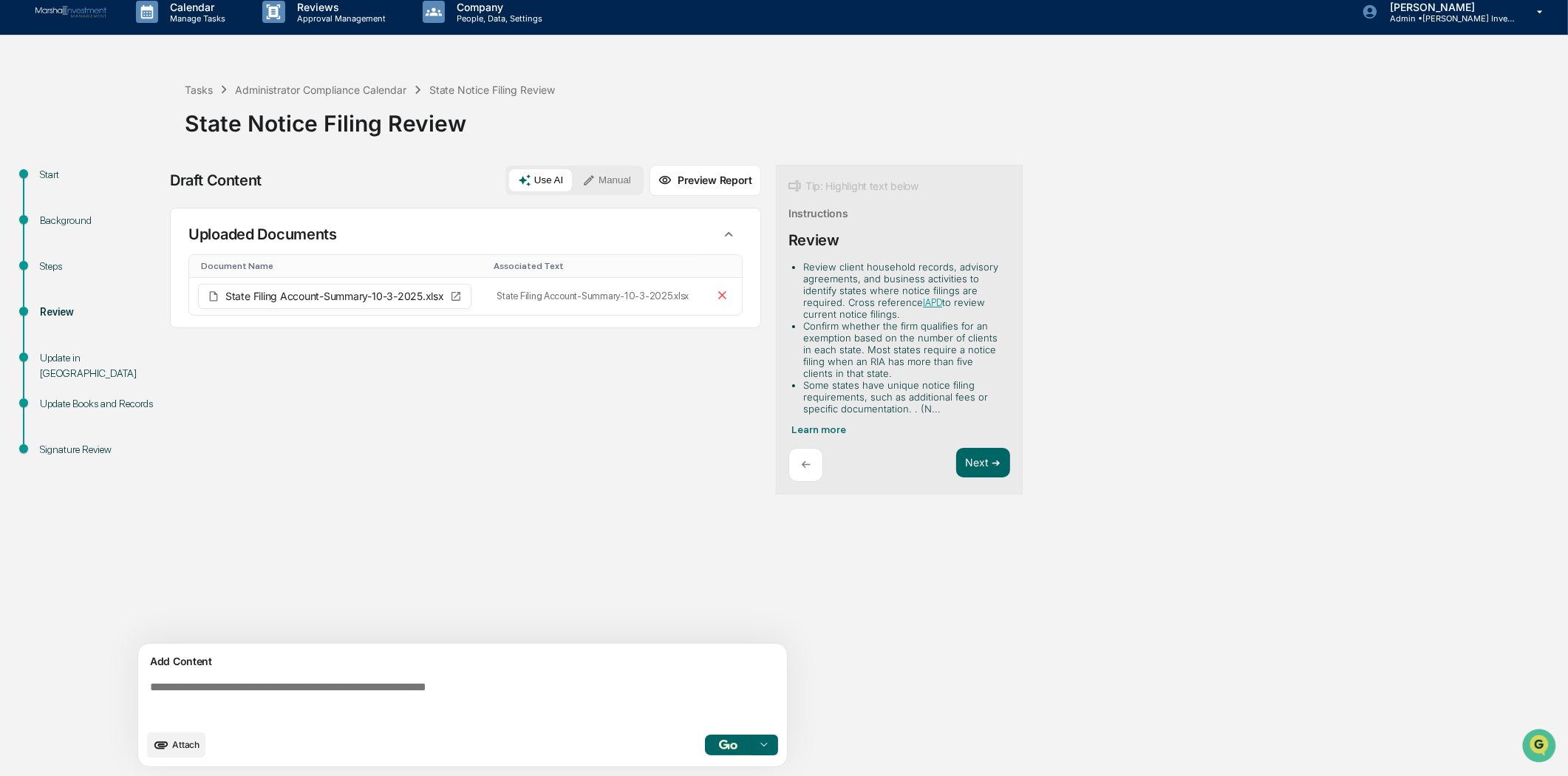
click at [685, 172] on button "Preview Report" at bounding box center [704, 180] width 111 height 31
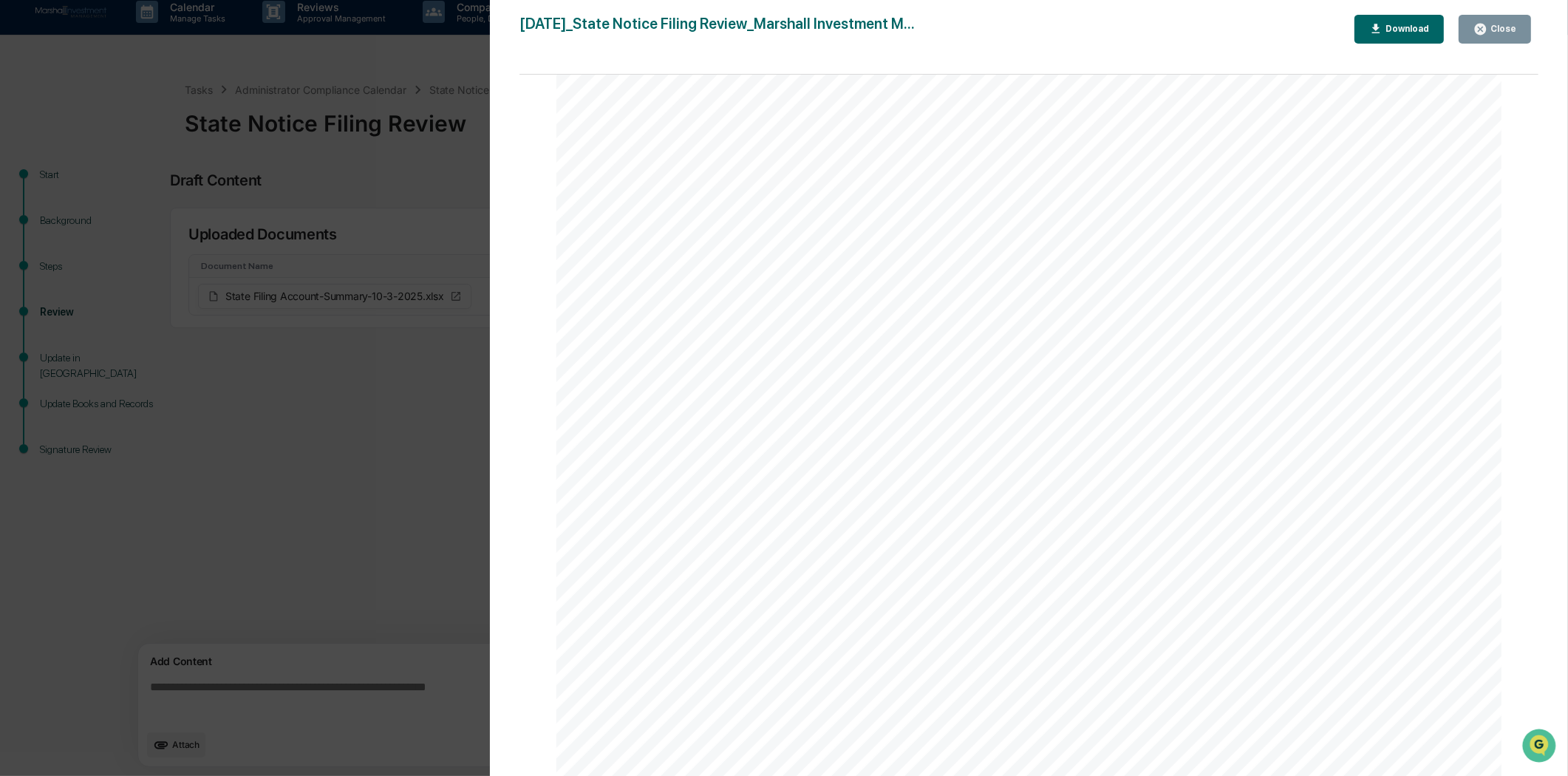
scroll to position [2054, 0]
click at [1507, 33] on div "Close" at bounding box center [1501, 29] width 29 height 10
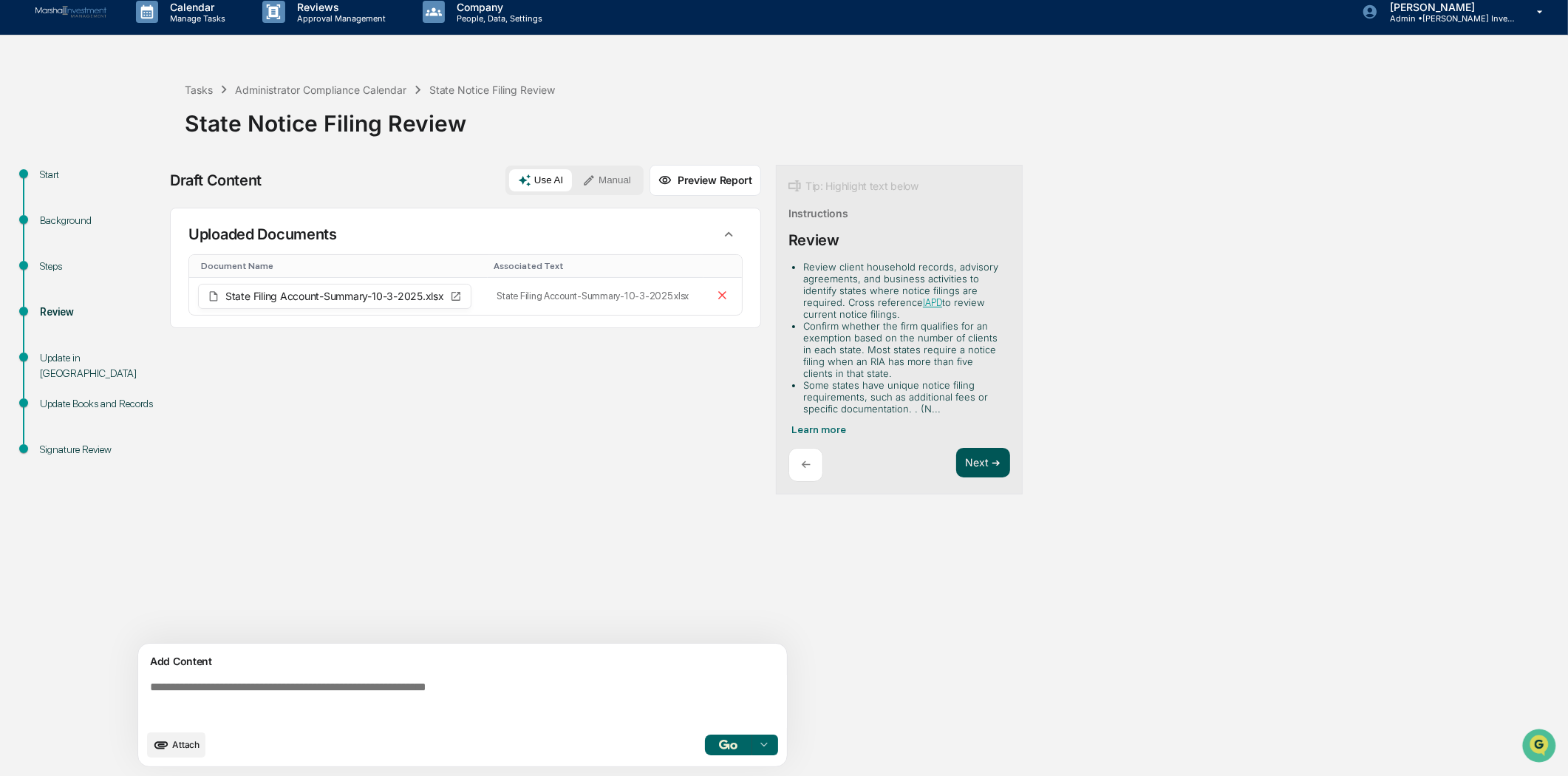
click at [972, 453] on button "Next ➔" at bounding box center [983, 462] width 54 height 30
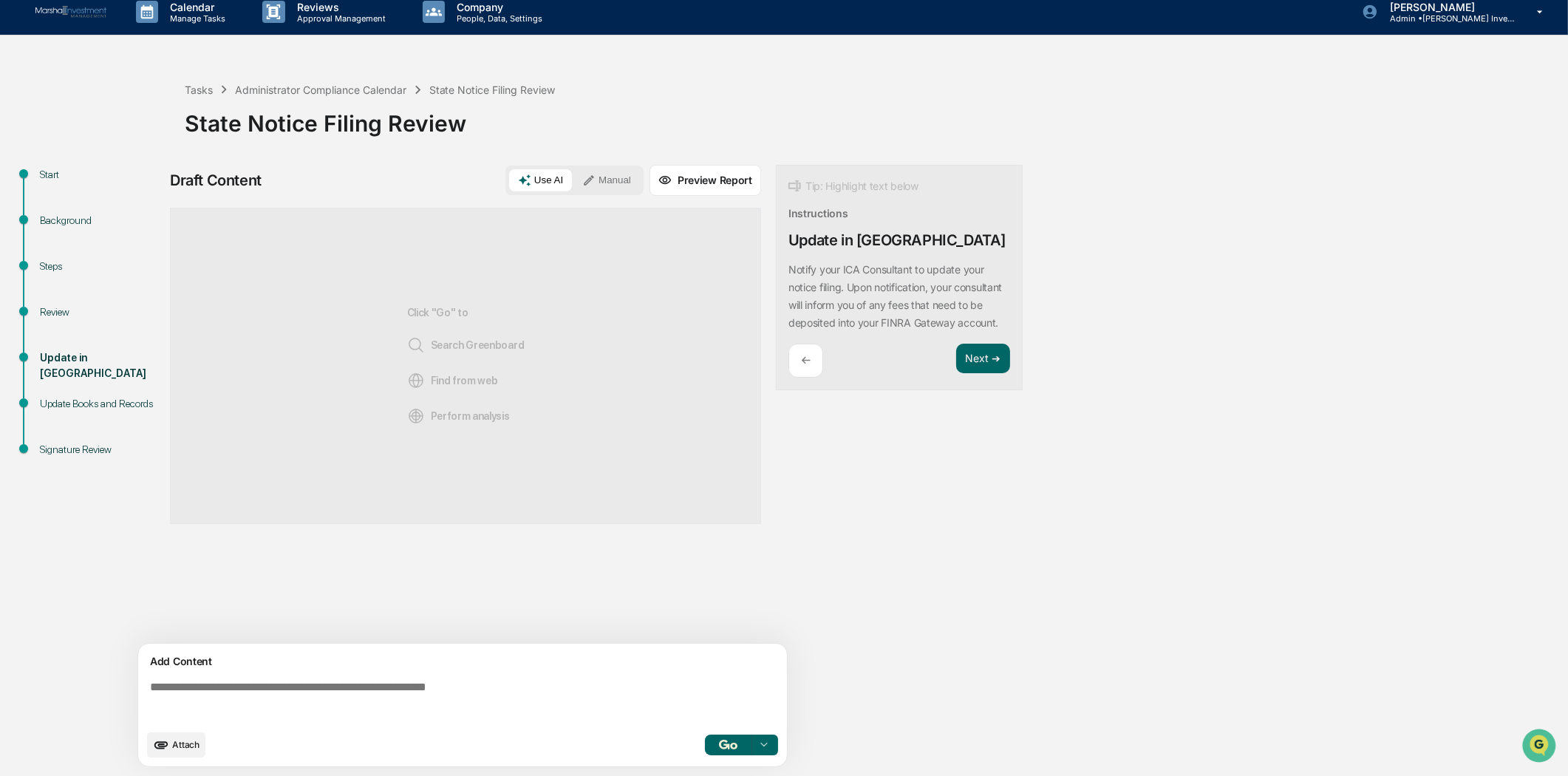
click at [791, 378] on div "←" at bounding box center [806, 361] width 35 height 35
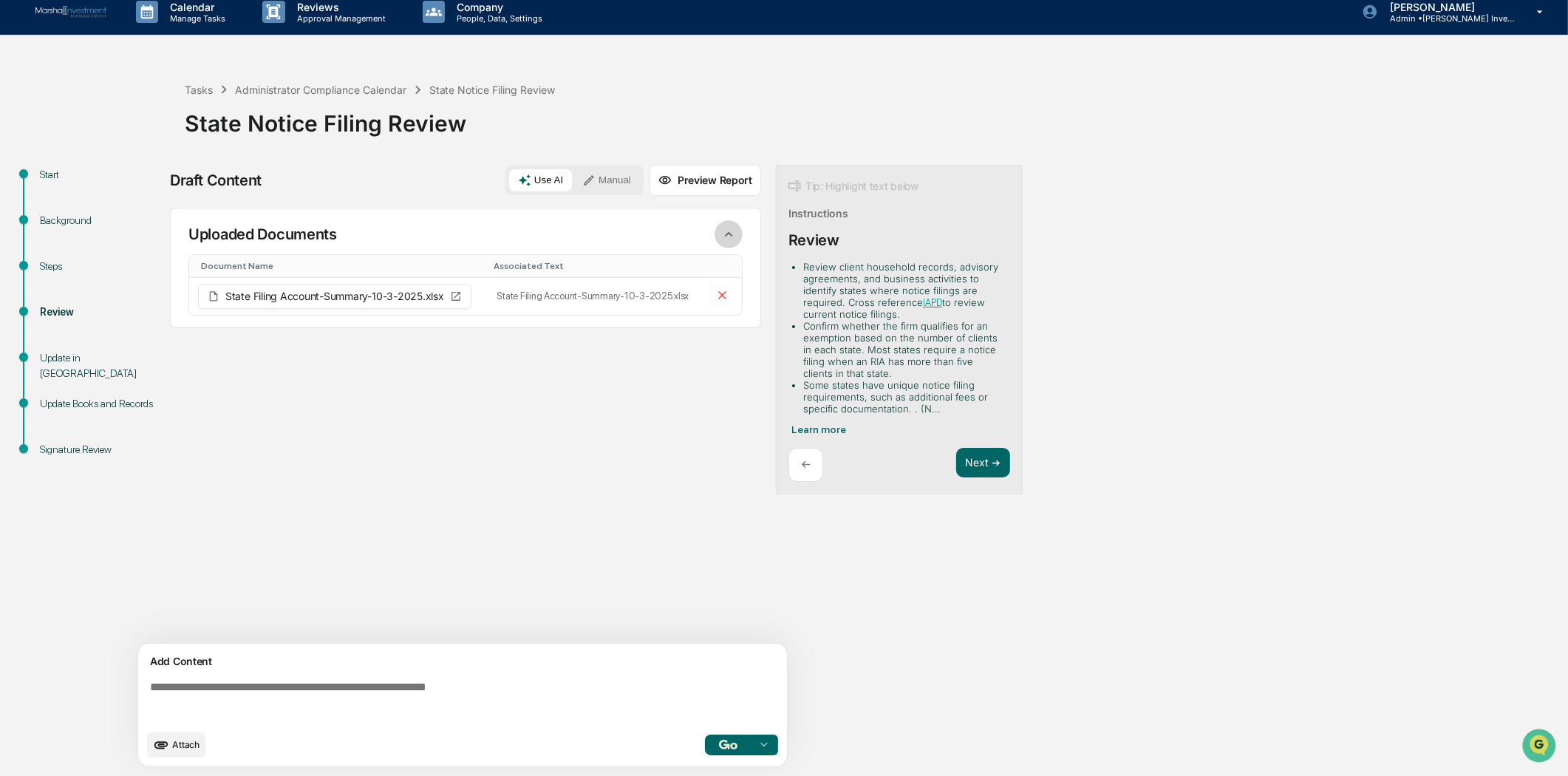
click at [728, 229] on icon "button" at bounding box center [728, 234] width 17 height 17
click at [189, 747] on span "Attach" at bounding box center [186, 744] width 28 height 11
click at [523, 170] on button "Use AI" at bounding box center [541, 180] width 63 height 22
click at [543, 178] on button "Use AI" at bounding box center [541, 180] width 63 height 22
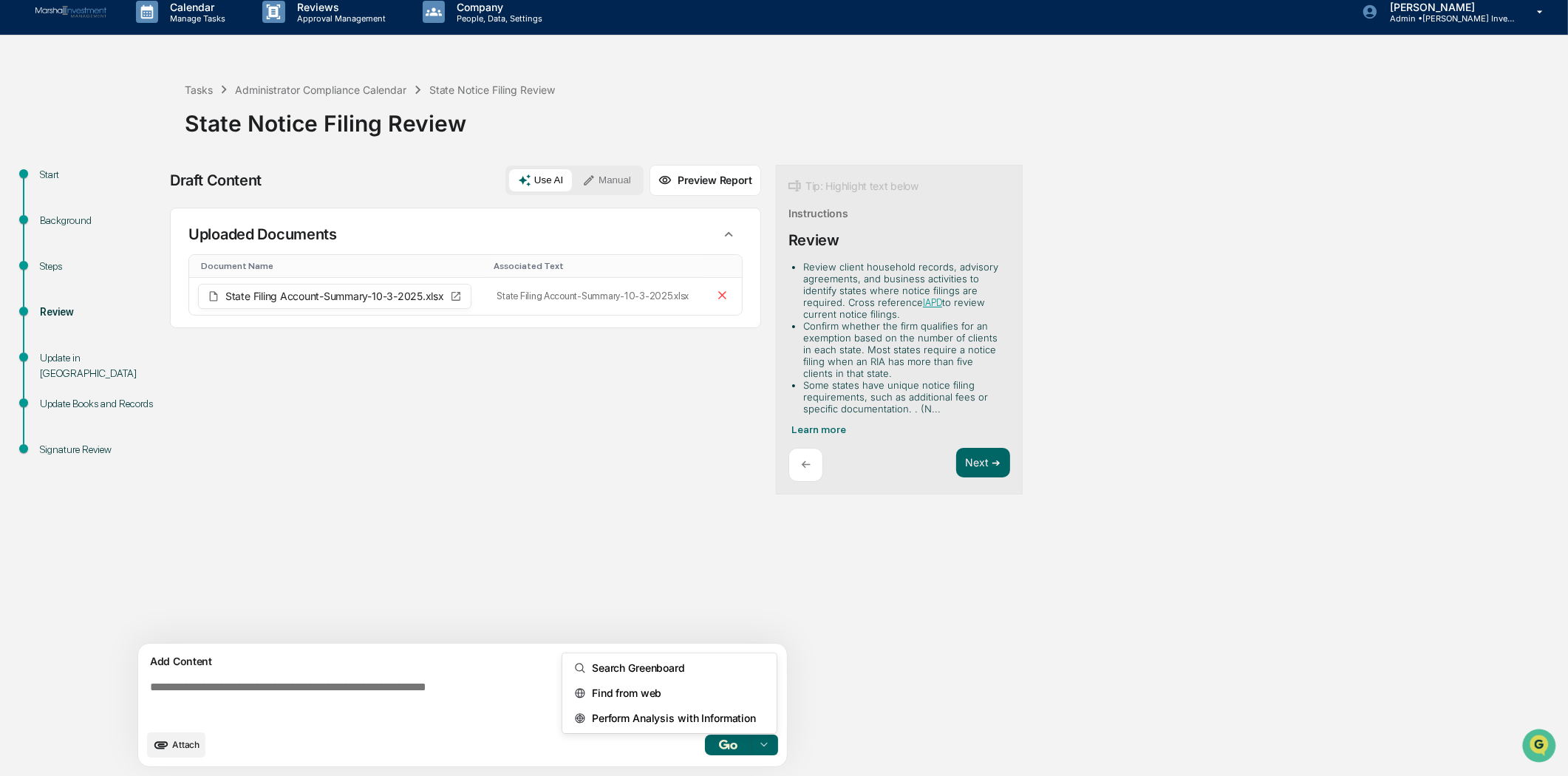
click at [767, 749] on icon at bounding box center [763, 744] width 12 height 12
click at [738, 715] on span "Perform Analysis with Information" at bounding box center [670, 718] width 170 height 24
click at [463, 570] on div "Sources Uploaded Documents Document Name Associated Text State Filing Account-S…" at bounding box center [465, 426] width 591 height 436
click at [269, 92] on div "Administrator Compliance Calendar" at bounding box center [320, 90] width 171 height 13
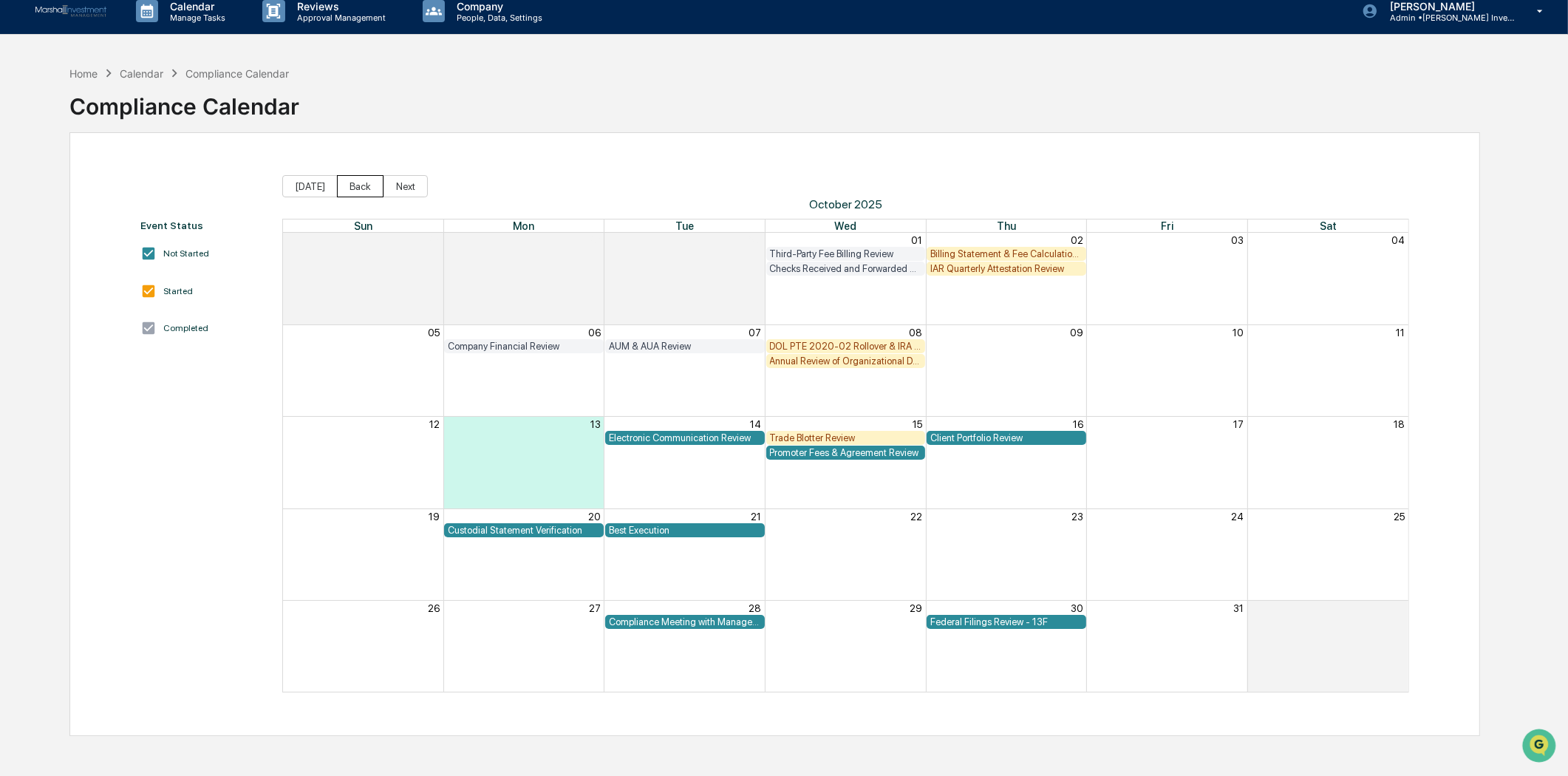
click at [348, 186] on button "Back" at bounding box center [360, 186] width 47 height 22
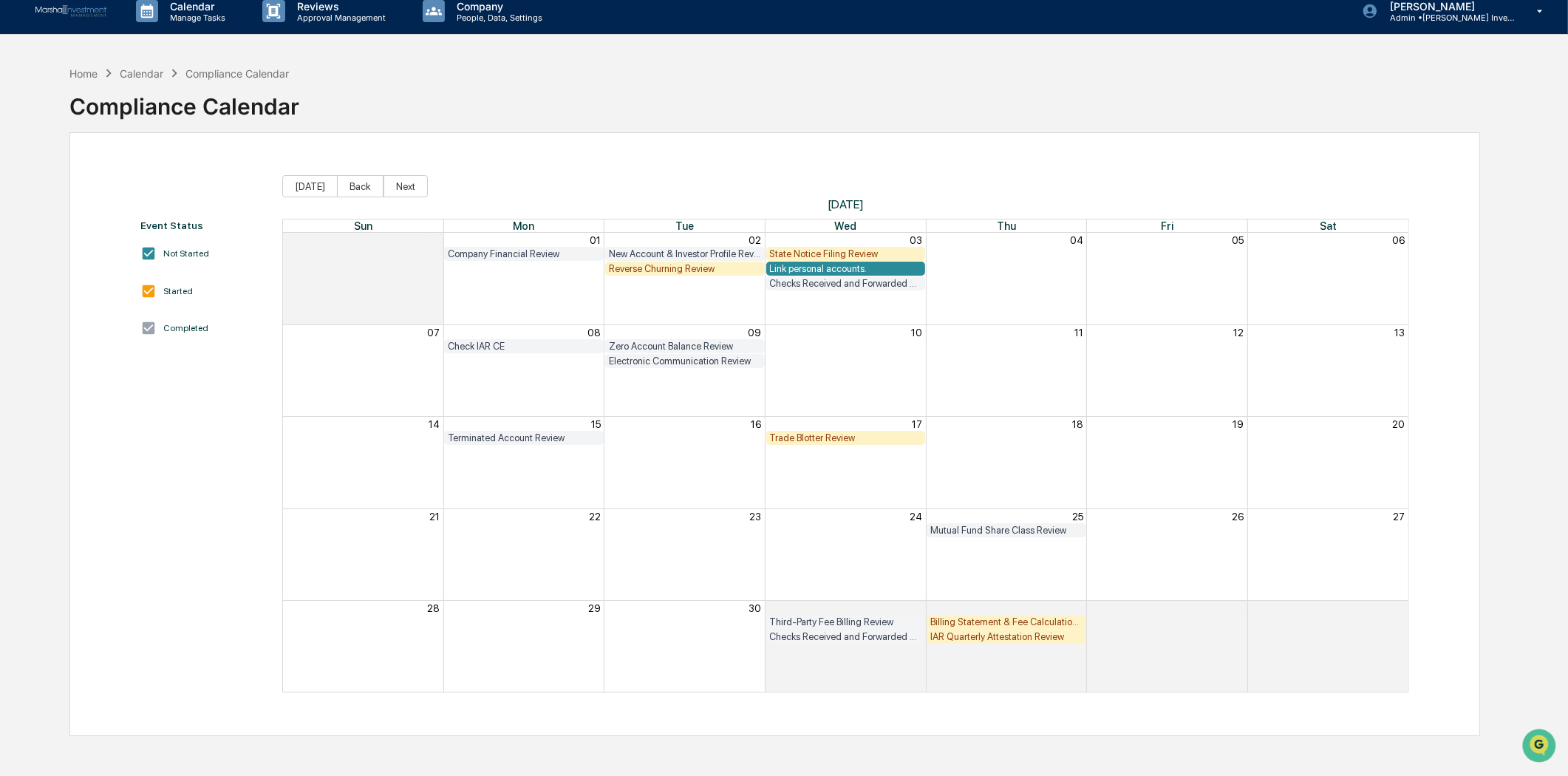
click at [814, 249] on div "State Notice Filing Review" at bounding box center [846, 254] width 153 height 11
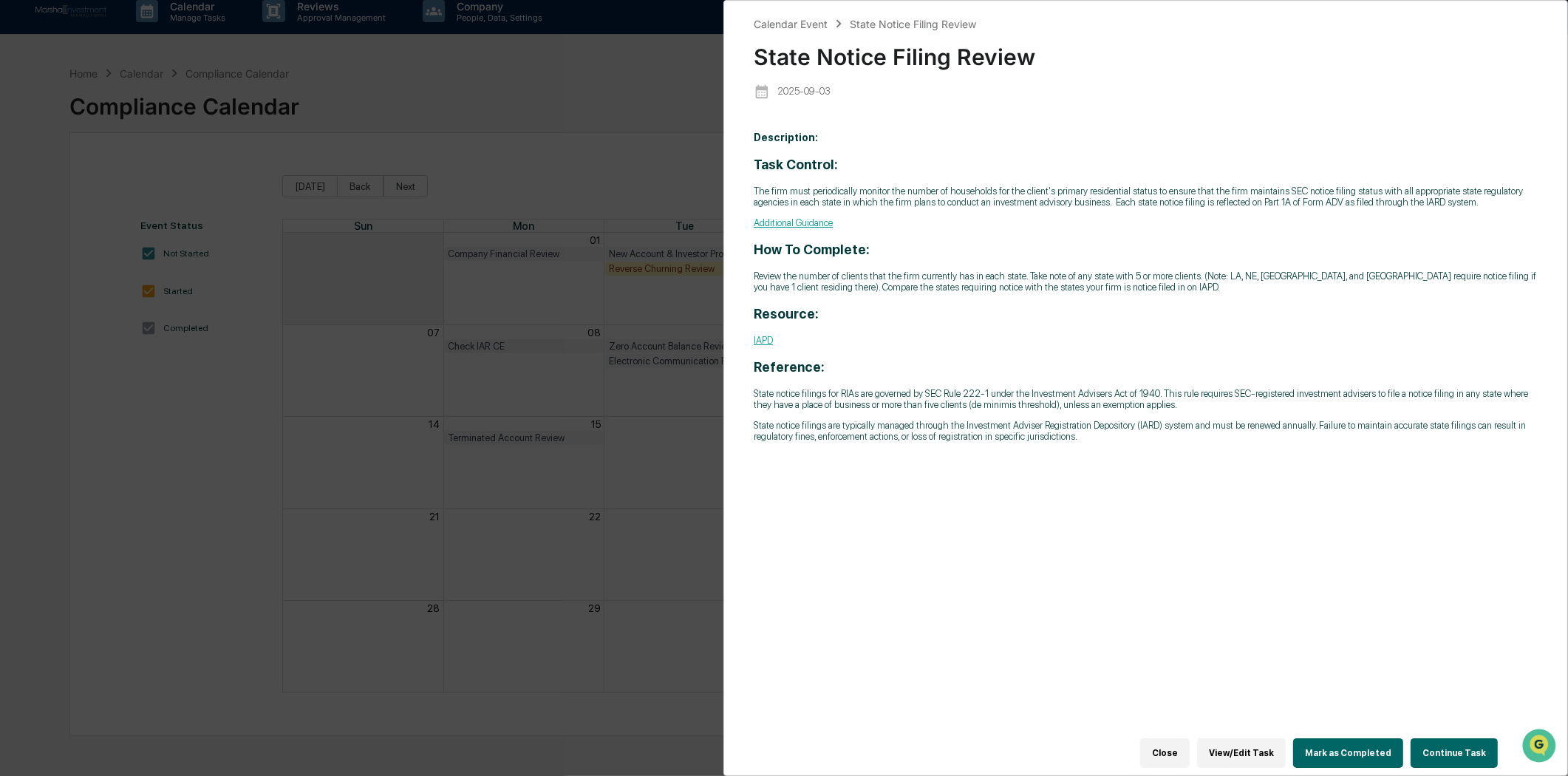
click at [1446, 738] on button "Continue Task" at bounding box center [1454, 753] width 87 height 29
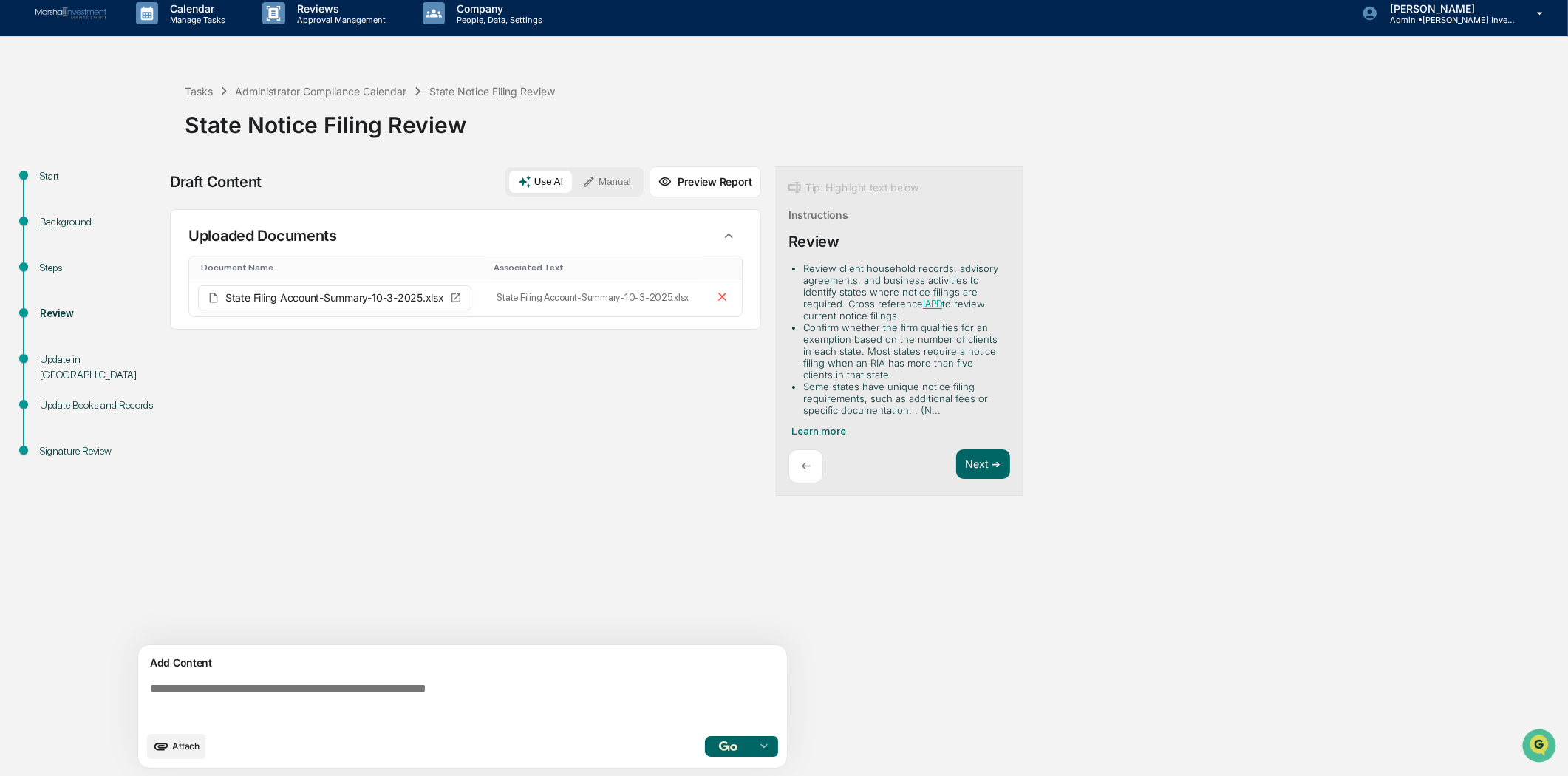
scroll to position [12, 0]
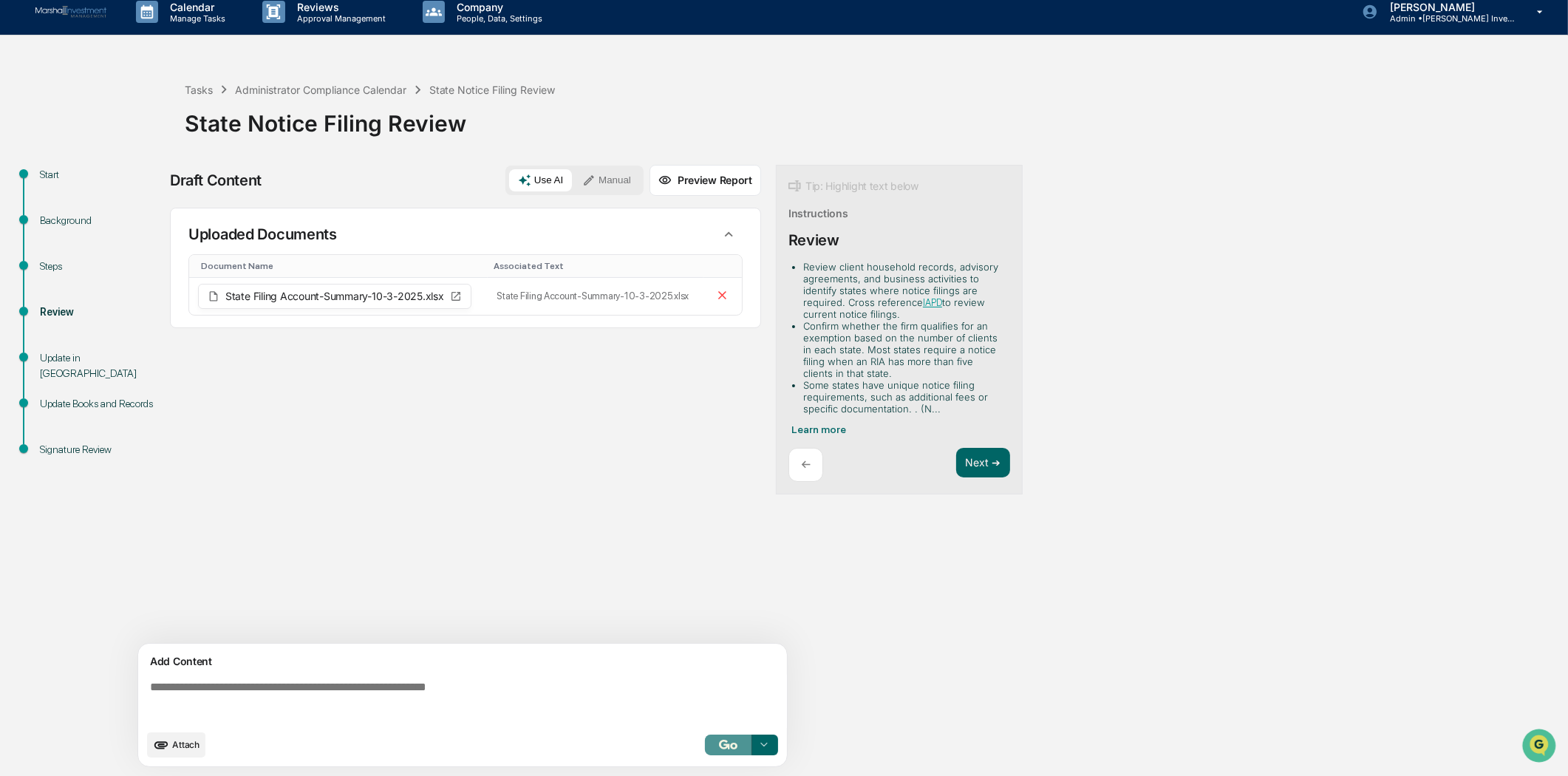
click at [722, 741] on img "button" at bounding box center [727, 744] width 17 height 9
click at [340, 297] on span "State Filing Account-Summary-10-3-2025.xlsx" at bounding box center [335, 296] width 219 height 10
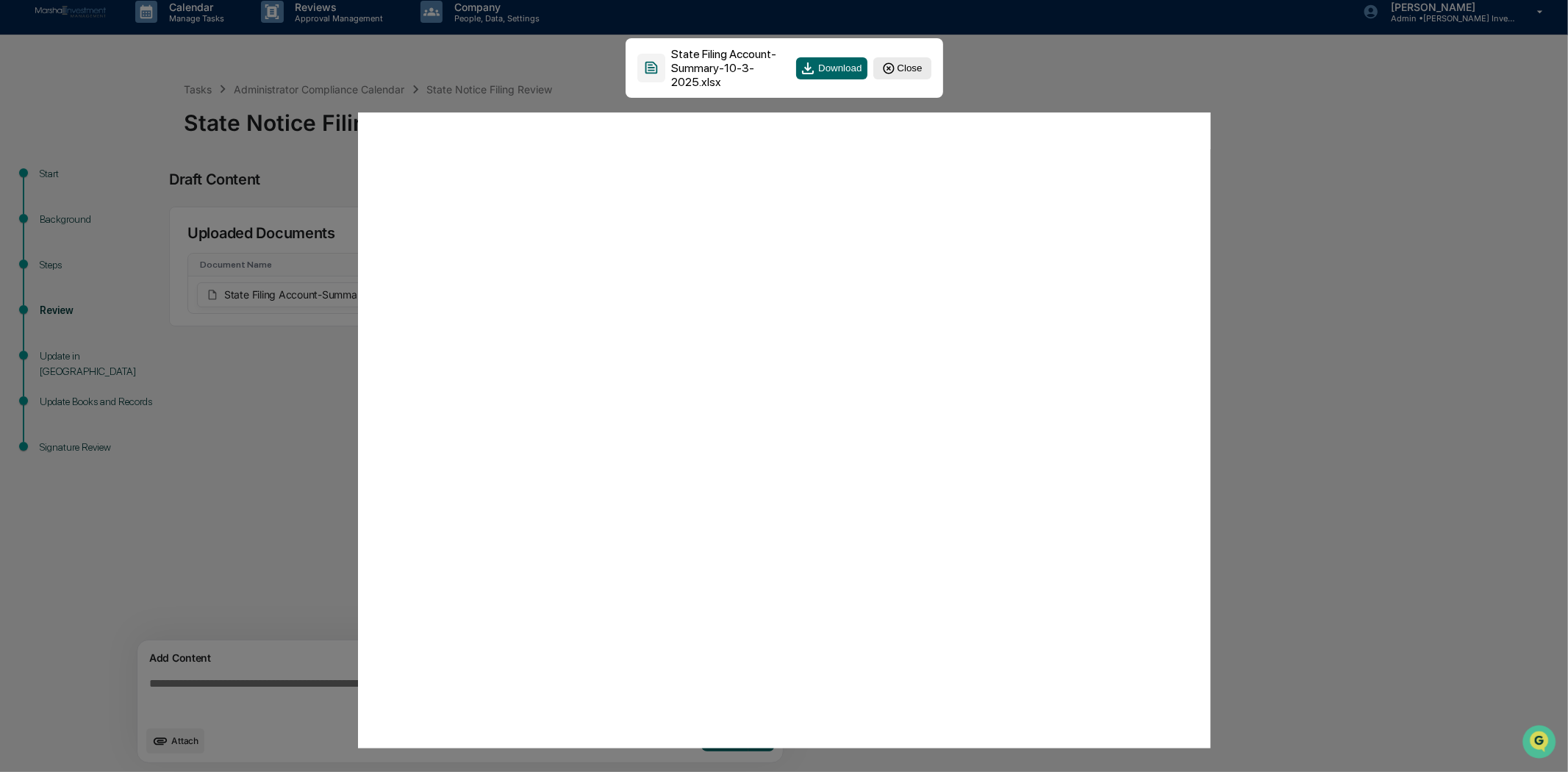
click at [903, 61] on button "Close" at bounding box center [901, 69] width 58 height 22
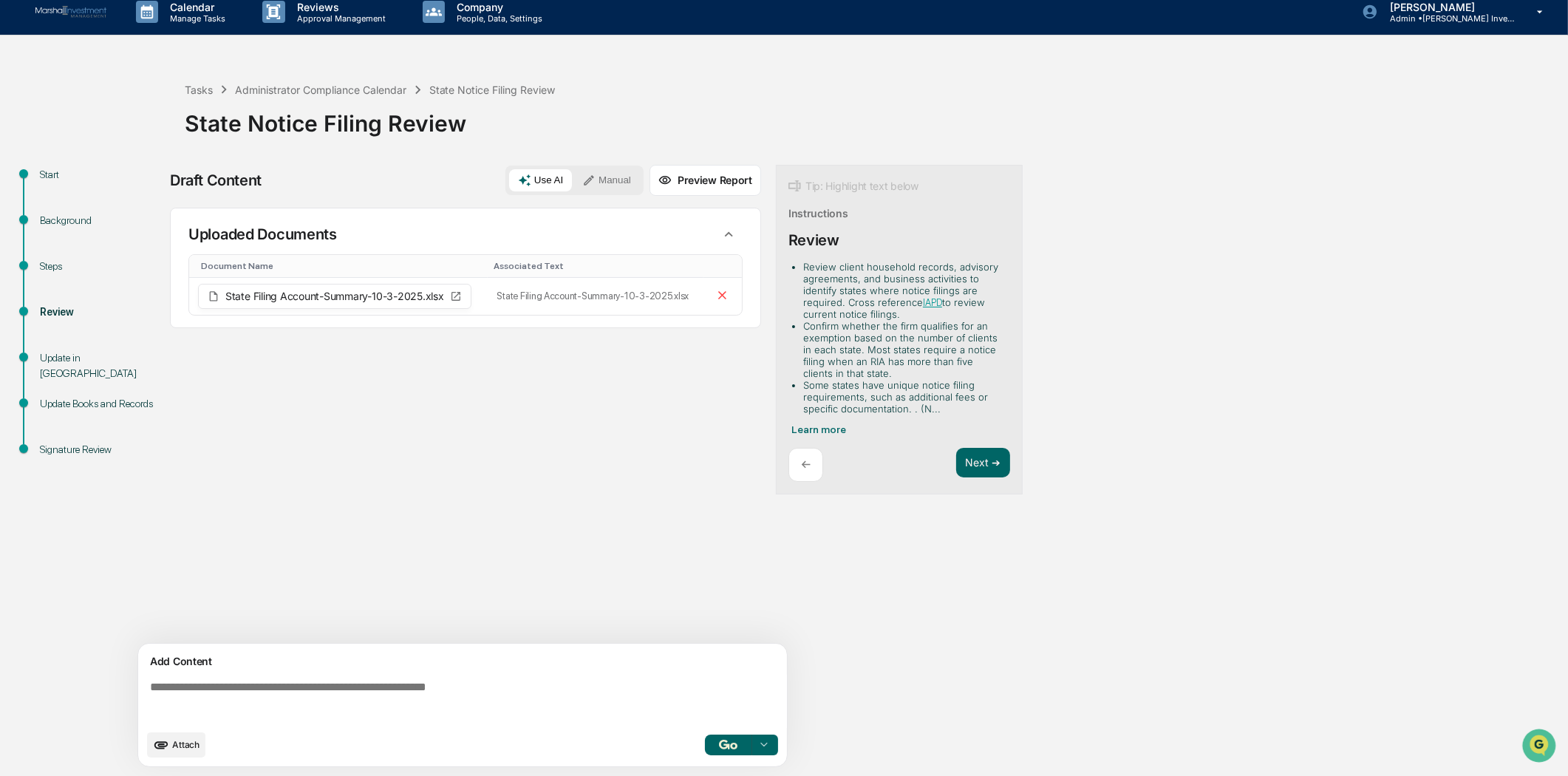
click at [710, 749] on button "button" at bounding box center [727, 745] width 47 height 20
click at [616, 186] on button "Manual" at bounding box center [606, 180] width 66 height 22
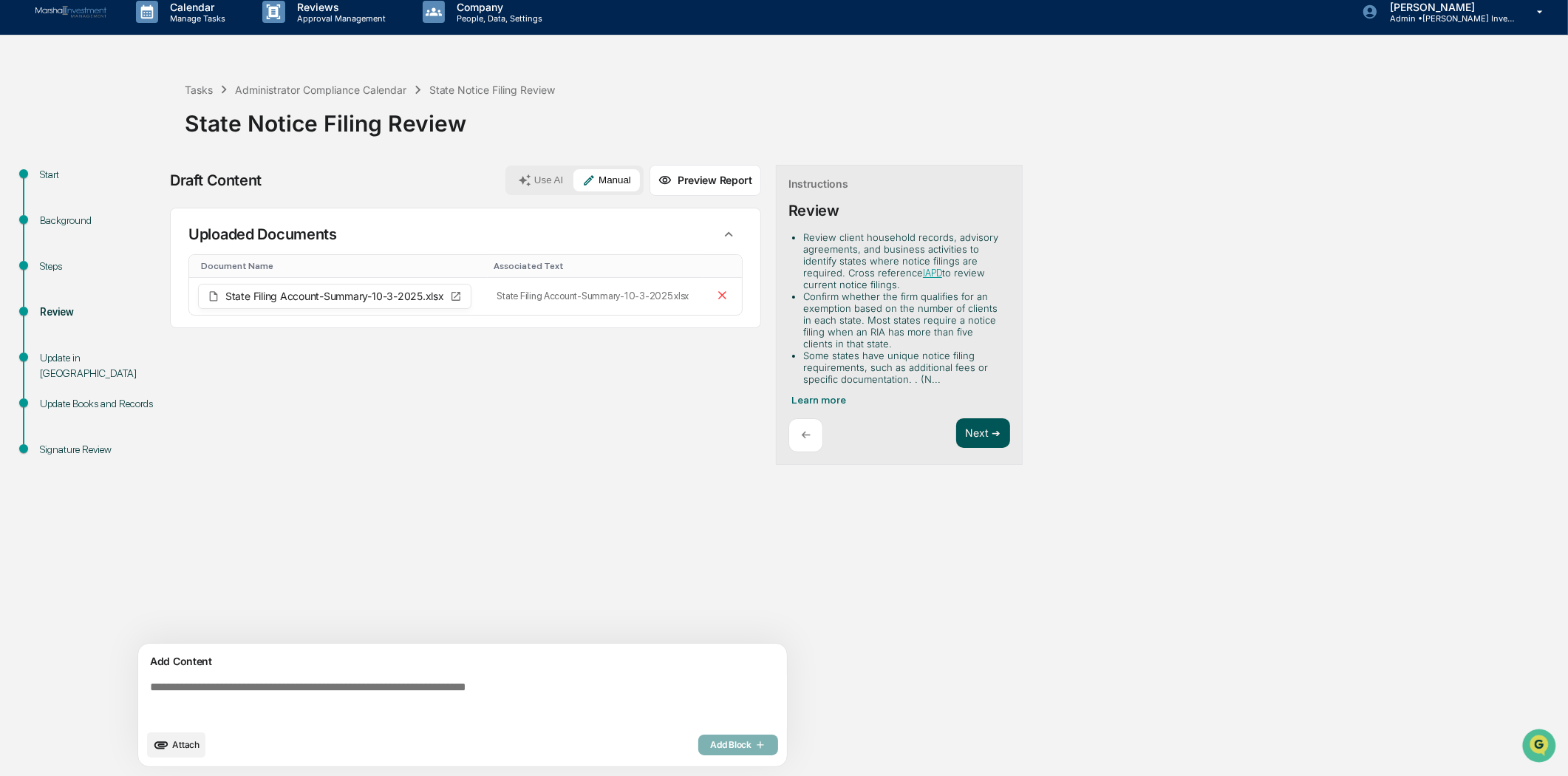
click at [994, 419] on button "Next ➔" at bounding box center [983, 433] width 54 height 30
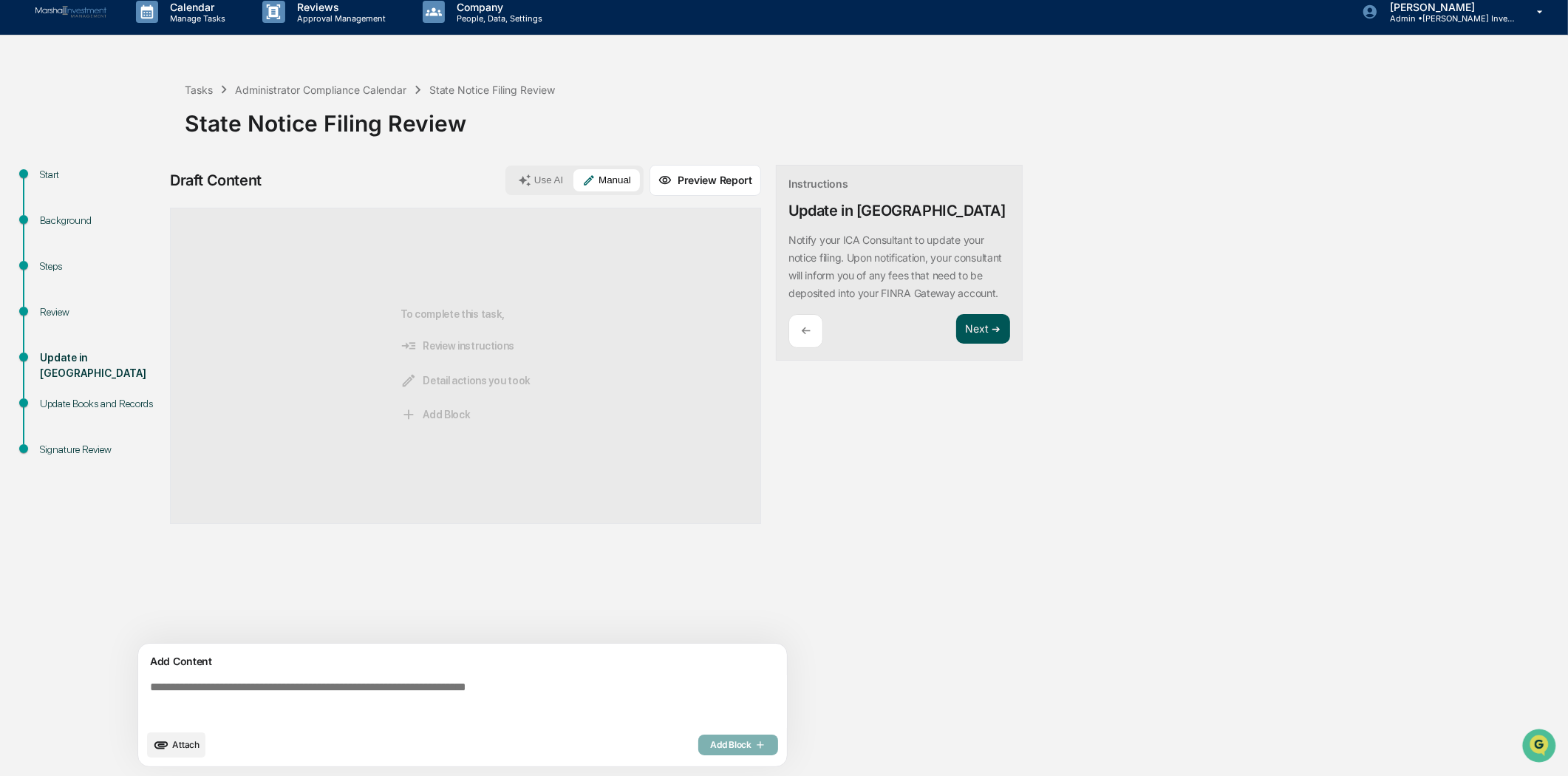
click at [985, 343] on button "Next ➔" at bounding box center [983, 328] width 54 height 30
click at [986, 314] on button "Next ➔" at bounding box center [983, 311] width 54 height 30
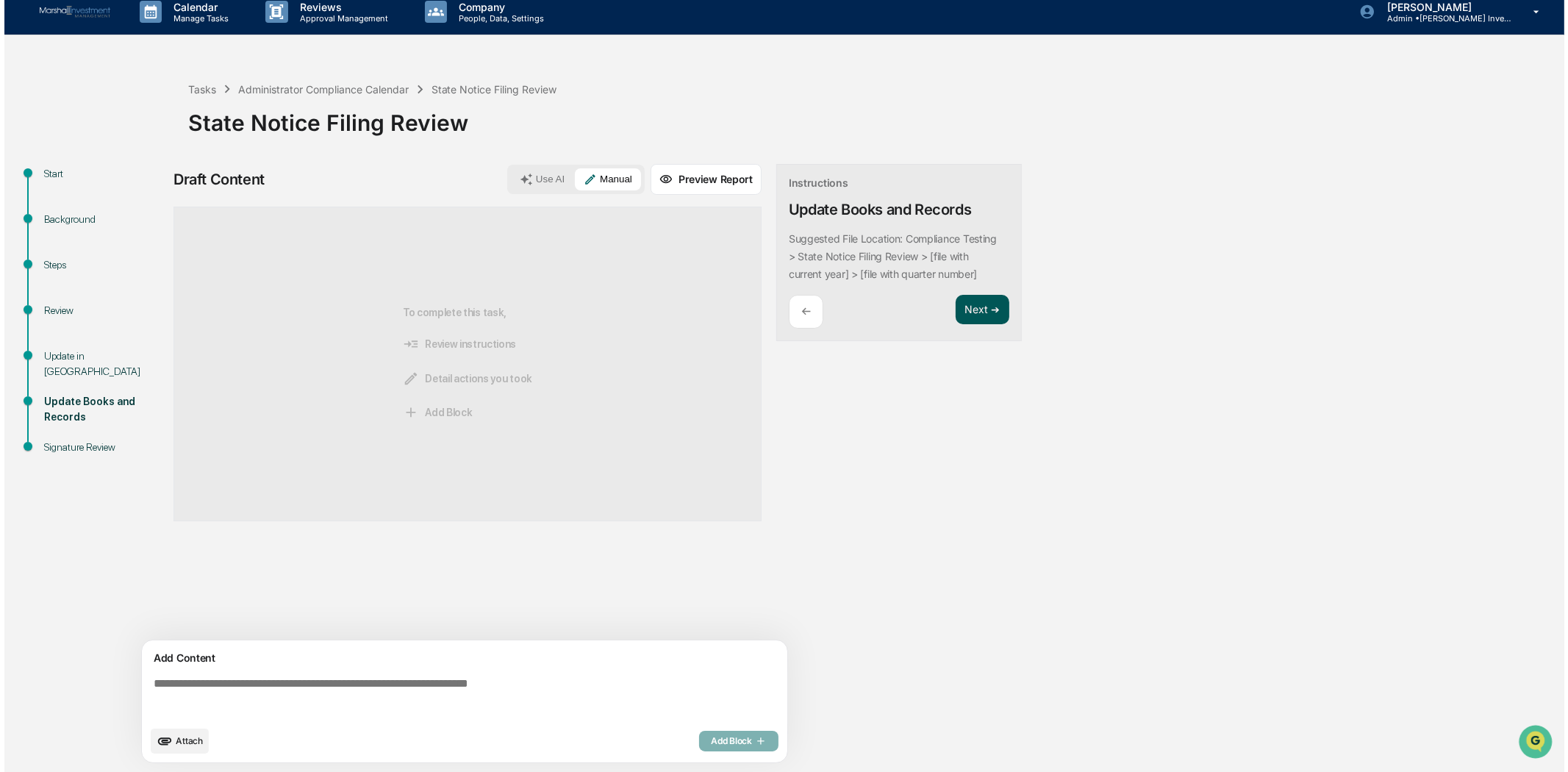
scroll to position [0, 0]
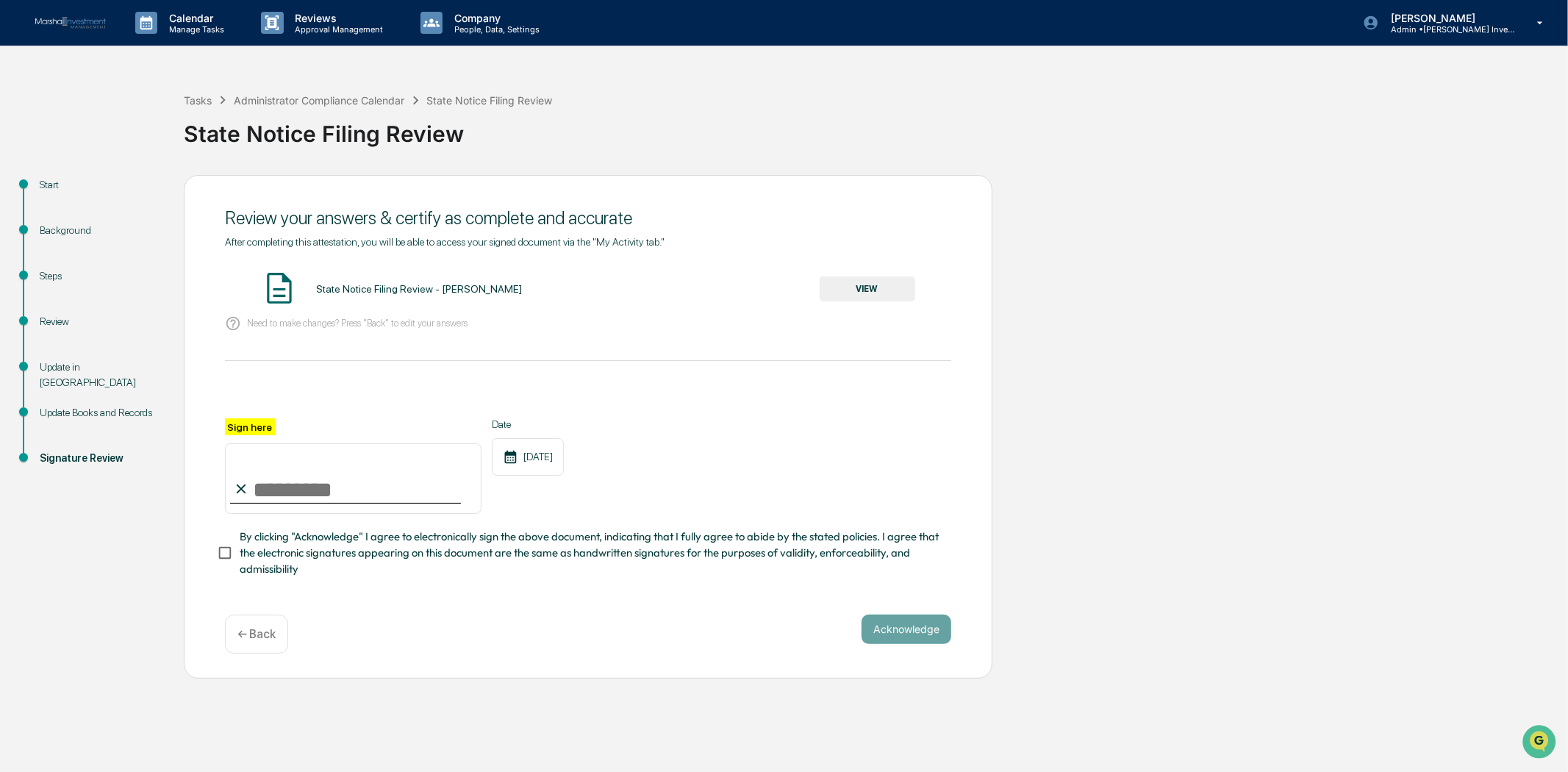
click at [881, 281] on button "VIEW" at bounding box center [867, 288] width 95 height 25
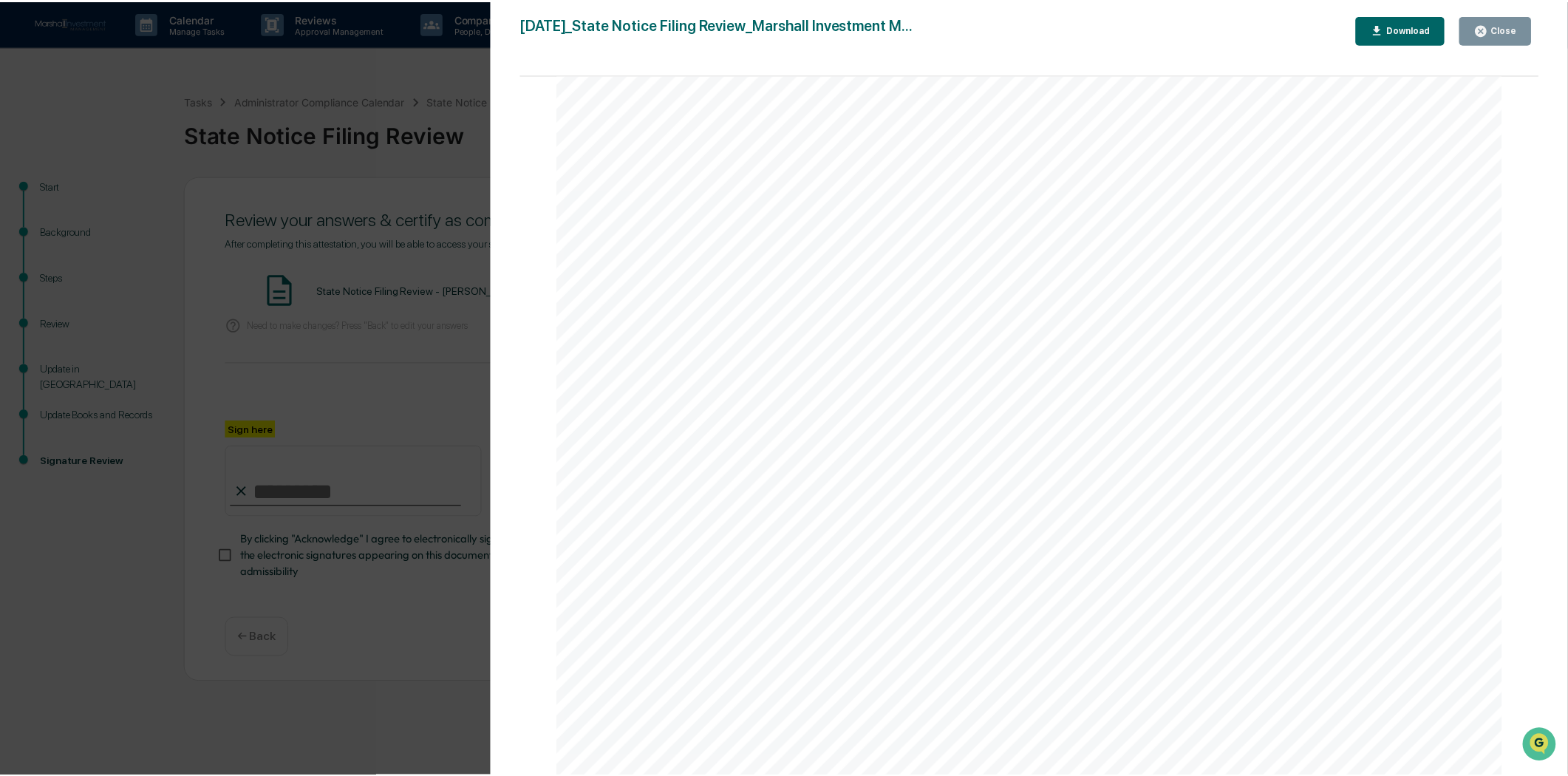
scroll to position [2069, 0]
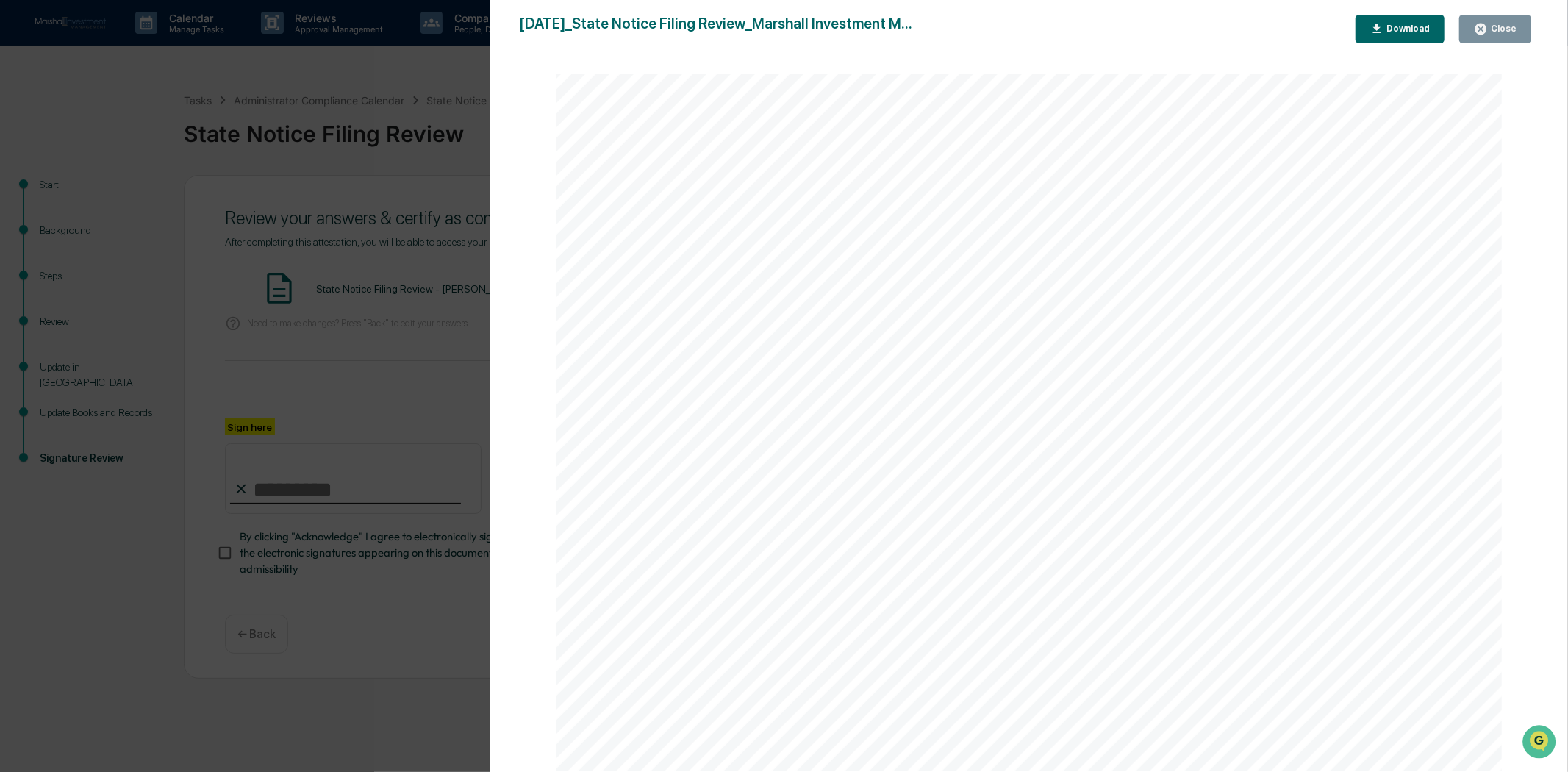
click at [1481, 30] on icon "button" at bounding box center [1480, 29] width 11 height 11
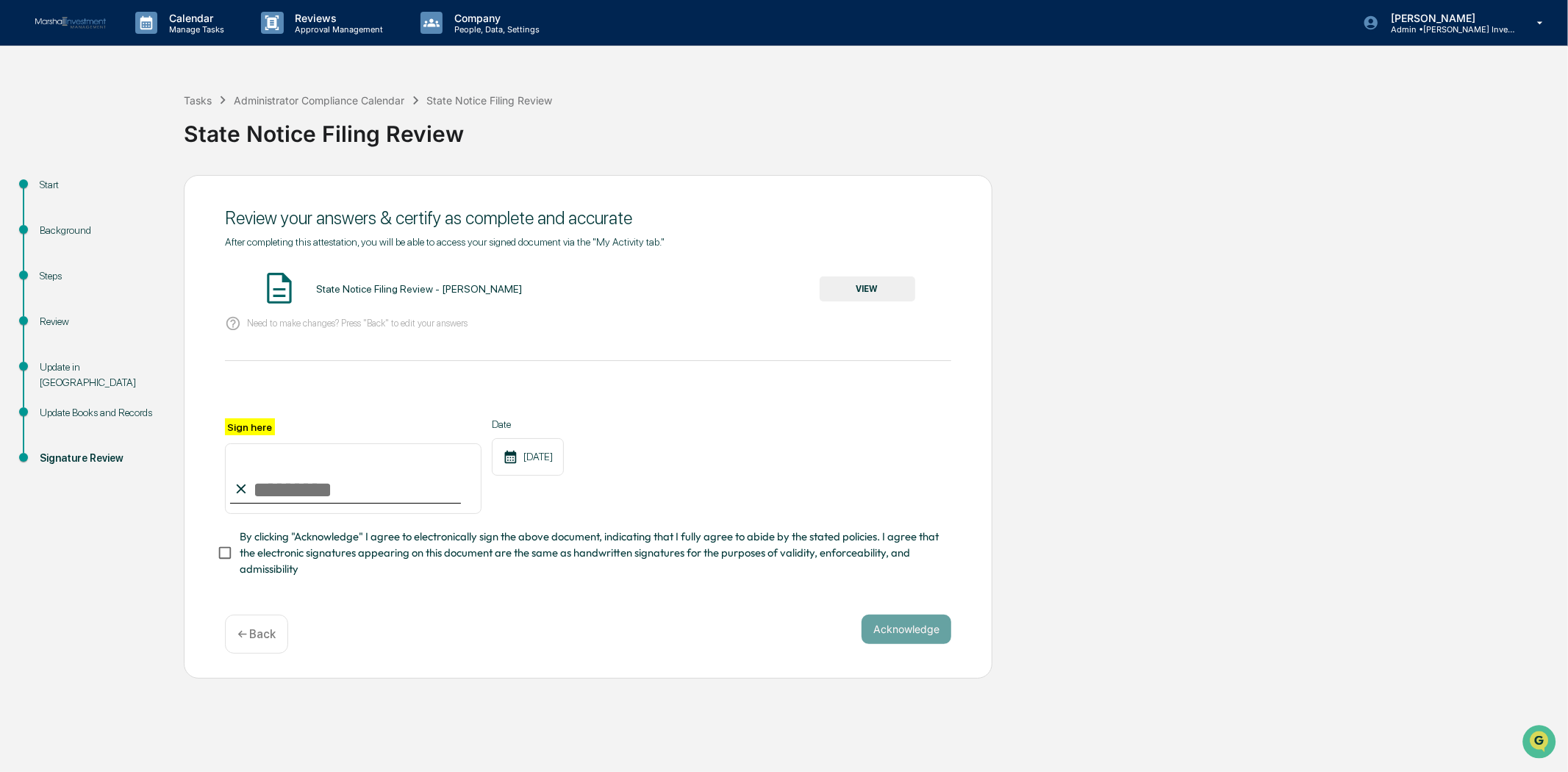
click at [410, 494] on input "Sign here" at bounding box center [353, 477] width 256 height 70
type input "**********"
click at [897, 638] on button "Acknowledge" at bounding box center [907, 629] width 90 height 29
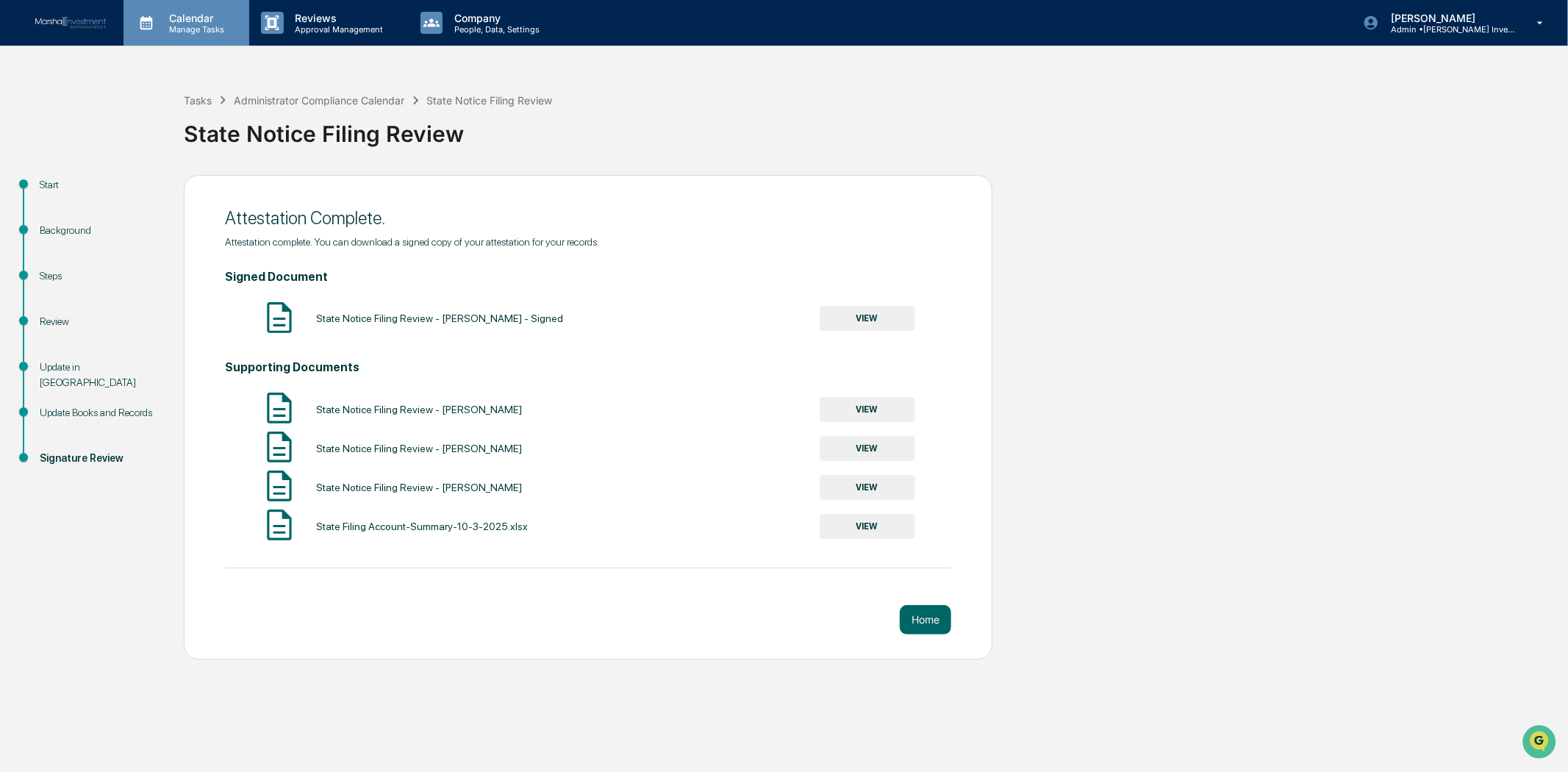
click at [194, 32] on p "Manage Tasks" at bounding box center [194, 29] width 74 height 10
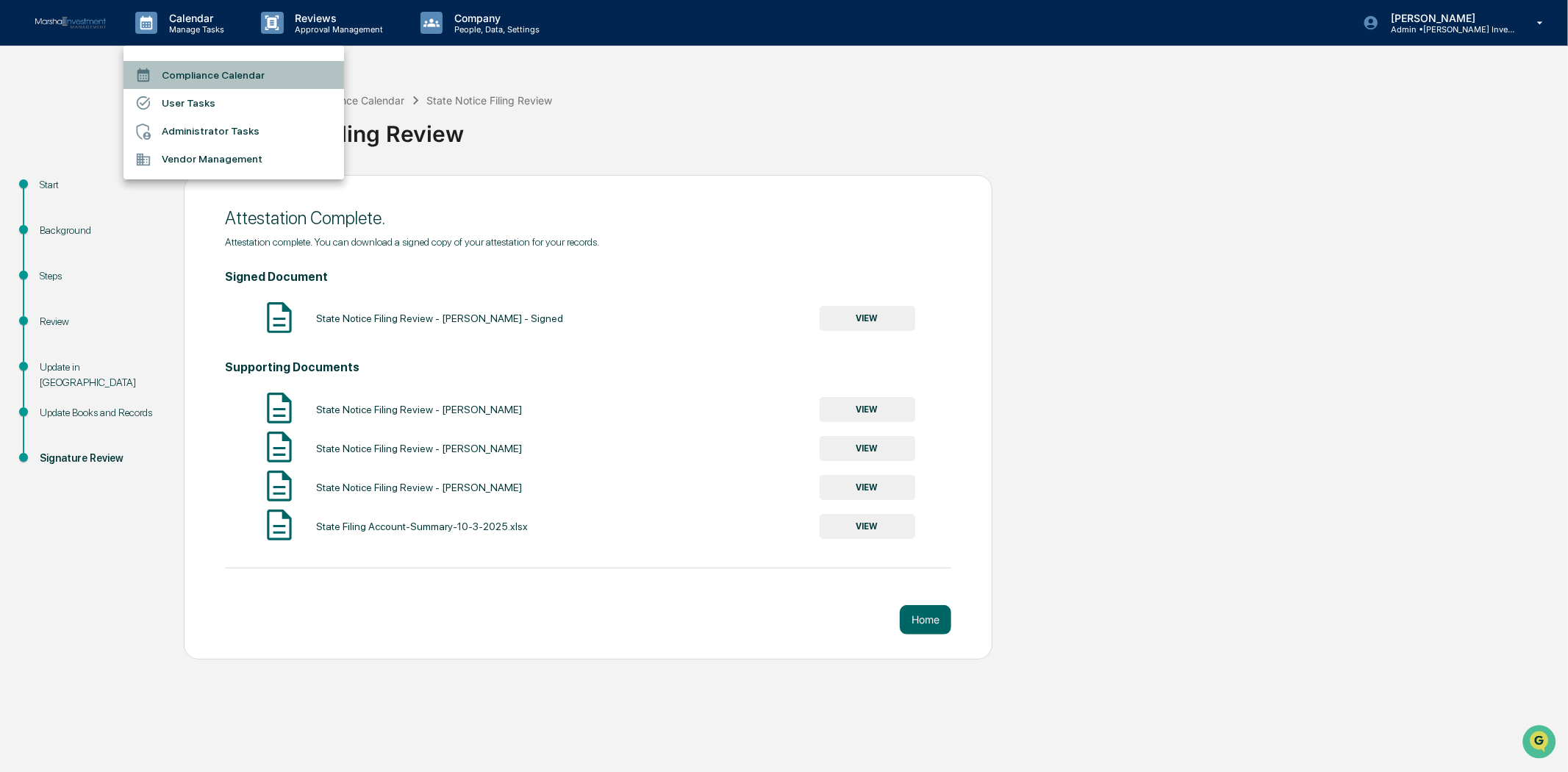
click at [204, 70] on li "Compliance Calendar" at bounding box center [233, 75] width 220 height 28
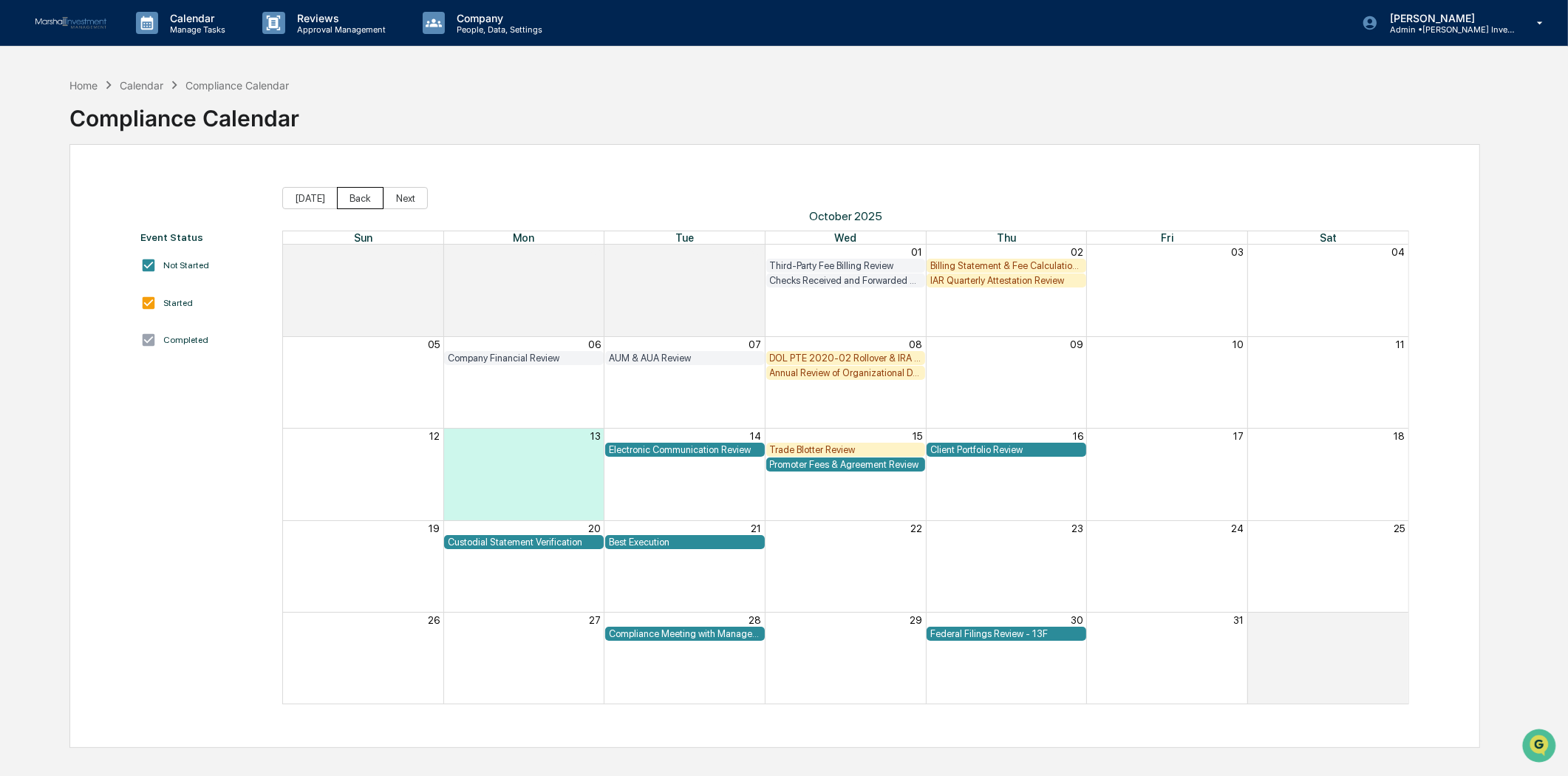
click at [344, 190] on button "Back" at bounding box center [360, 198] width 47 height 22
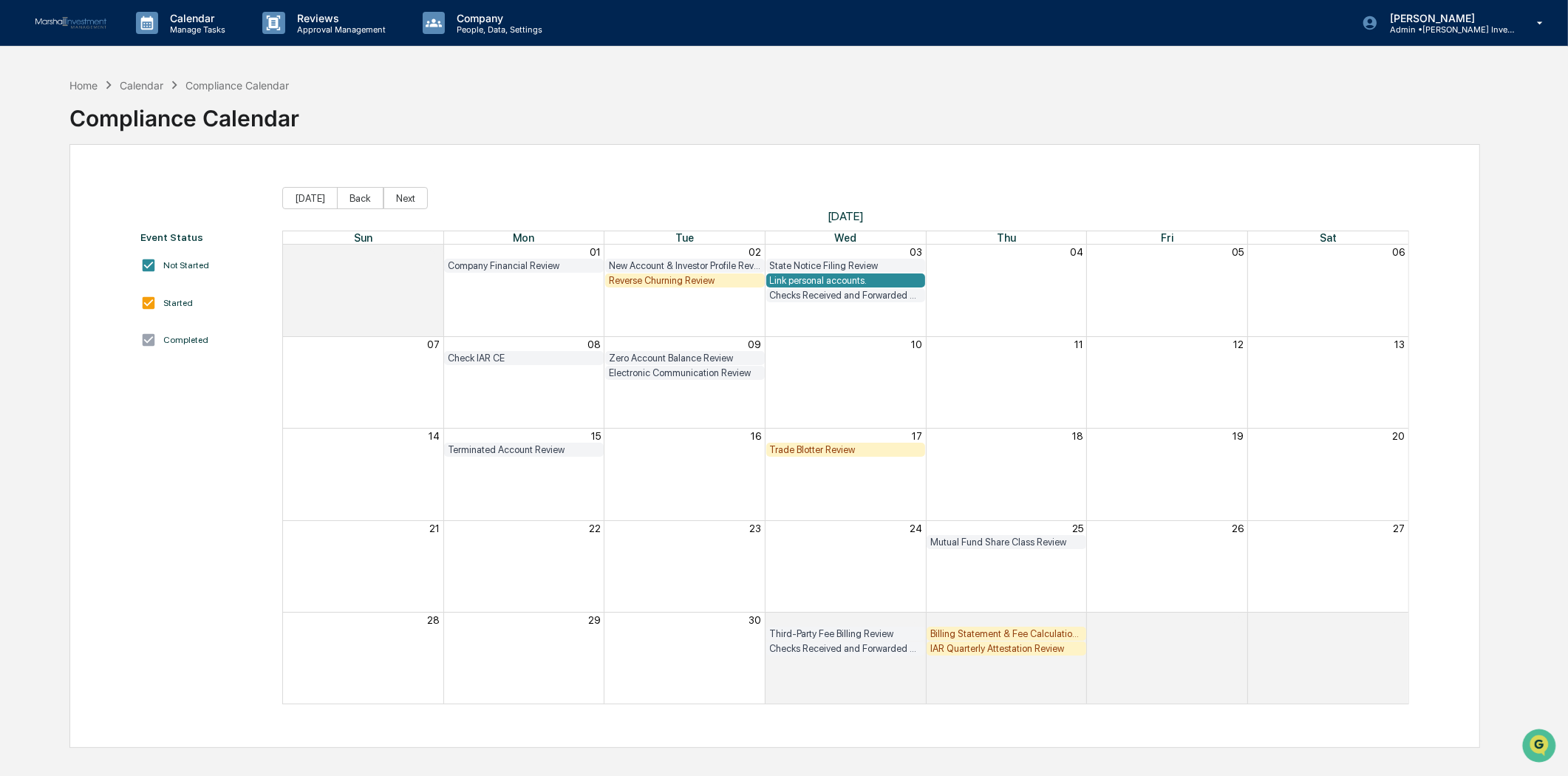
click at [807, 445] on div "Trade Blotter Review" at bounding box center [846, 450] width 153 height 11
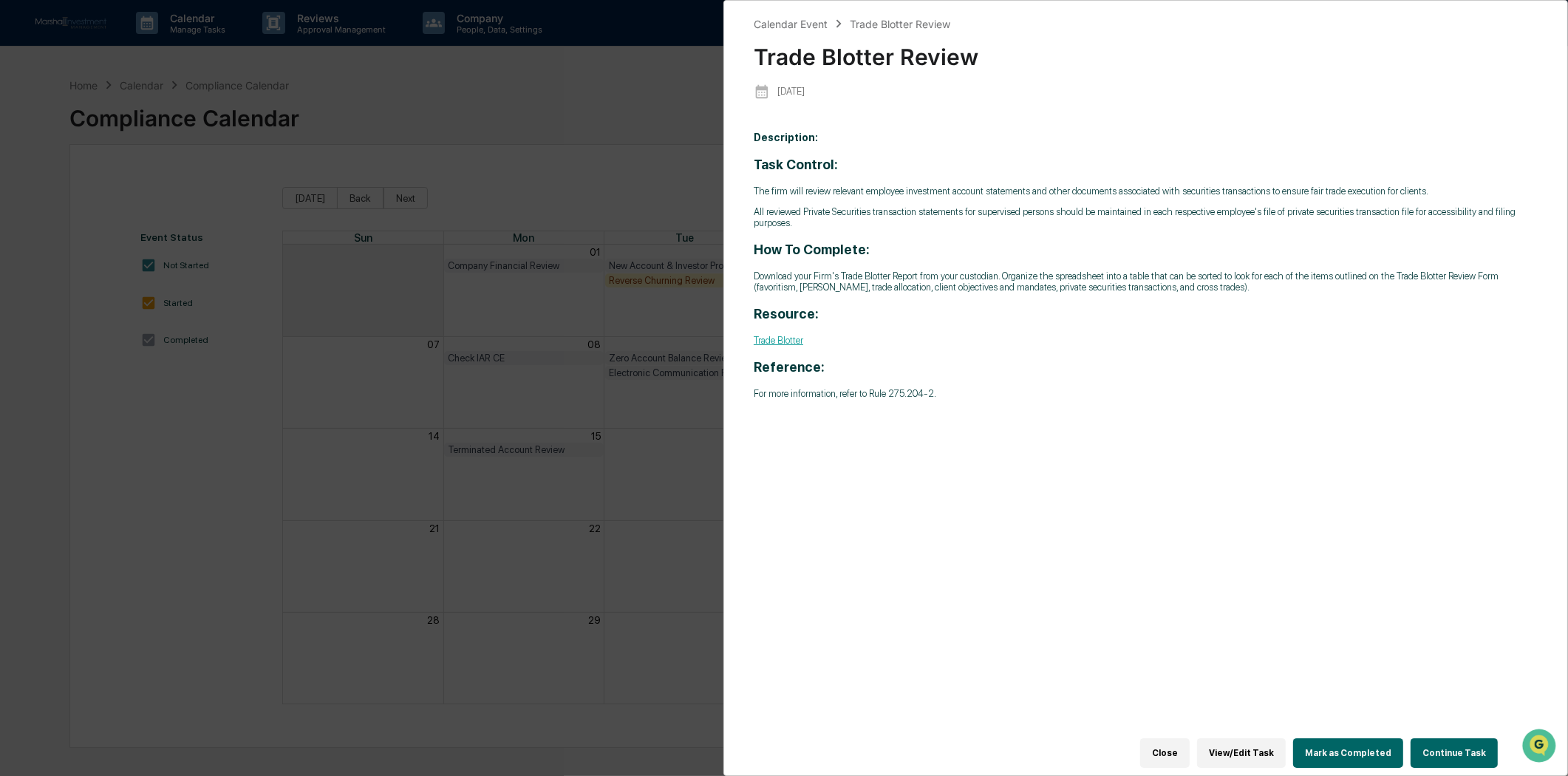
click at [1178, 738] on button "Close" at bounding box center [1165, 753] width 50 height 29
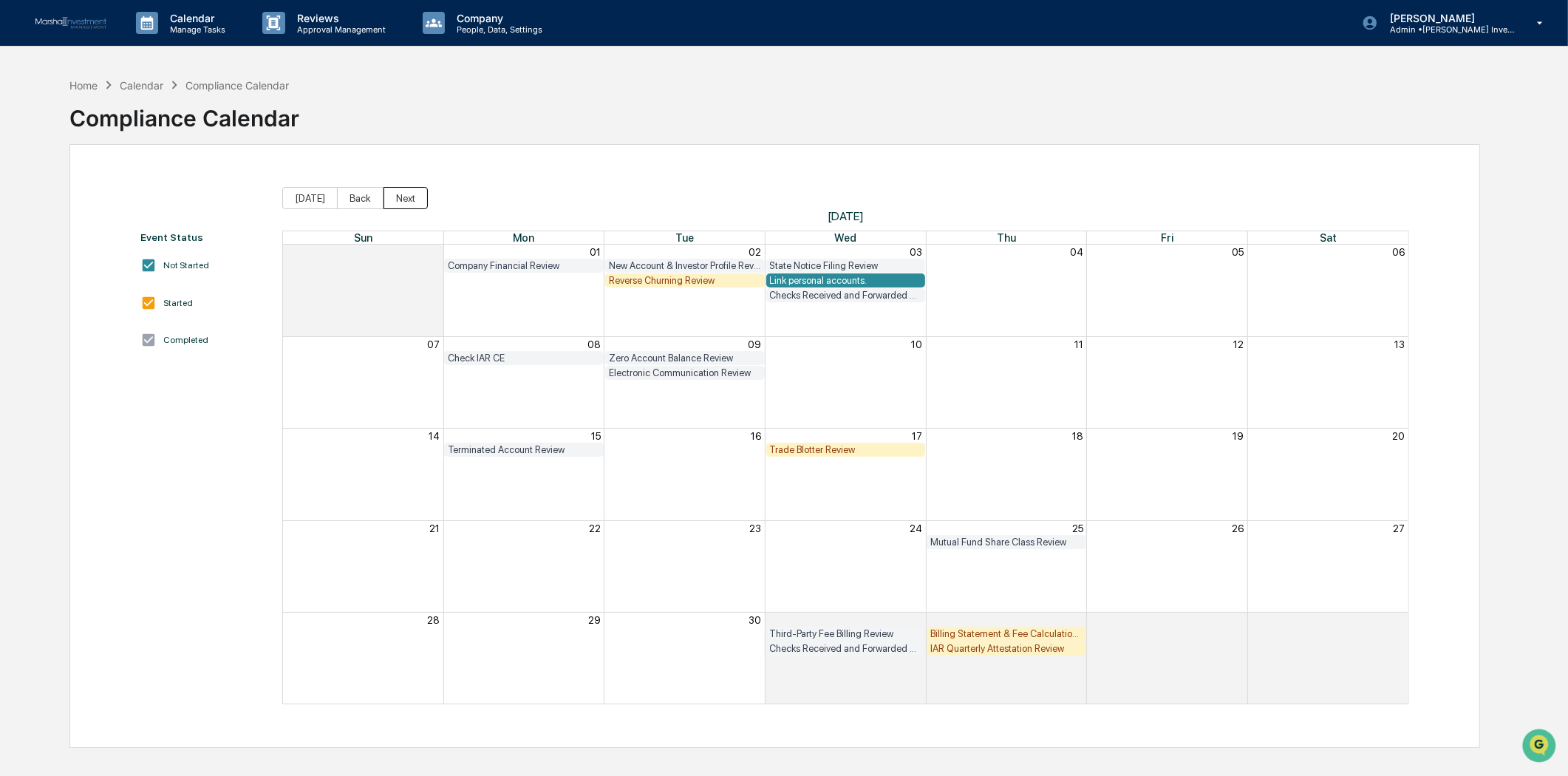
click at [395, 188] on button "Next" at bounding box center [406, 198] width 44 height 22
